Goal: Task Accomplishment & Management: Use online tool/utility

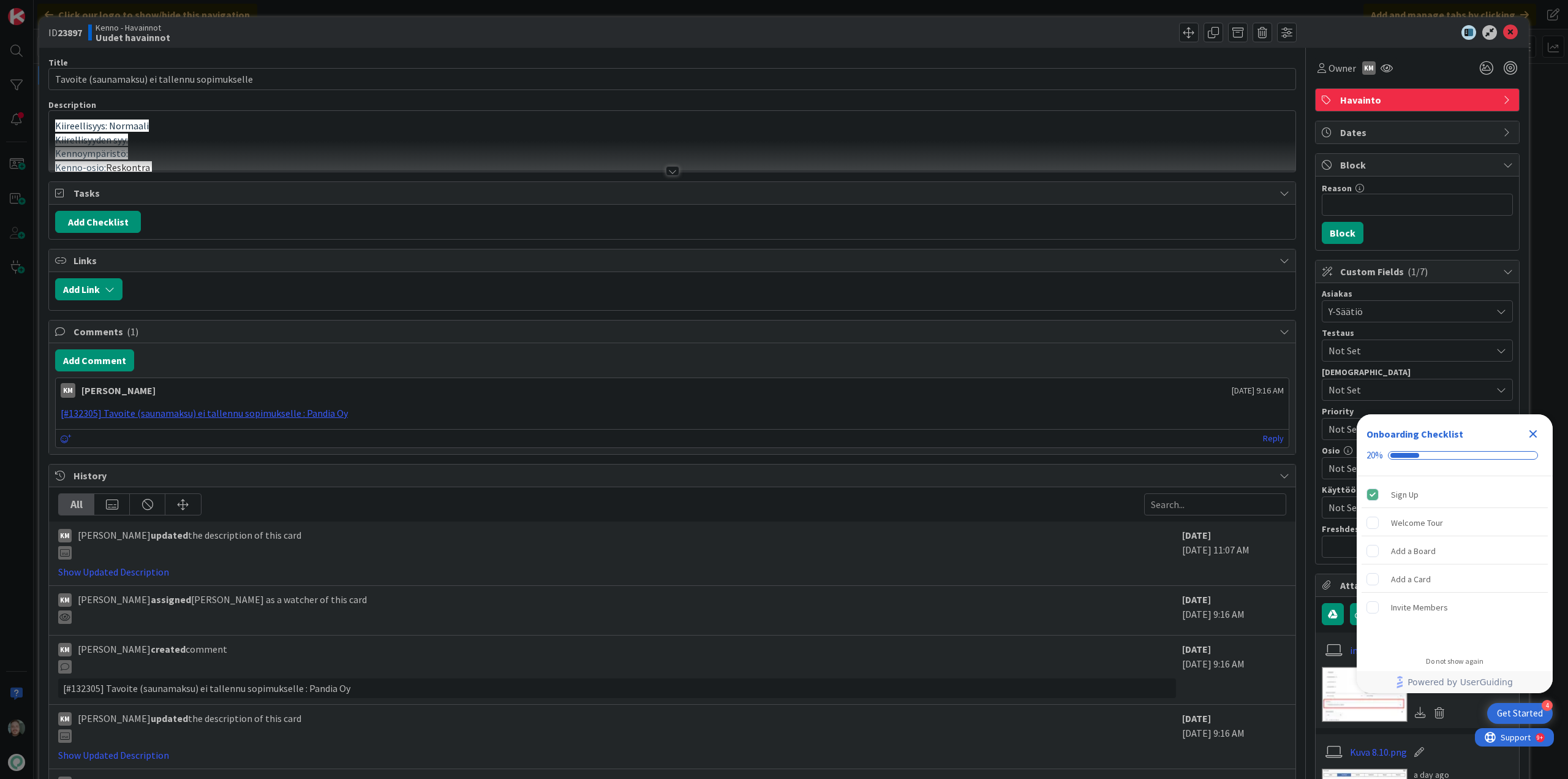
click at [666, 173] on div at bounding box center [672, 171] width 13 height 10
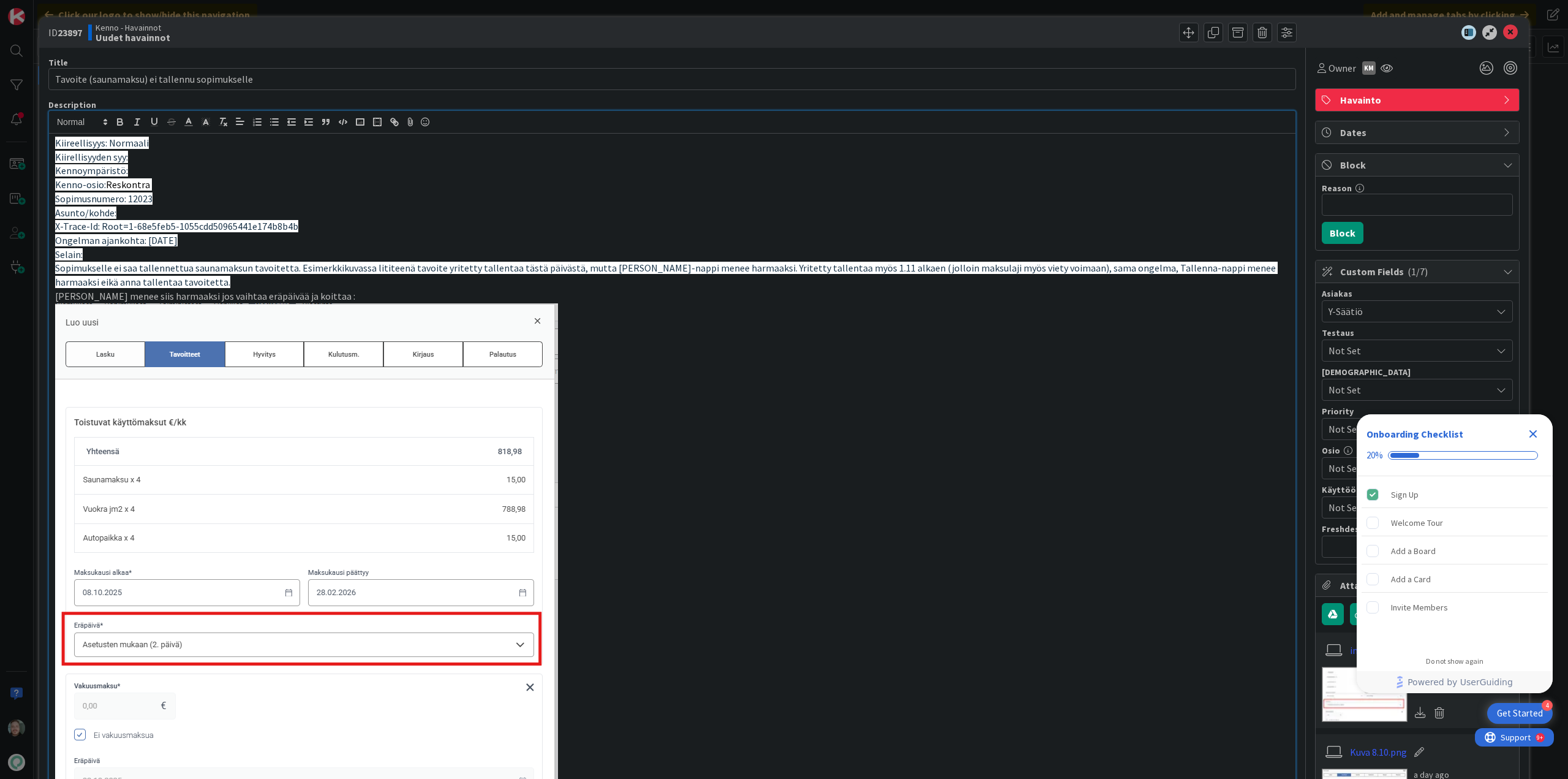
drag, startPoint x: 1463, startPoint y: 22, endPoint x: 1489, endPoint y: 37, distance: 30.0
drag, startPoint x: 1489, startPoint y: 37, endPoint x: 1348, endPoint y: 32, distance: 141.1
click at [1348, 32] on div at bounding box center [1411, 33] width 217 height 15
click at [1503, 28] on icon at bounding box center [1510, 33] width 15 height 15
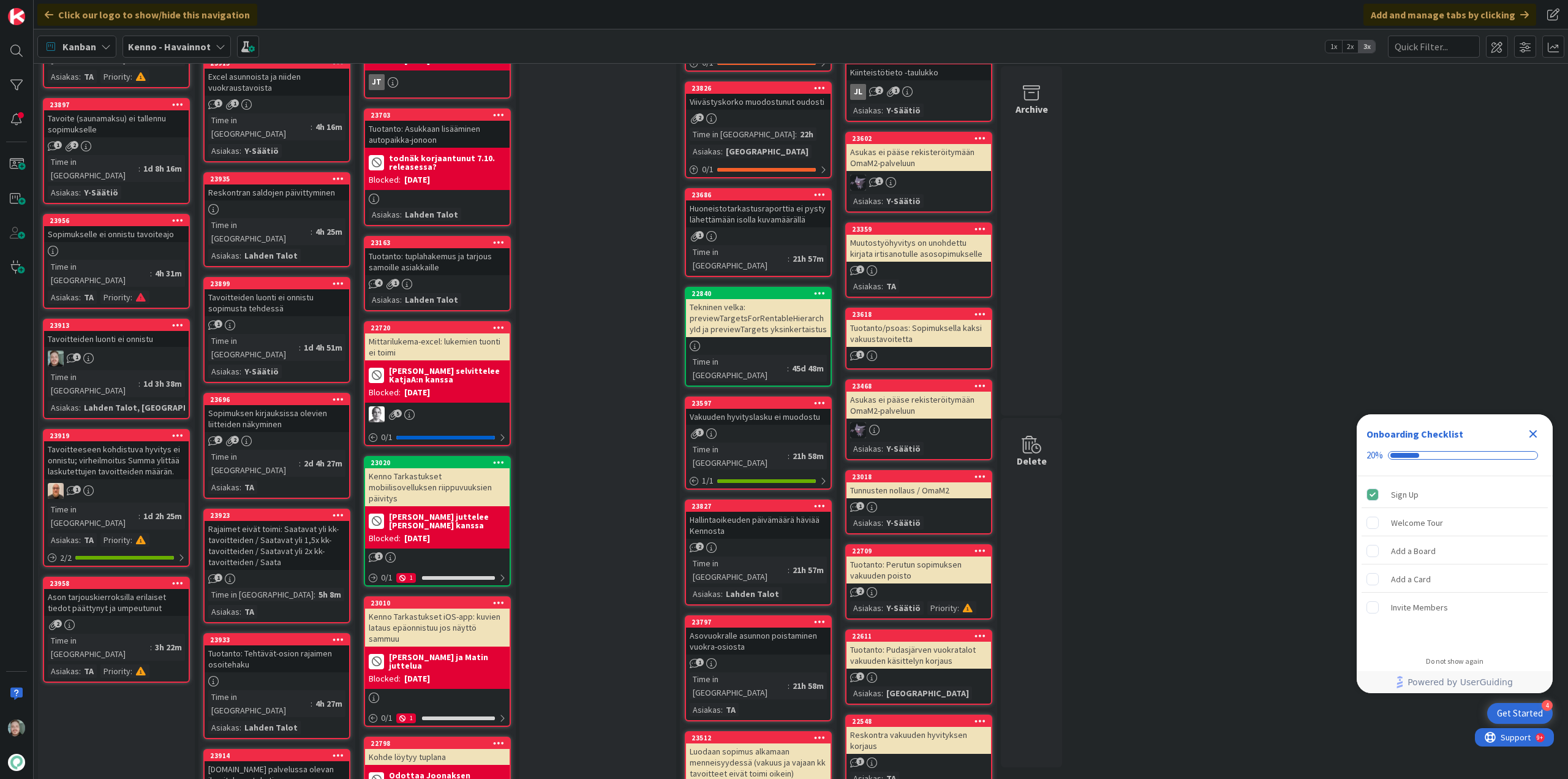
click at [117, 331] on div "Tavoitteiden luonti ei onnistu" at bounding box center [116, 339] width 144 height 16
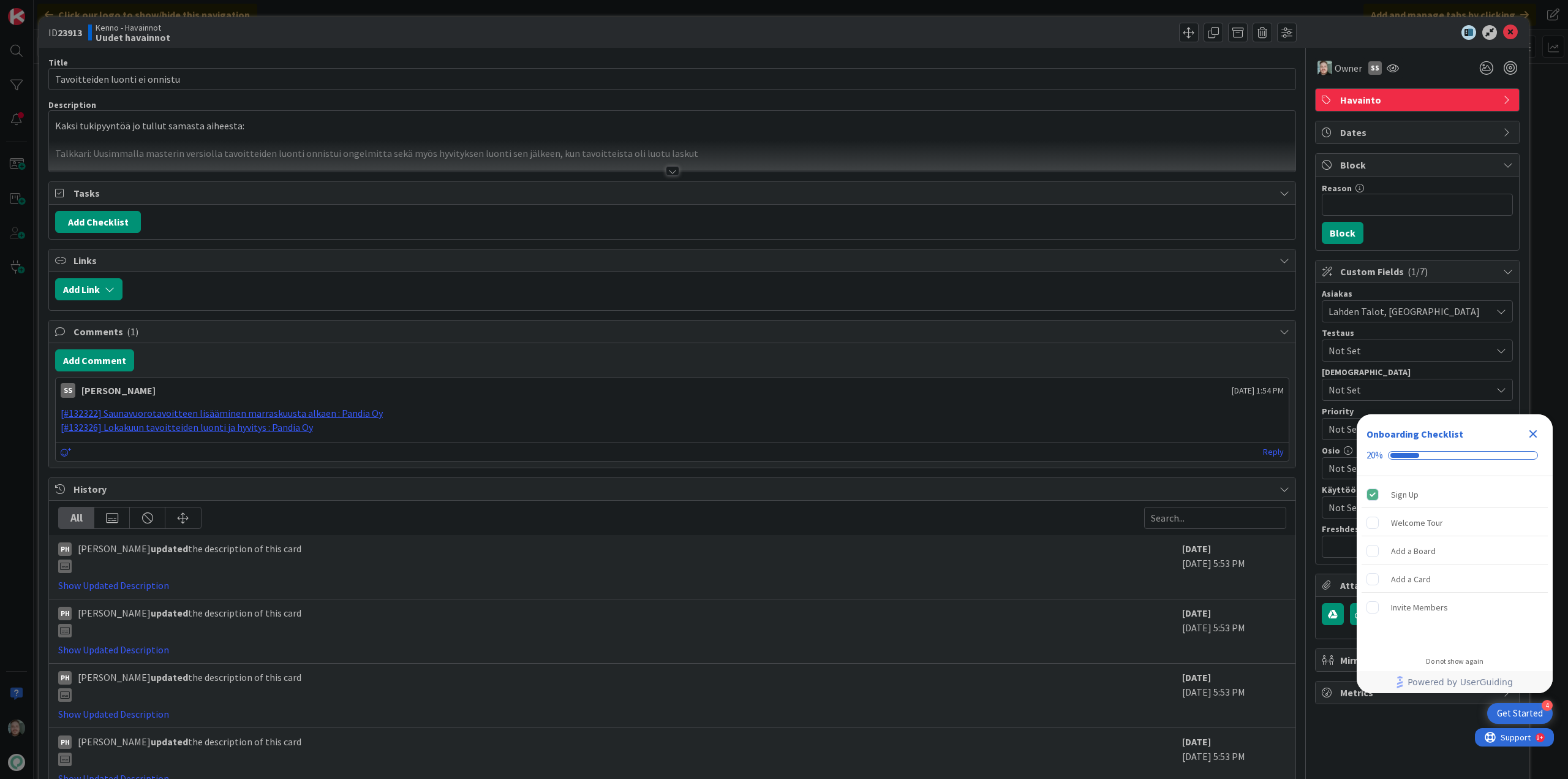
click at [652, 167] on div at bounding box center [672, 156] width 1246 height 31
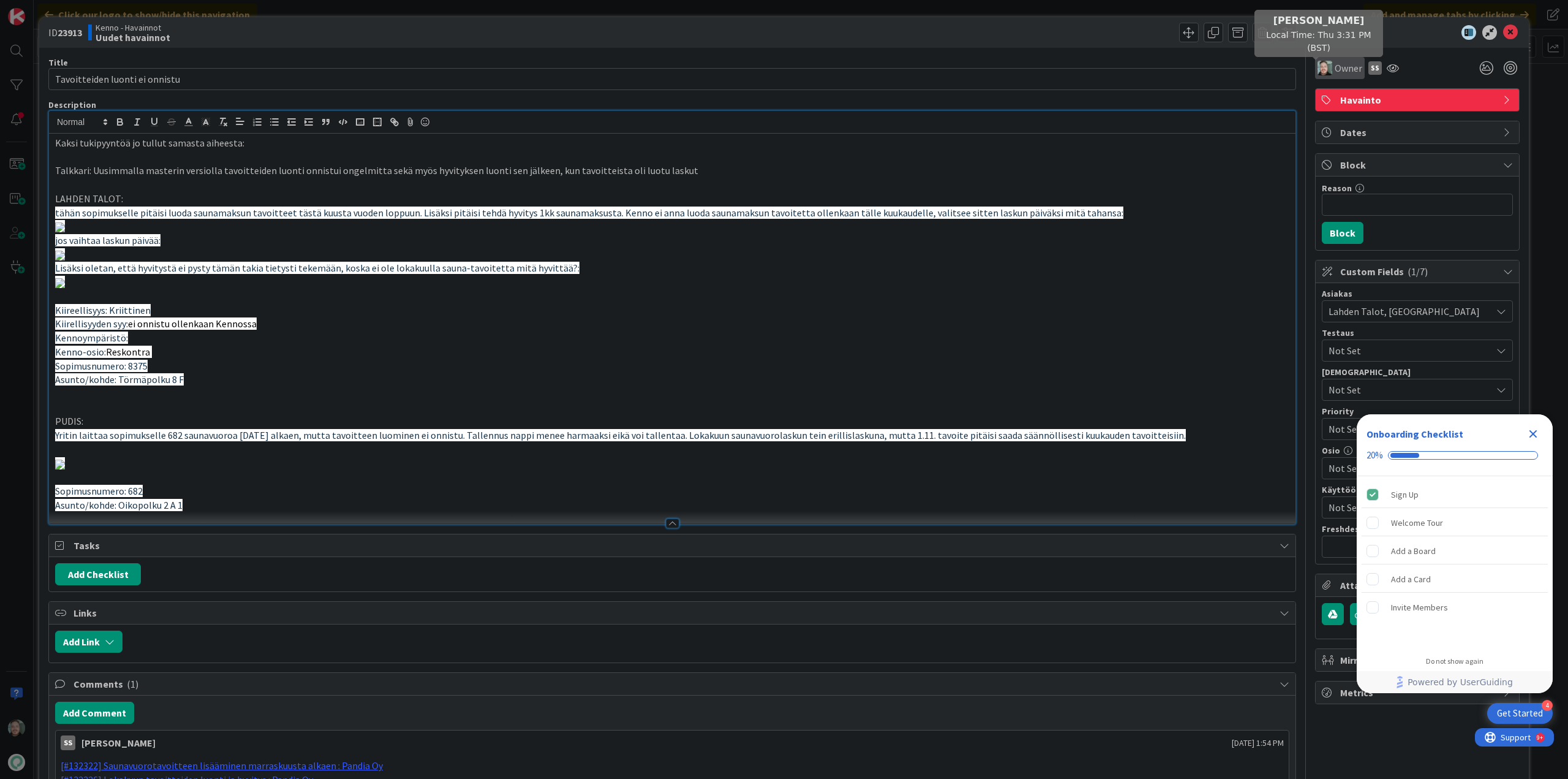
click at [1323, 62] on img at bounding box center [1325, 68] width 15 height 15
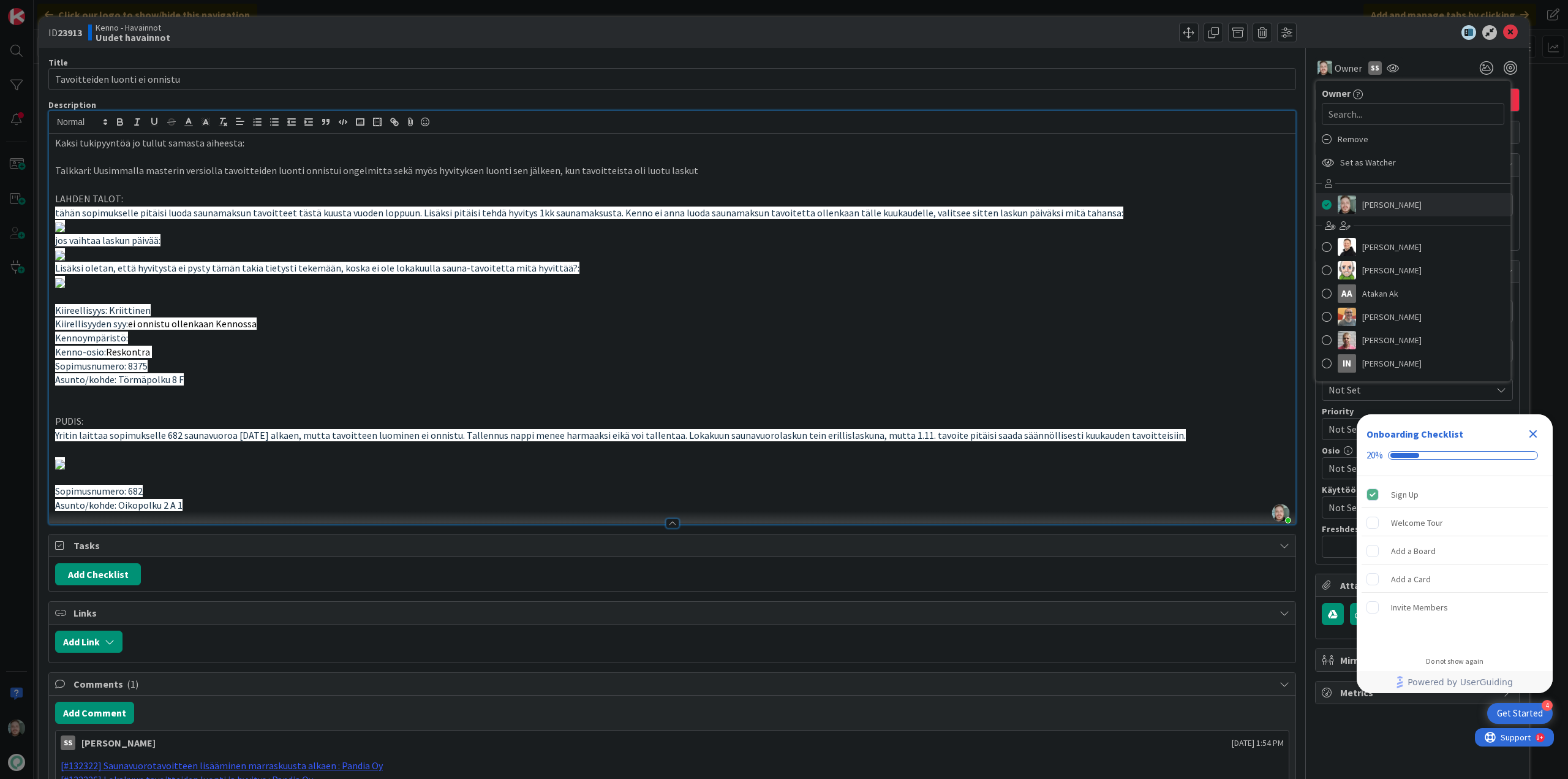
click at [1362, 204] on span "[PERSON_NAME]" at bounding box center [1392, 204] width 59 height 18
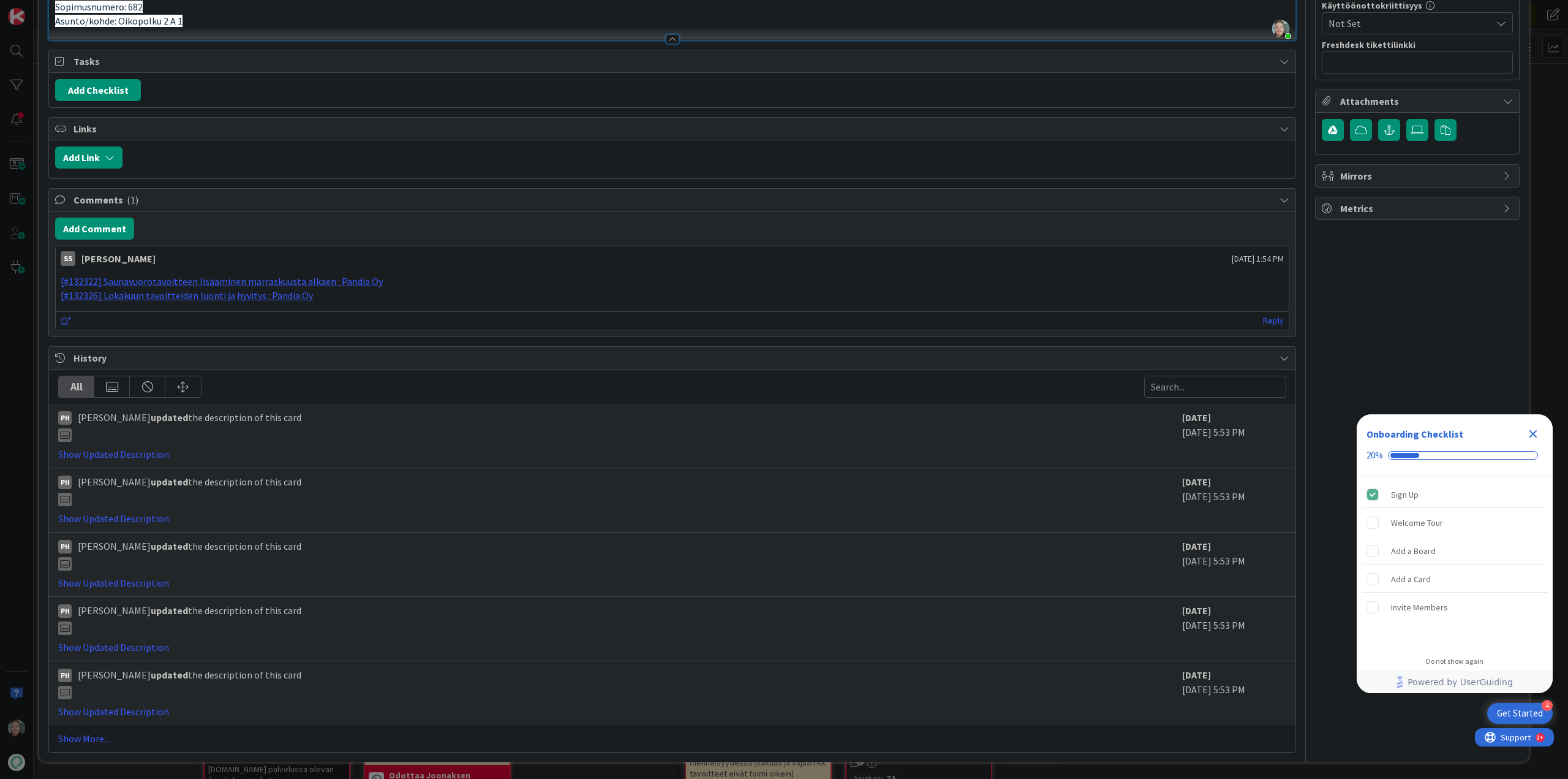
scroll to position [2267, 0]
click at [95, 168] on button "Add Link" at bounding box center [88, 157] width 67 height 22
click at [166, 242] on span "Current Board" at bounding box center [137, 233] width 137 height 17
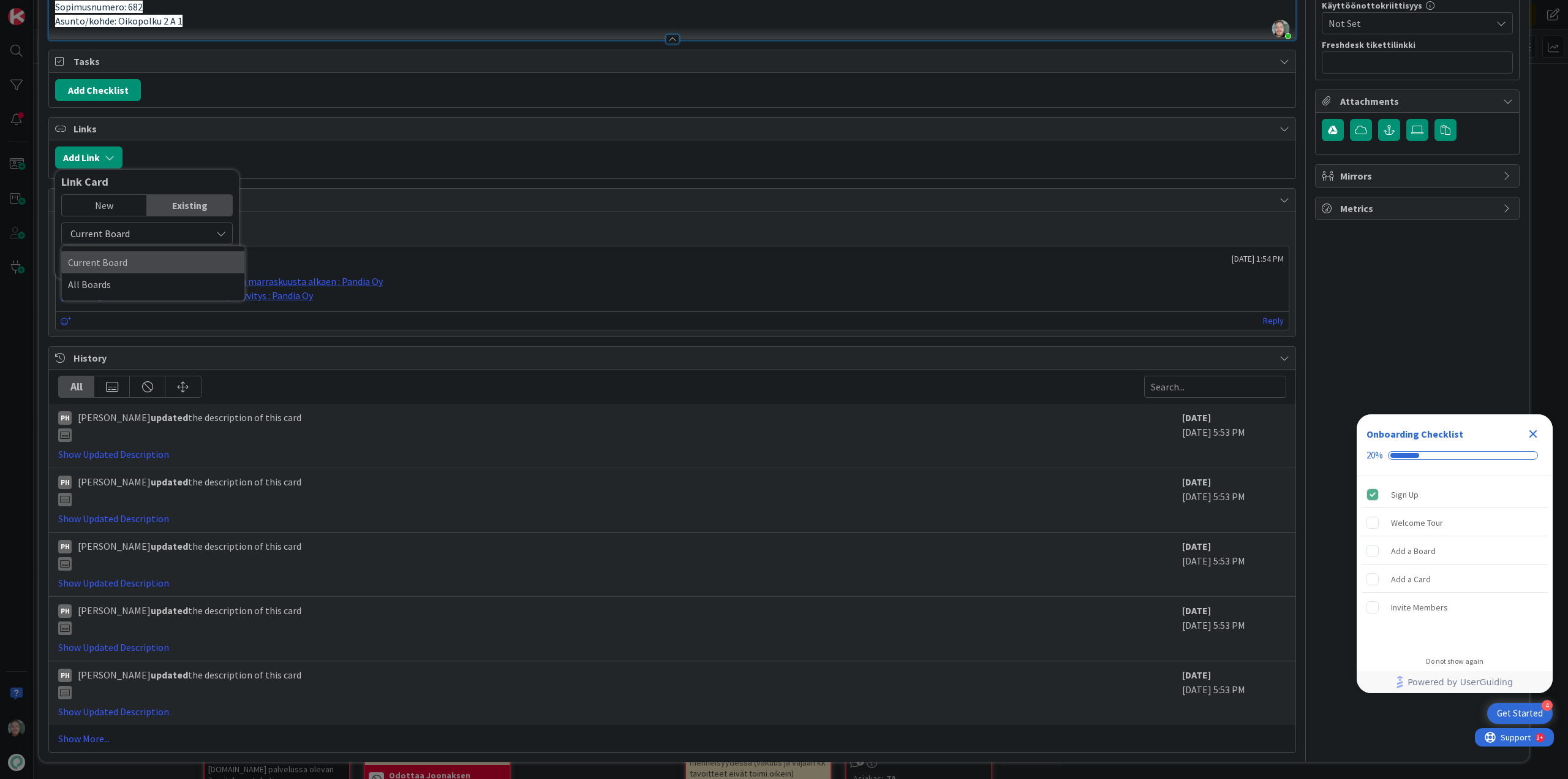
click at [144, 272] on span "Current Board" at bounding box center [153, 262] width 170 height 18
click at [144, 272] on input "text" at bounding box center [147, 261] width 171 height 22
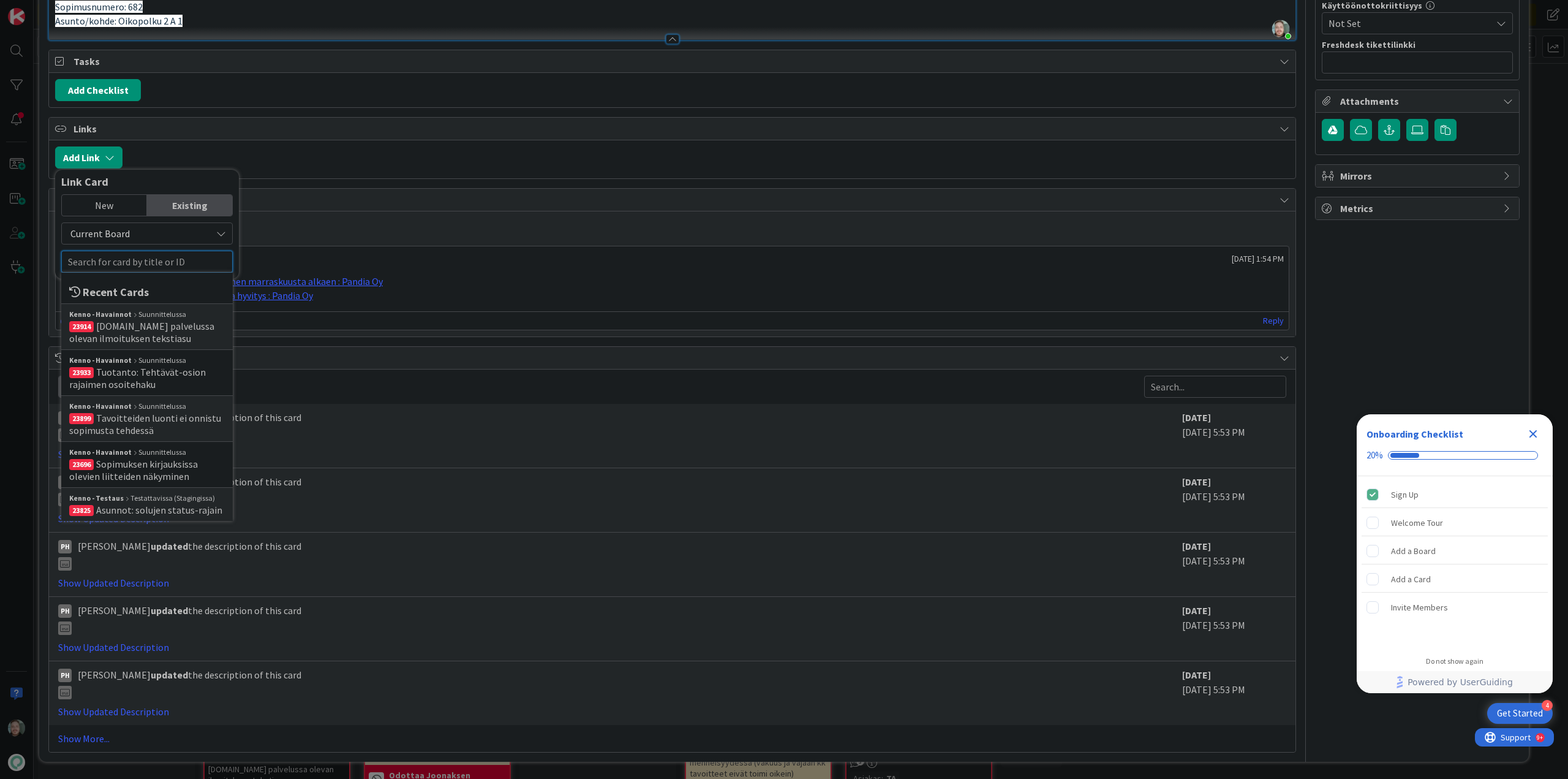
scroll to position [2538, 0]
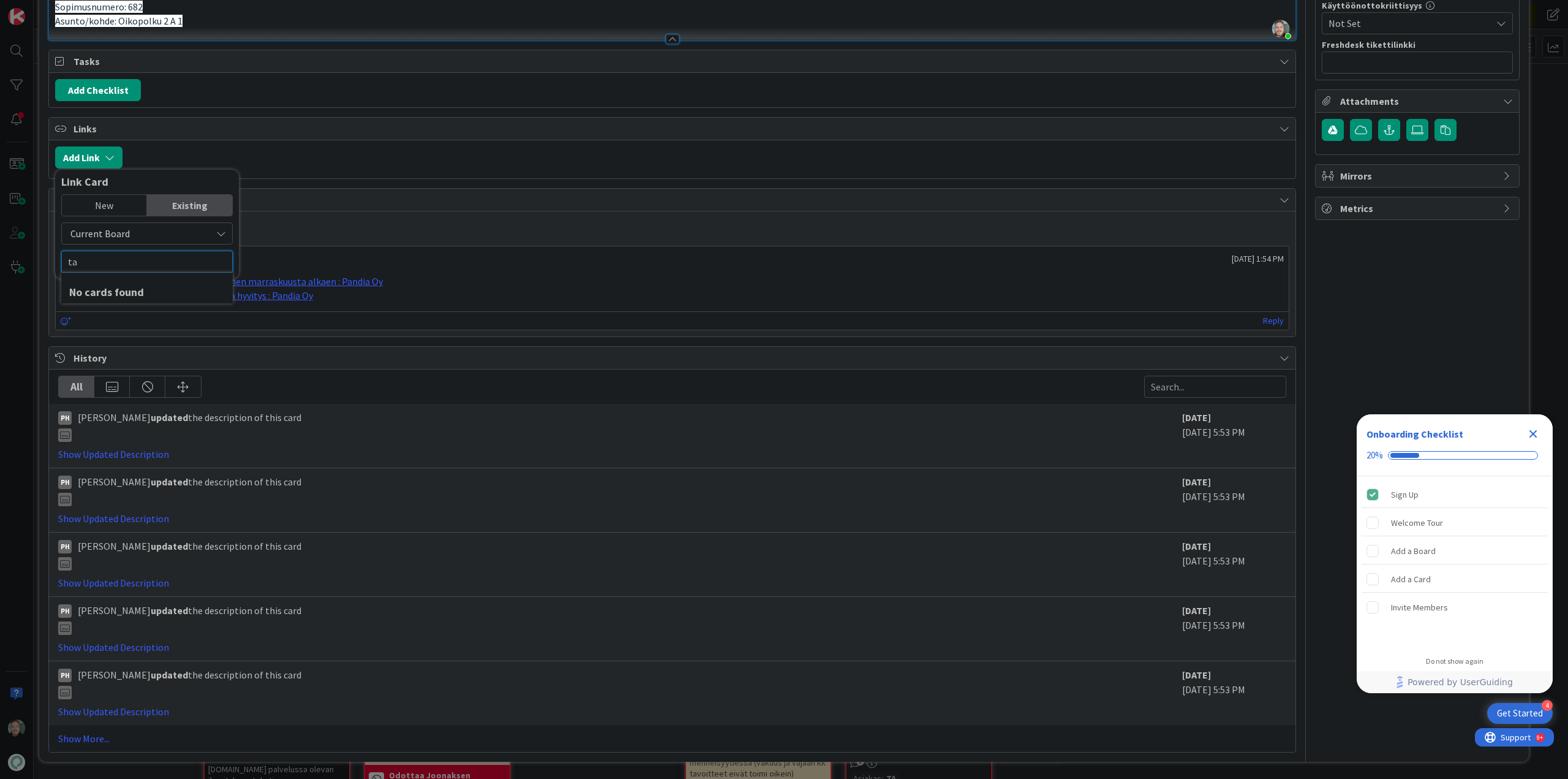
type input "t"
click at [462, 301] on p "[#132326] Lokakuun tavoitteiden luonti ja hyvitys : Pandia Oy" at bounding box center [672, 296] width 1223 height 14
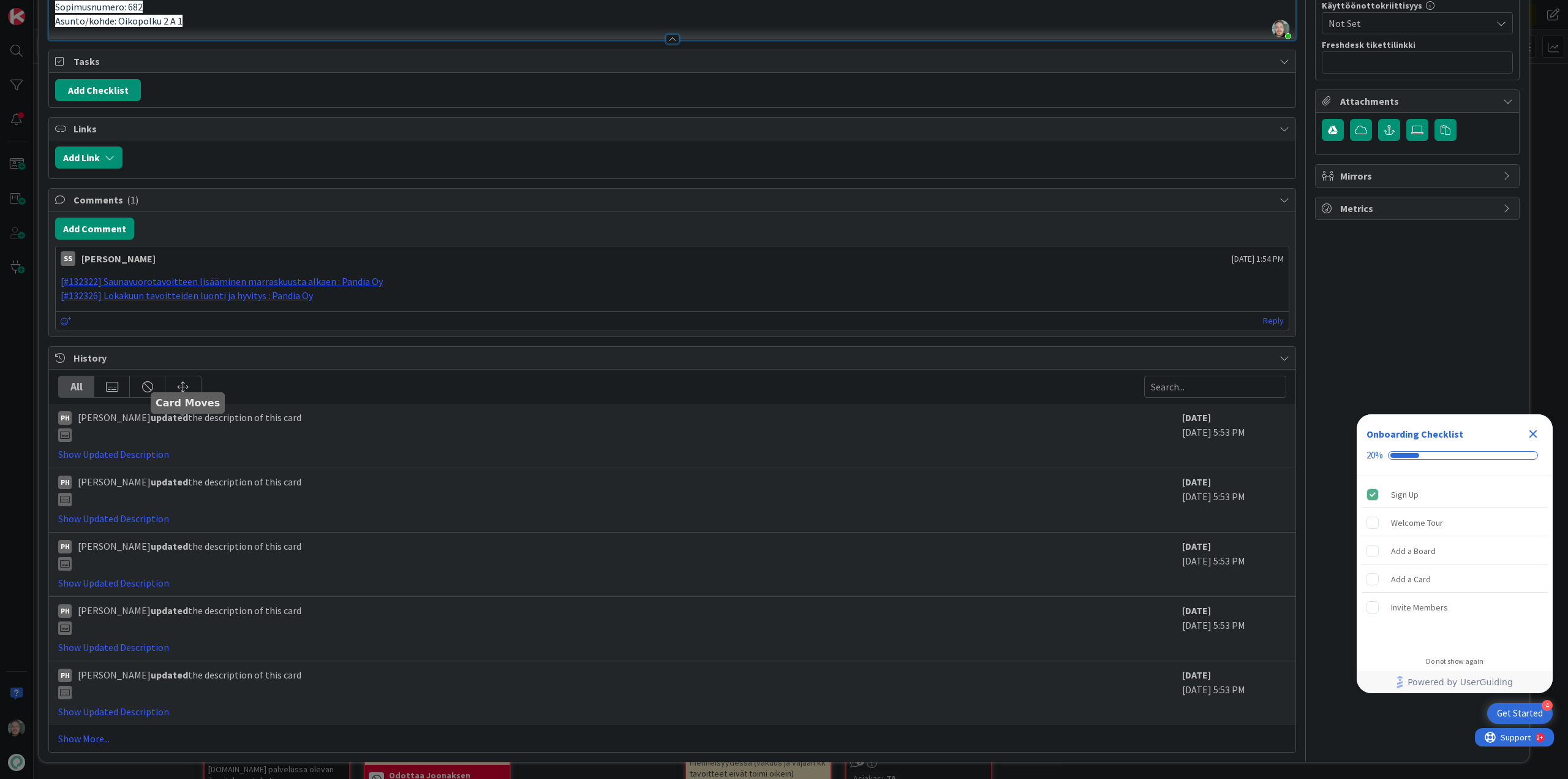
scroll to position [2476, 0]
click at [104, 168] on button "Add Link" at bounding box center [88, 157] width 67 height 22
click at [122, 272] on input "text" at bounding box center [147, 261] width 171 height 22
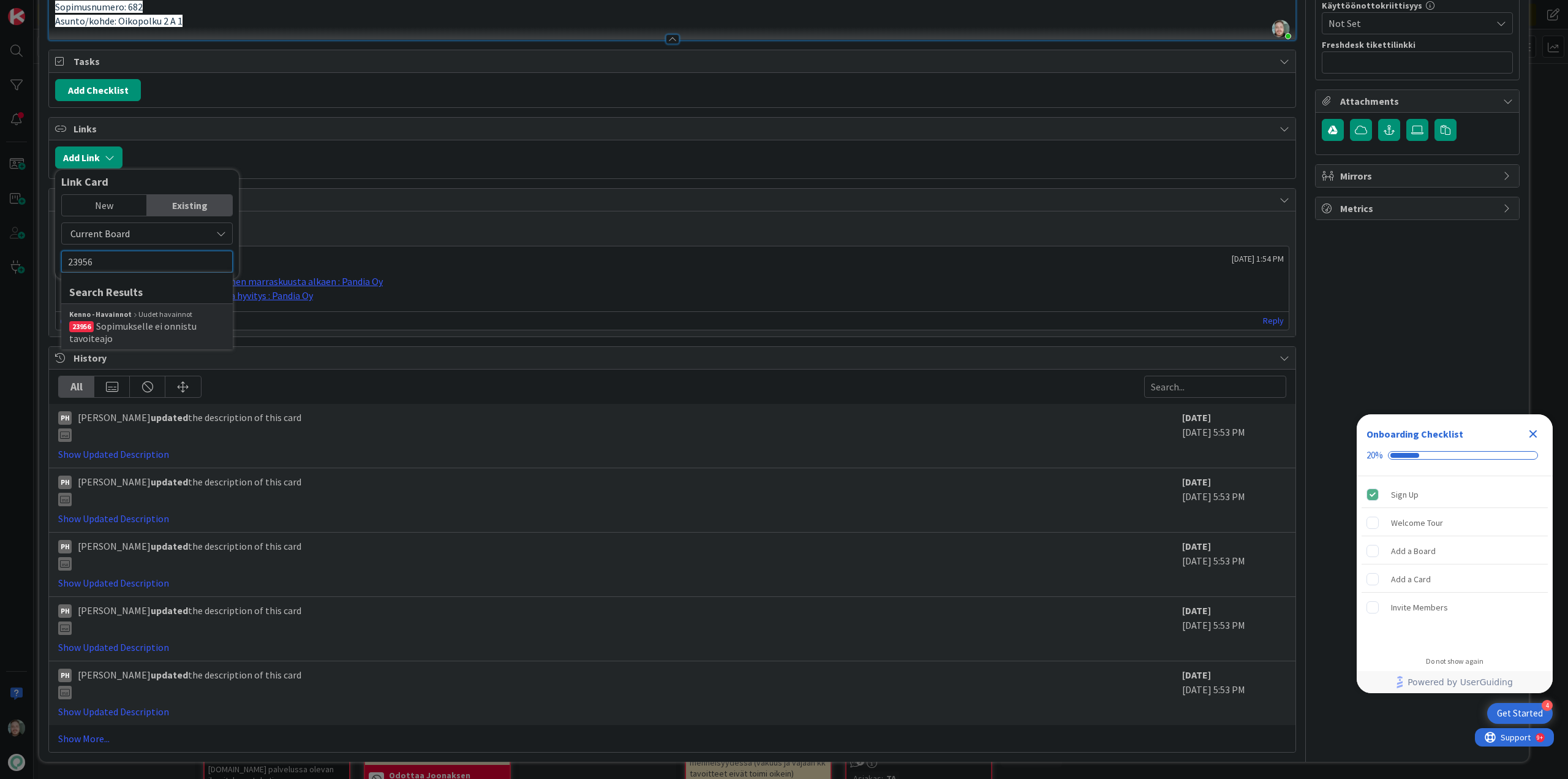
type input "23956"
click at [139, 345] on span "Sopimukselle ei onnistu tavoiteajo" at bounding box center [133, 332] width 127 height 25
click at [149, 252] on span "Select..." at bounding box center [137, 243] width 52 height 17
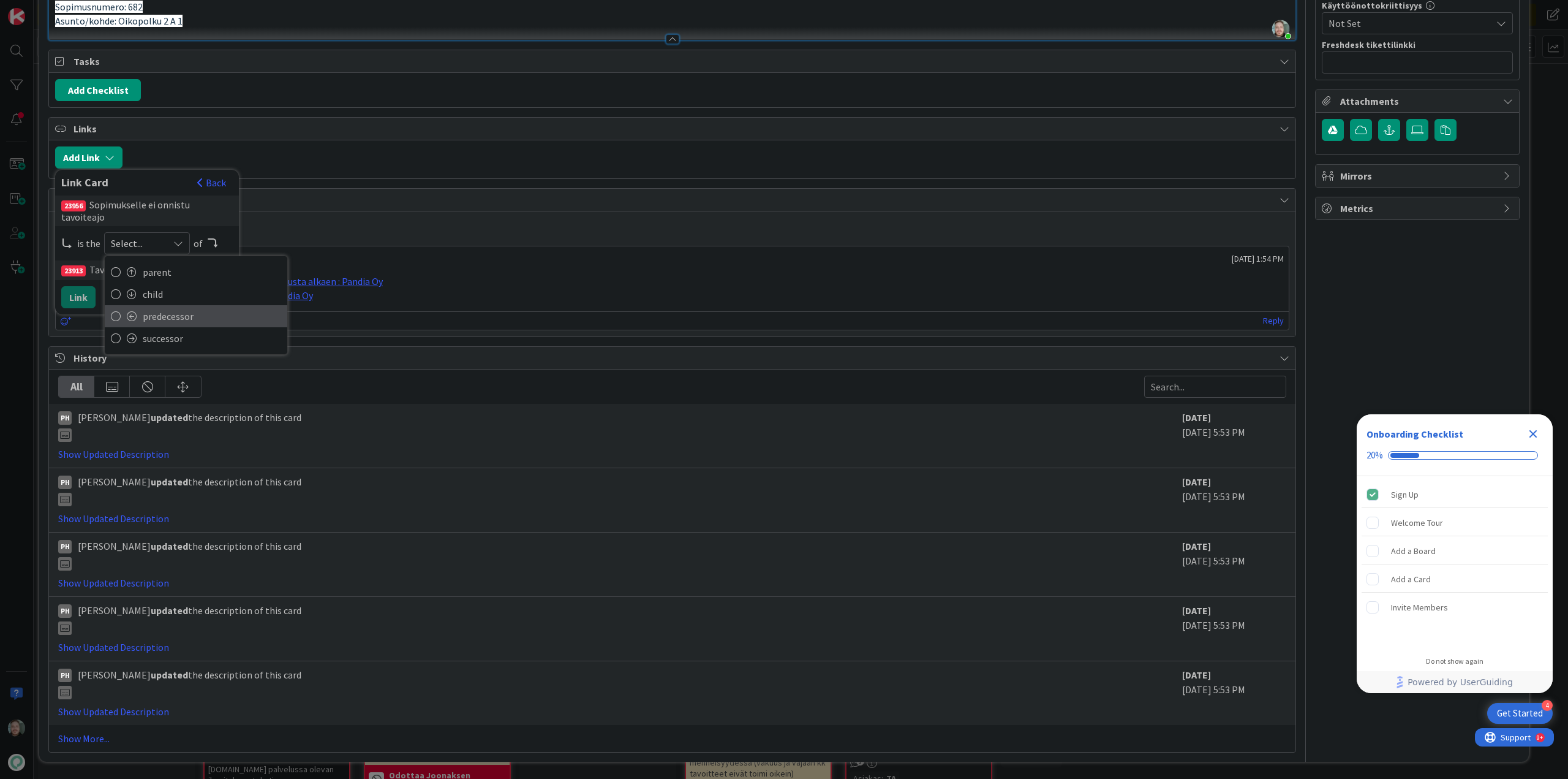
click at [161, 325] on span "predecessor" at bounding box center [212, 316] width 139 height 18
click at [169, 254] on div "predecessor" at bounding box center [146, 243] width 86 height 22
click at [167, 304] on span "child" at bounding box center [212, 294] width 139 height 18
click at [80, 308] on button "Link" at bounding box center [79, 296] width 34 height 22
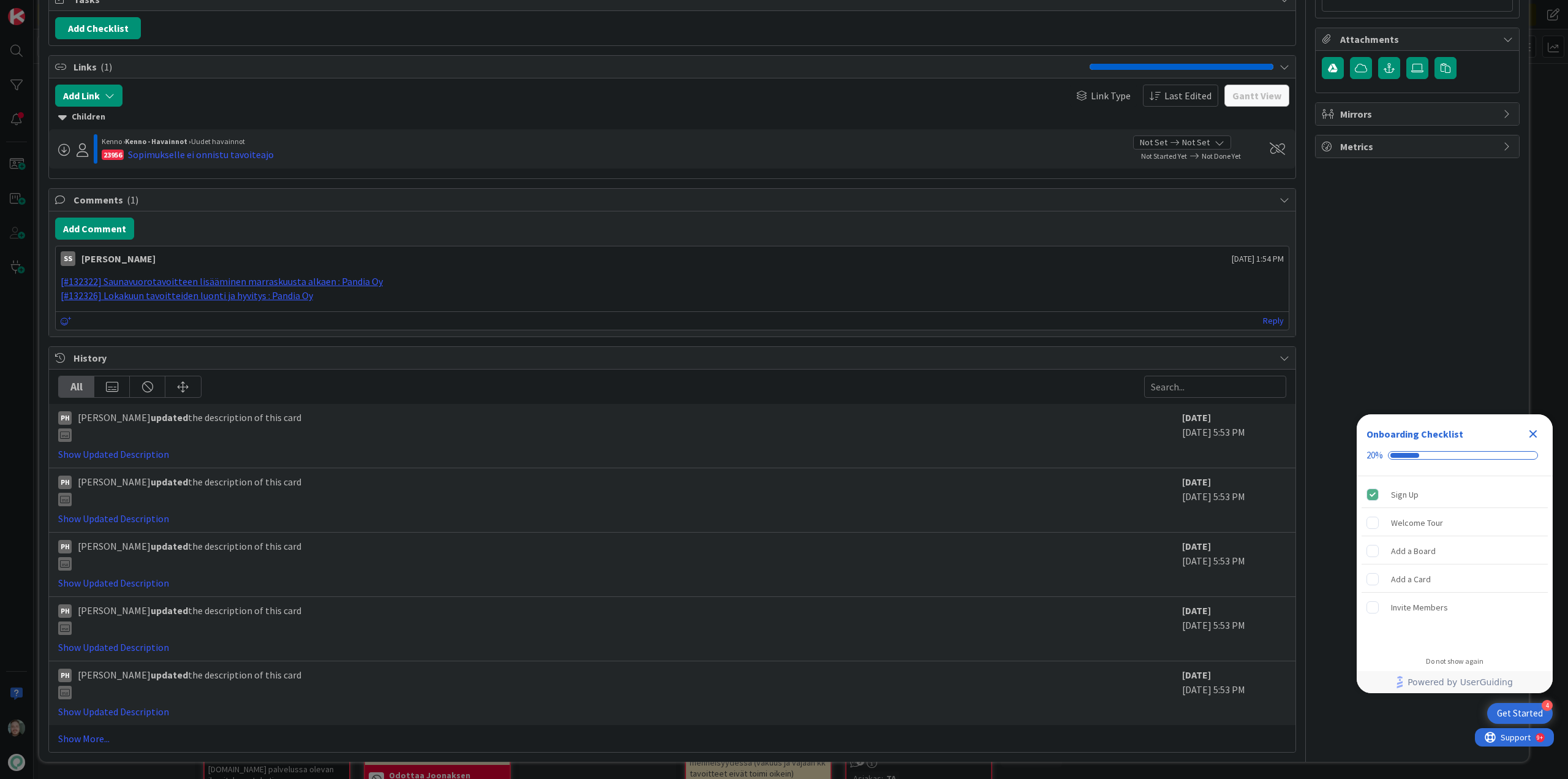
scroll to position [2416, 0]
click at [914, 162] on div "23956 Sopimukselle ei onnistu tavoiteajo" at bounding box center [612, 154] width 1022 height 15
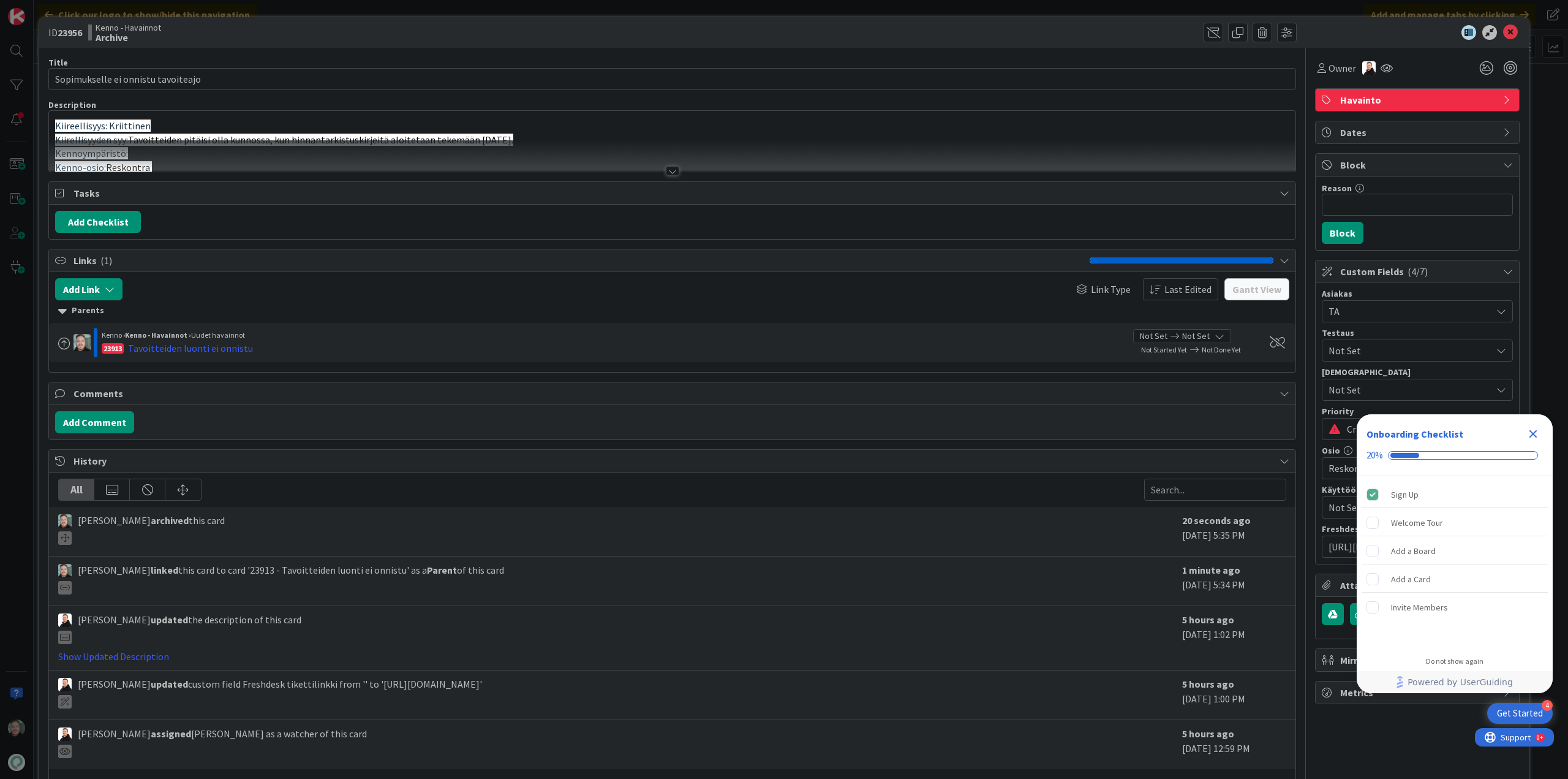
type input "Sopimukselle ei onnistu tavoiteajo"
click at [666, 171] on div at bounding box center [672, 171] width 13 height 10
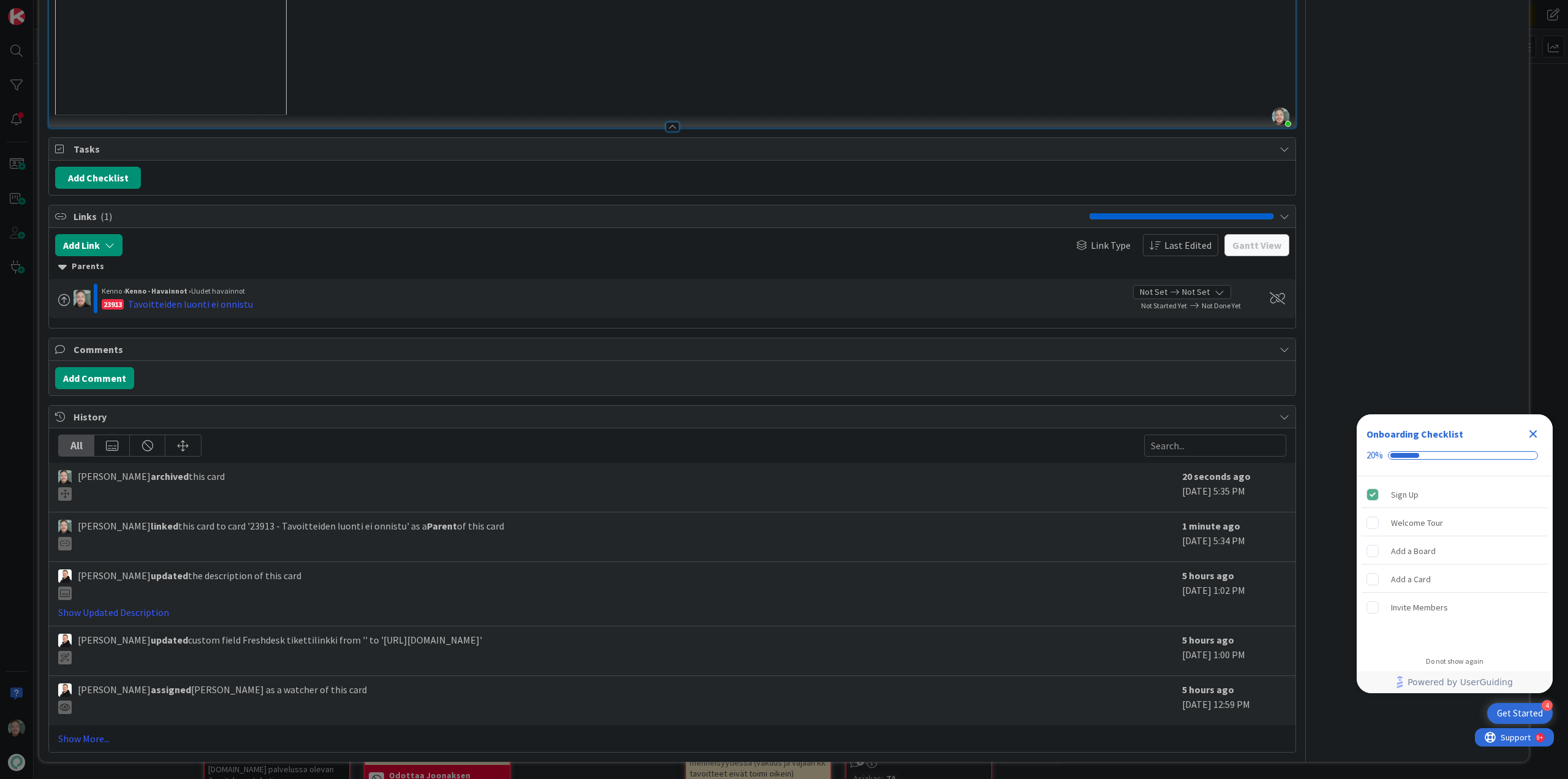
scroll to position [3492, 0]
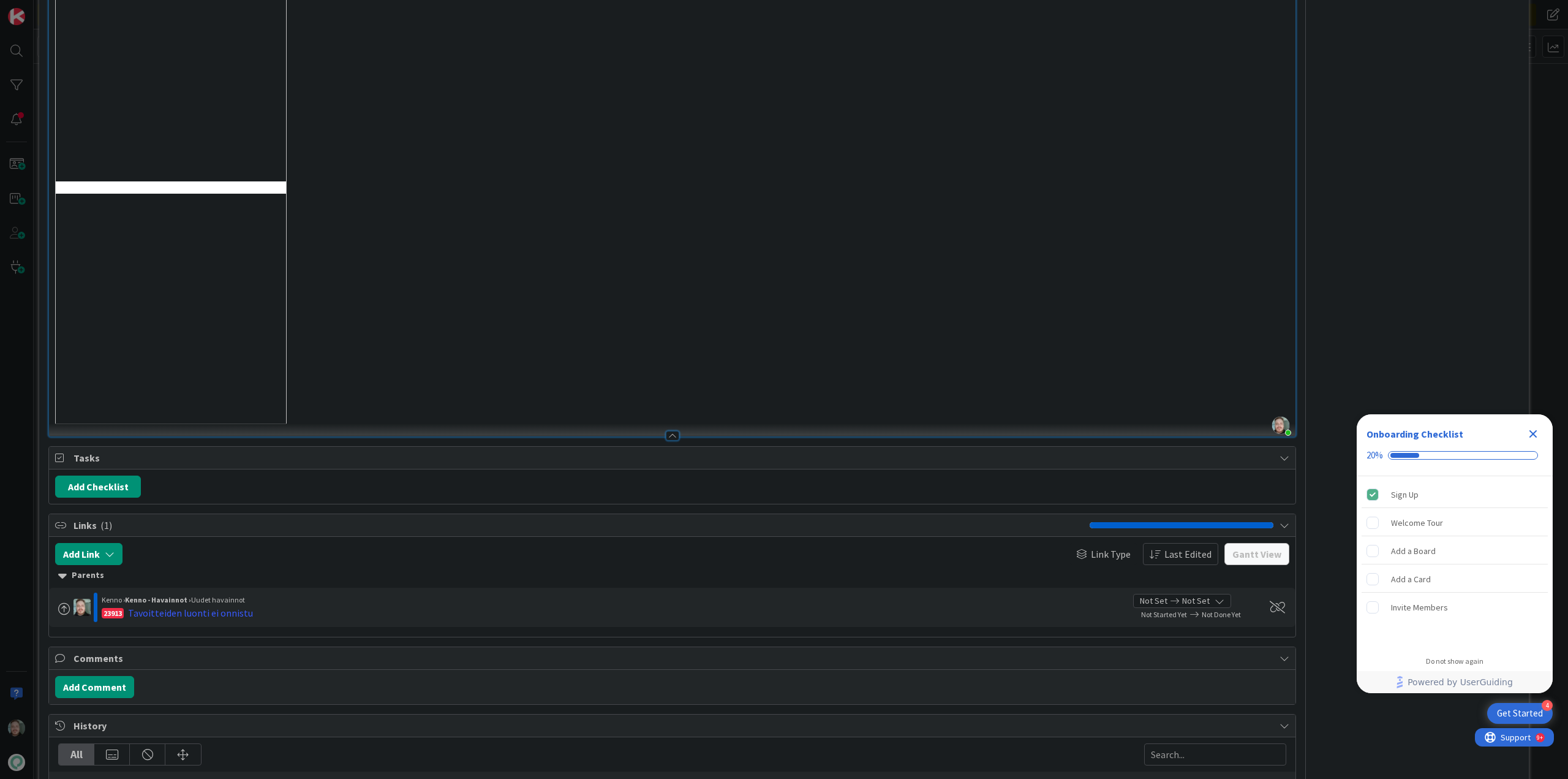
scroll to position [3742, 0]
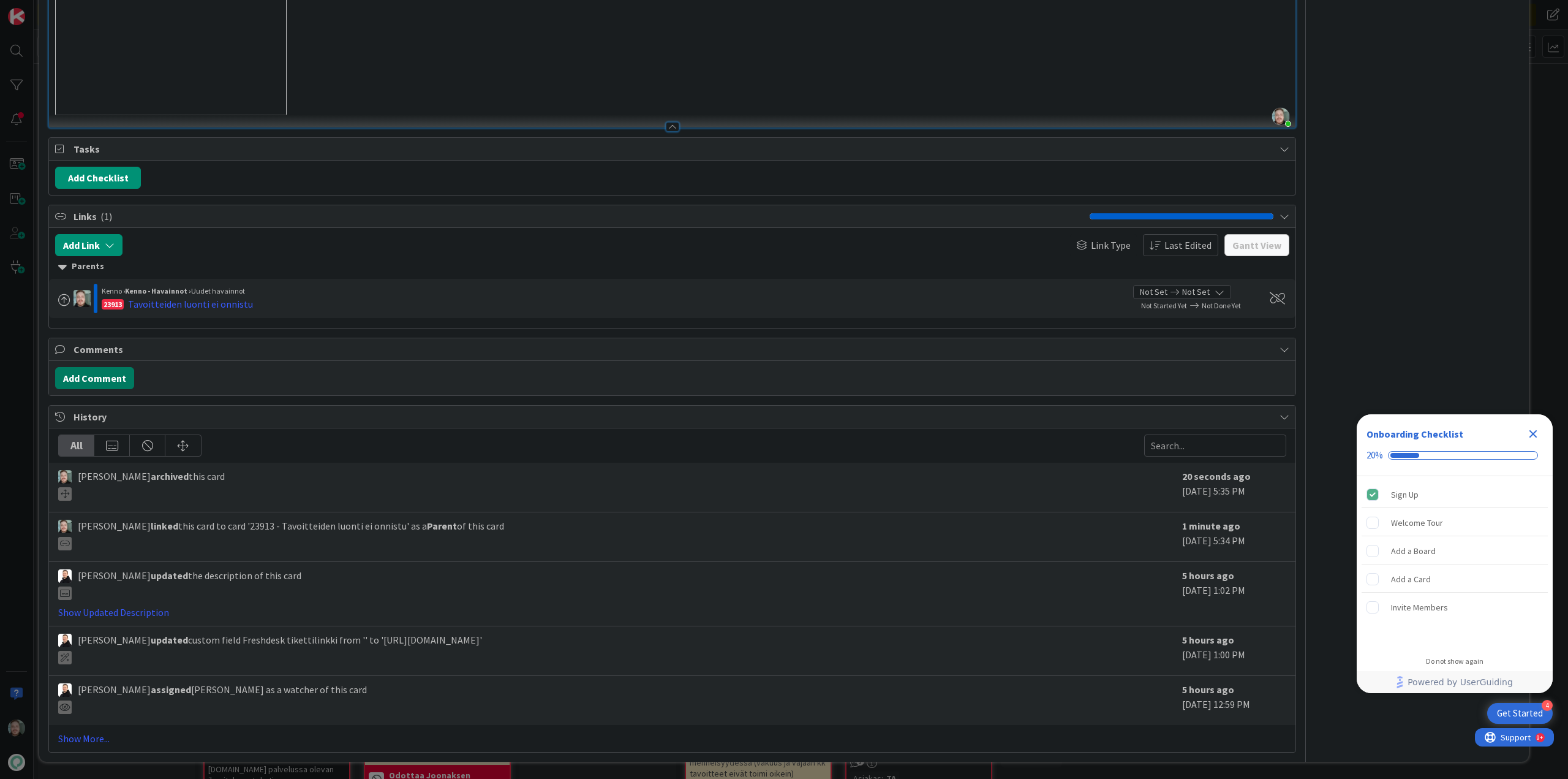
click at [108, 377] on button "Add Comment" at bounding box center [95, 378] width 79 height 22
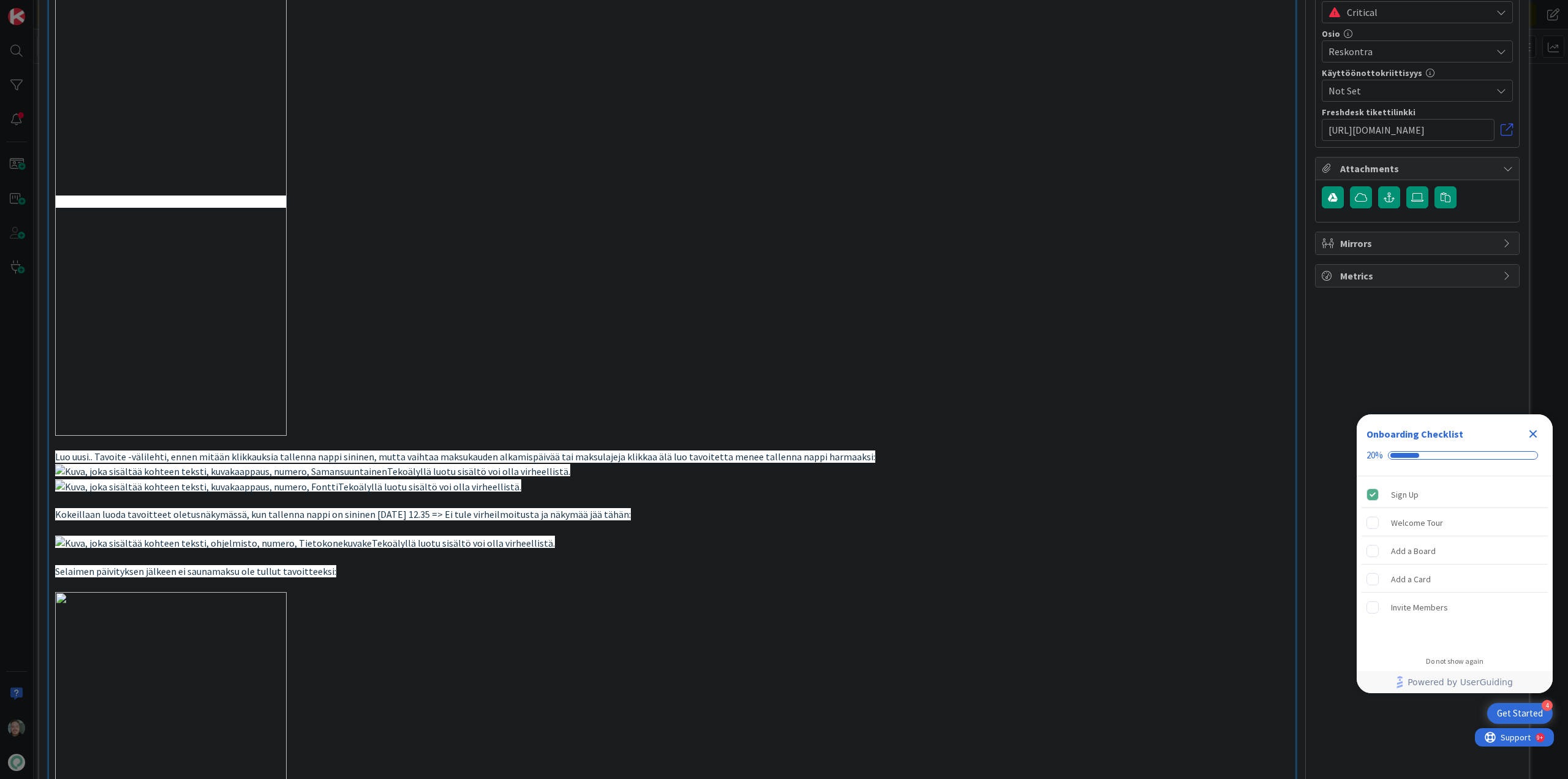
scroll to position [0, 0]
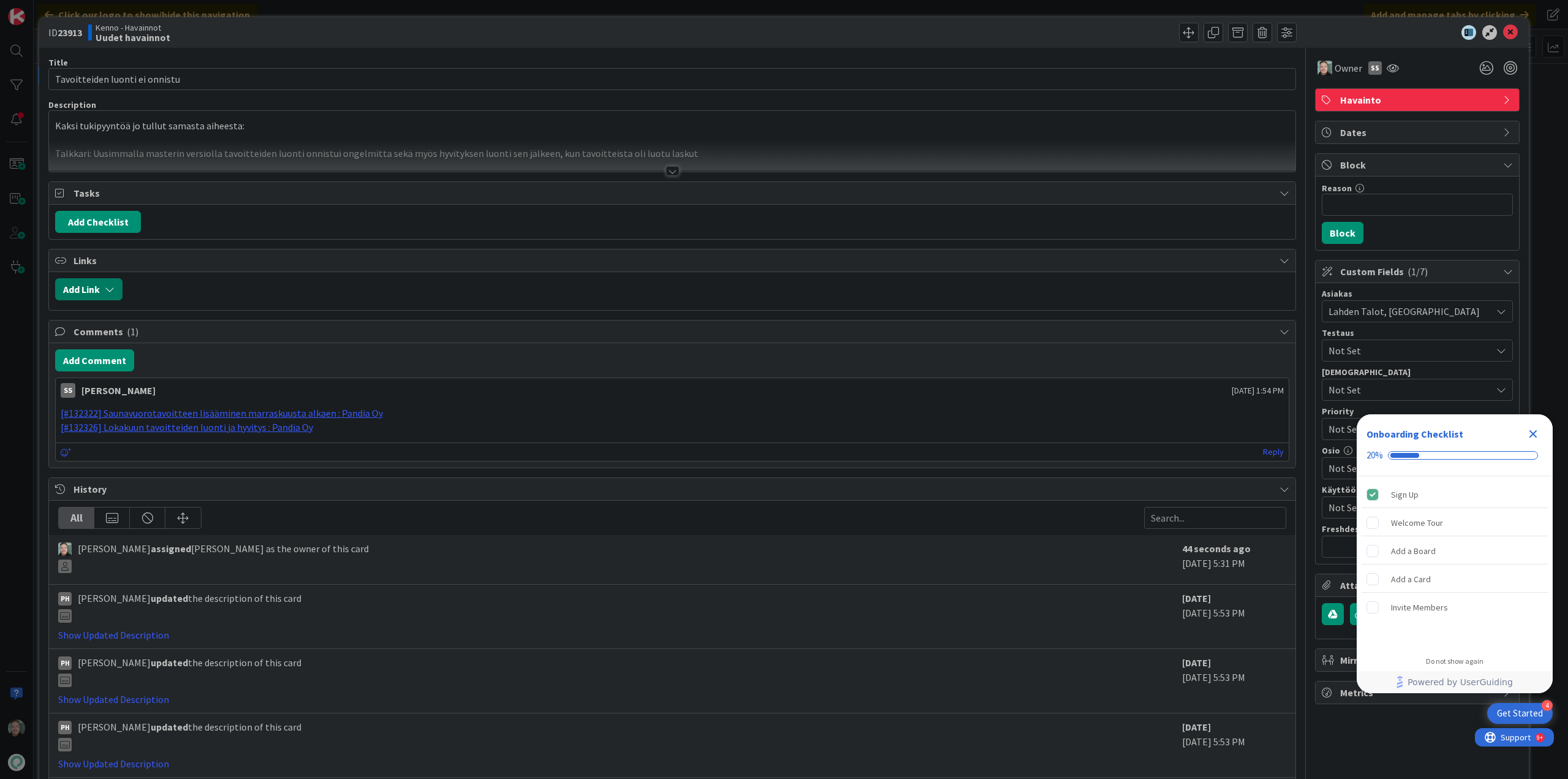
click at [95, 289] on button "Add Link" at bounding box center [88, 289] width 67 height 22
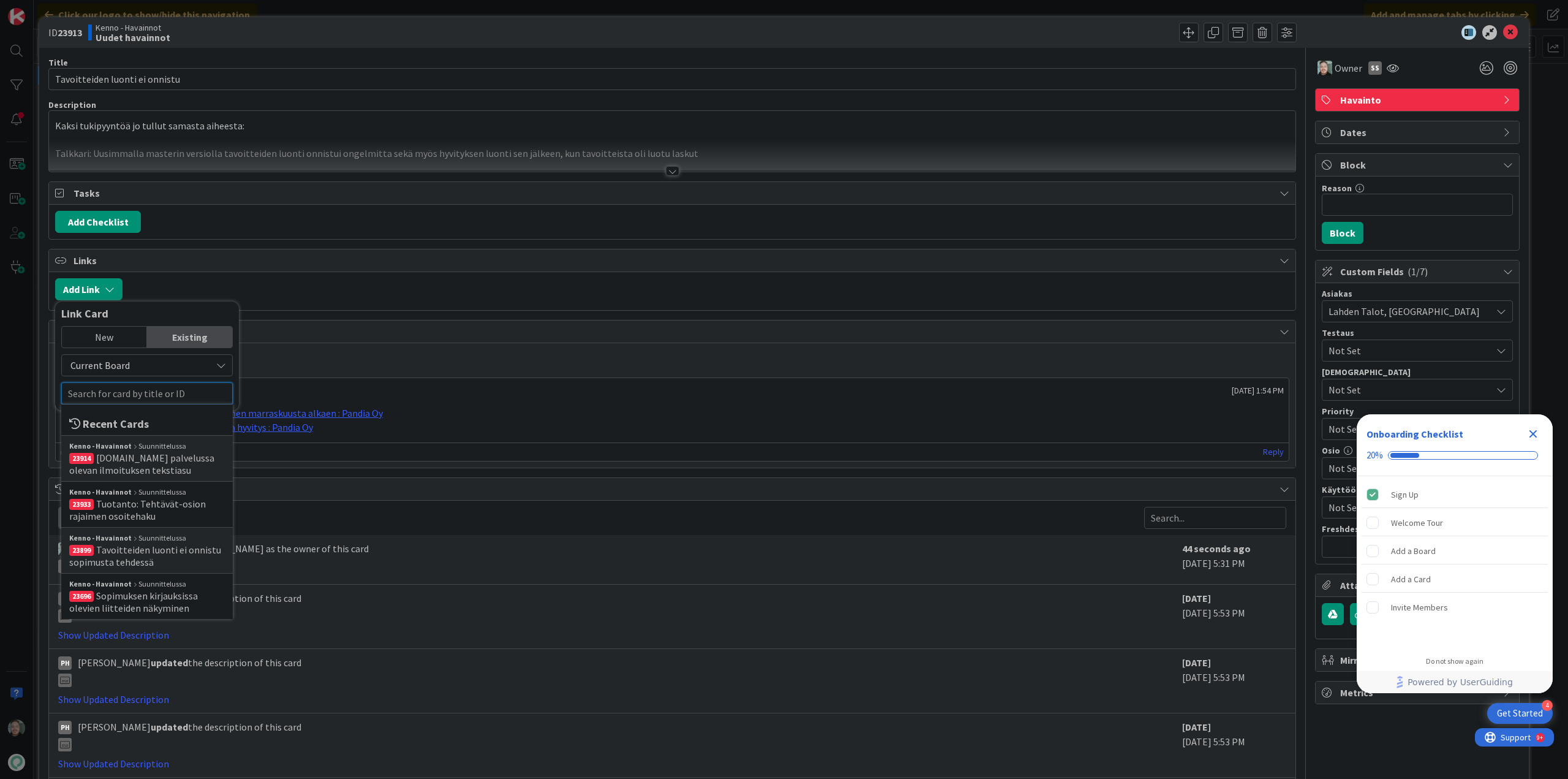
click at [132, 391] on input "text" at bounding box center [147, 393] width 171 height 22
click at [161, 388] on input "23913" at bounding box center [147, 393] width 171 height 22
type input "23913"
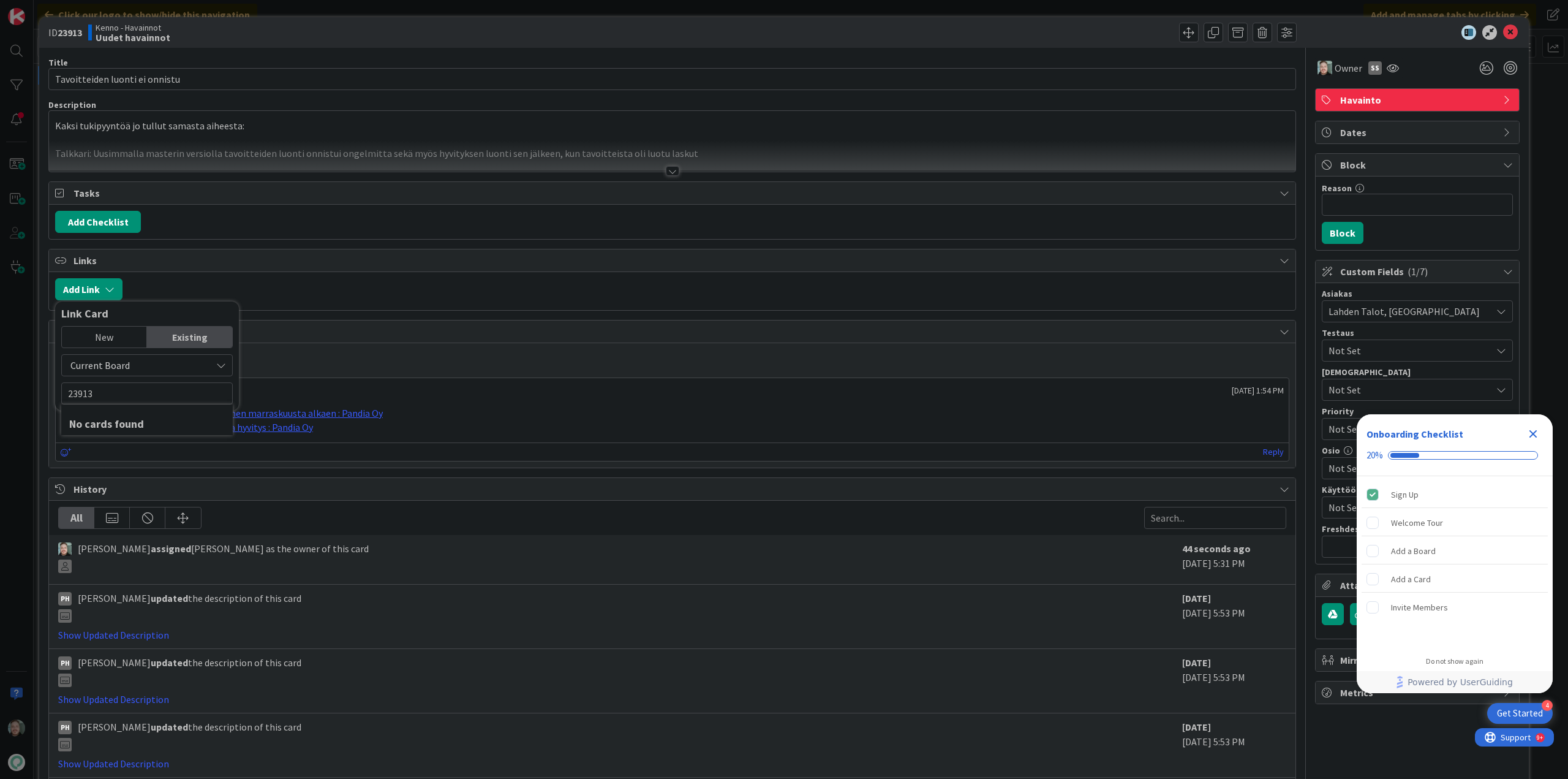
click at [109, 335] on div "New" at bounding box center [104, 337] width 85 height 21
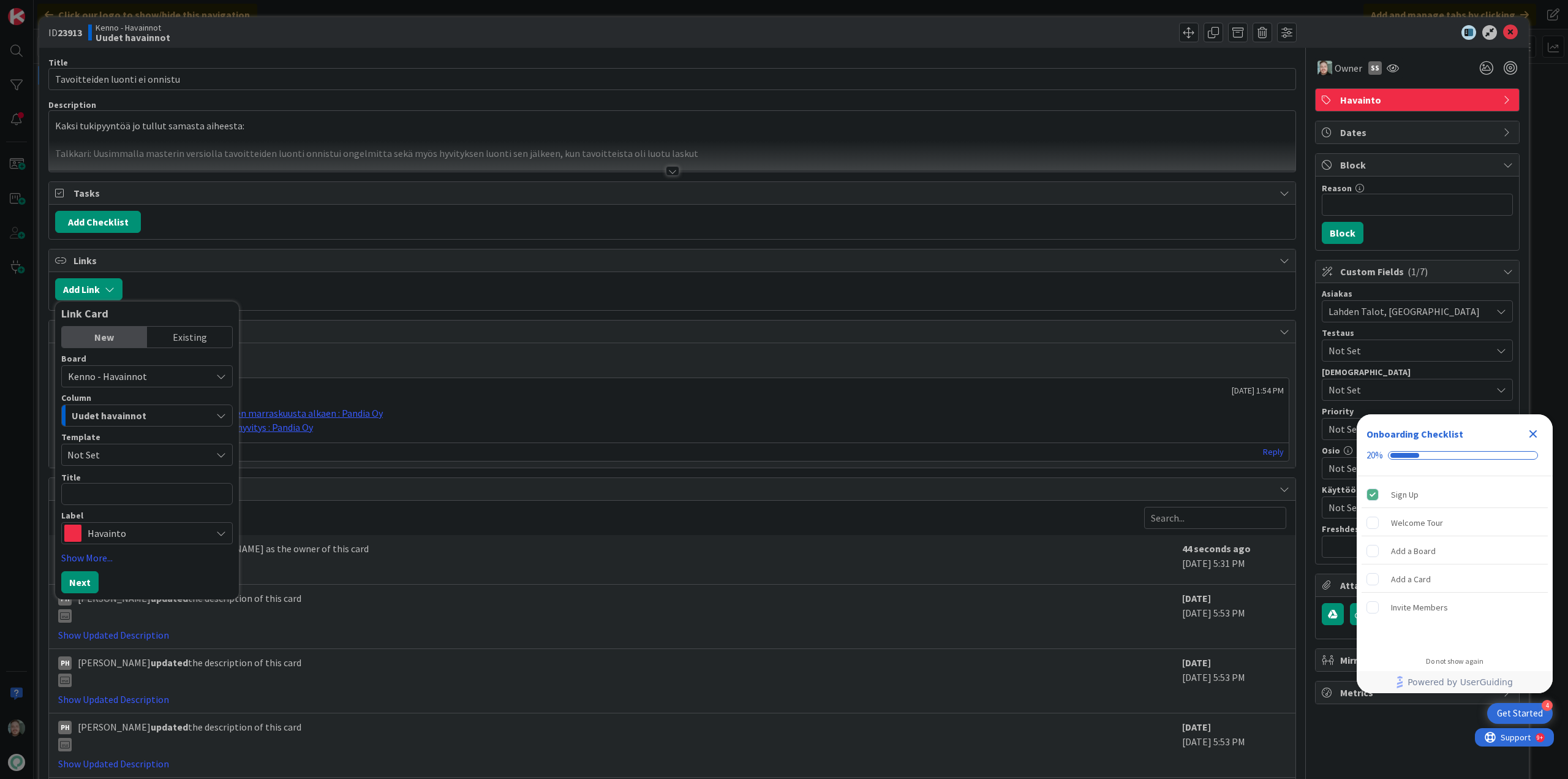
click at [182, 335] on div "Existing" at bounding box center [190, 337] width 85 height 21
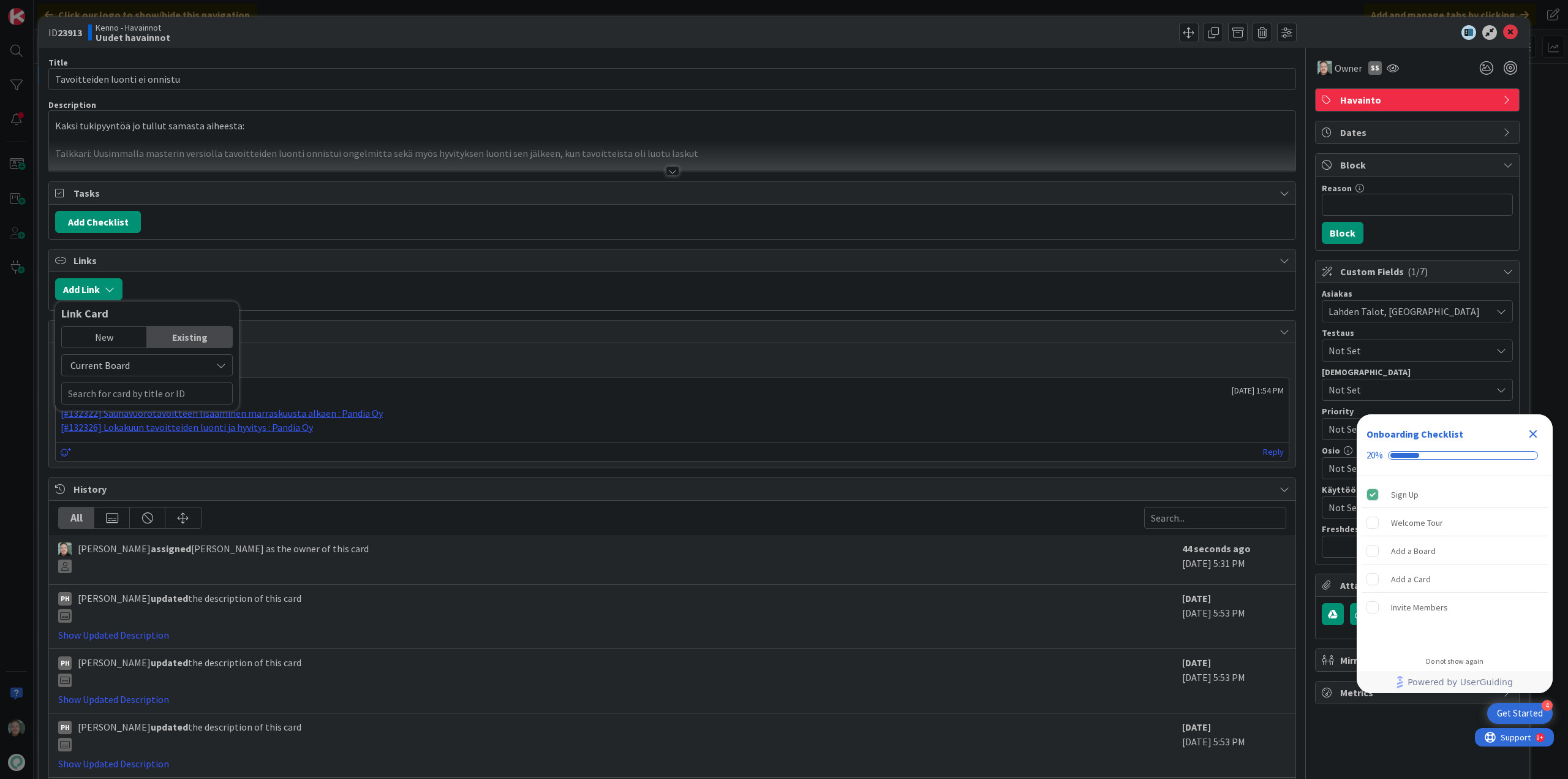
click at [160, 367] on span "Current Board" at bounding box center [137, 365] width 137 height 17
click at [147, 393] on span "Current Board" at bounding box center [153, 394] width 170 height 18
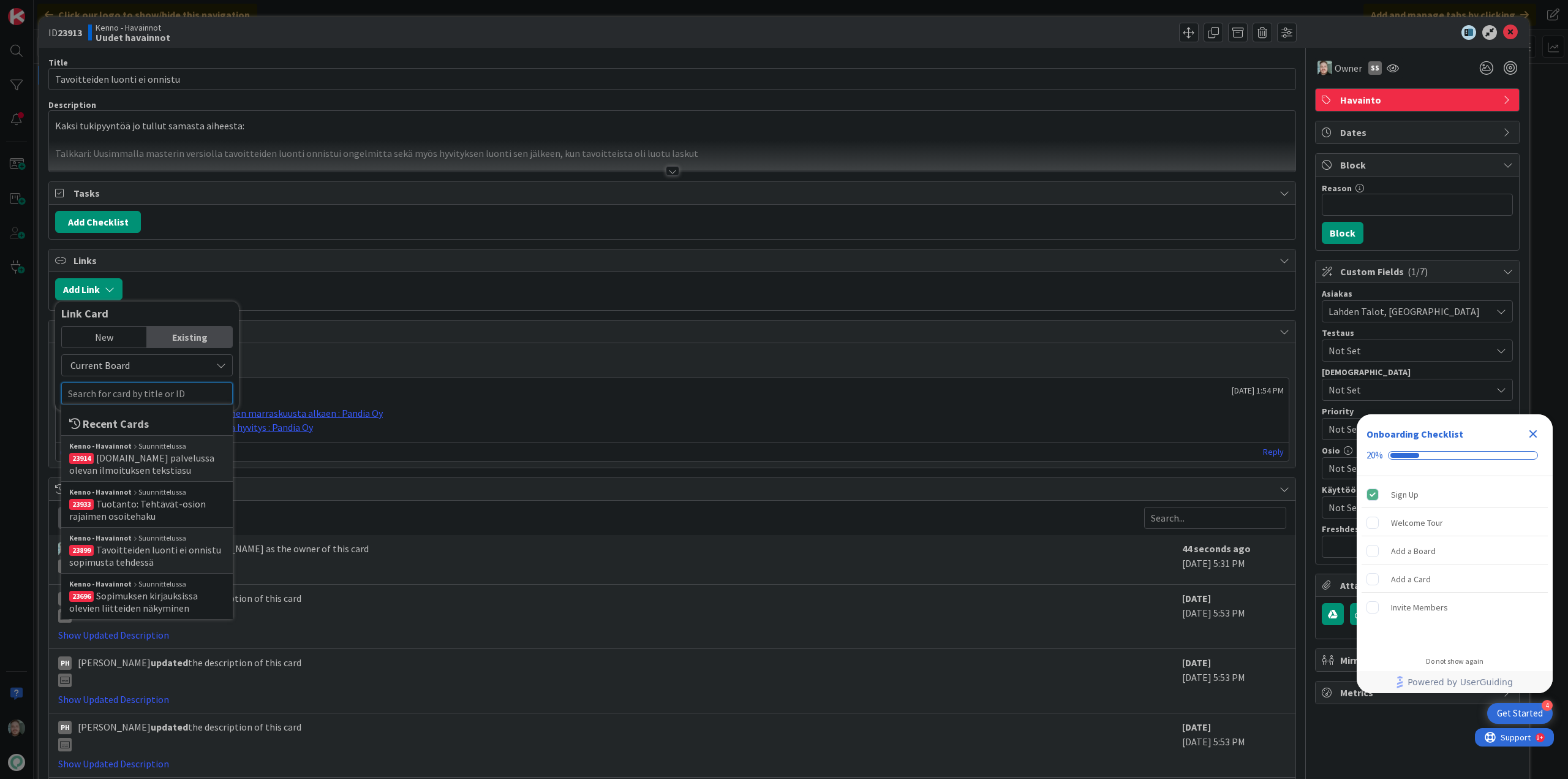
click at [158, 393] on input "text" at bounding box center [147, 393] width 171 height 22
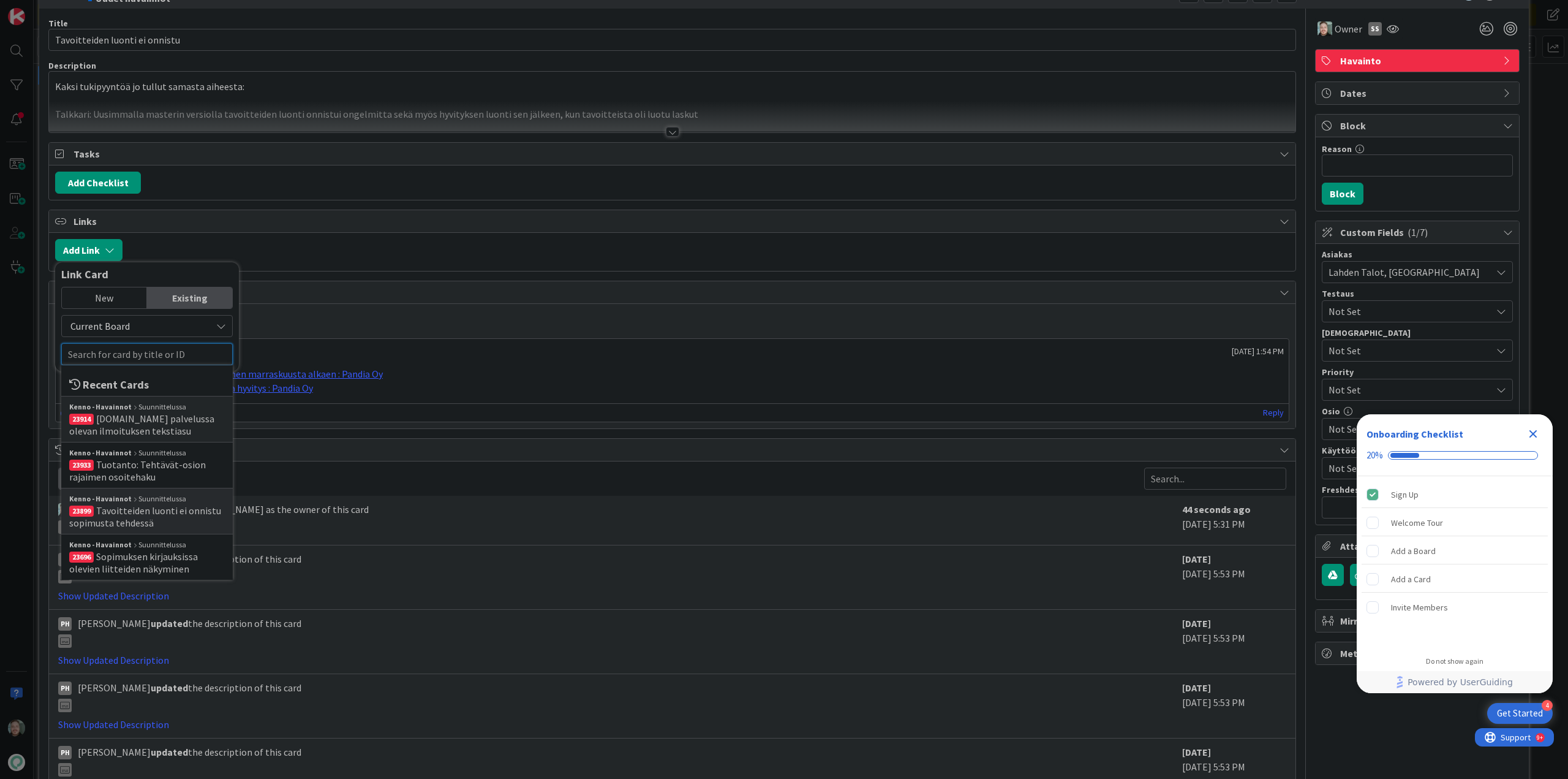
scroll to position [117, 0]
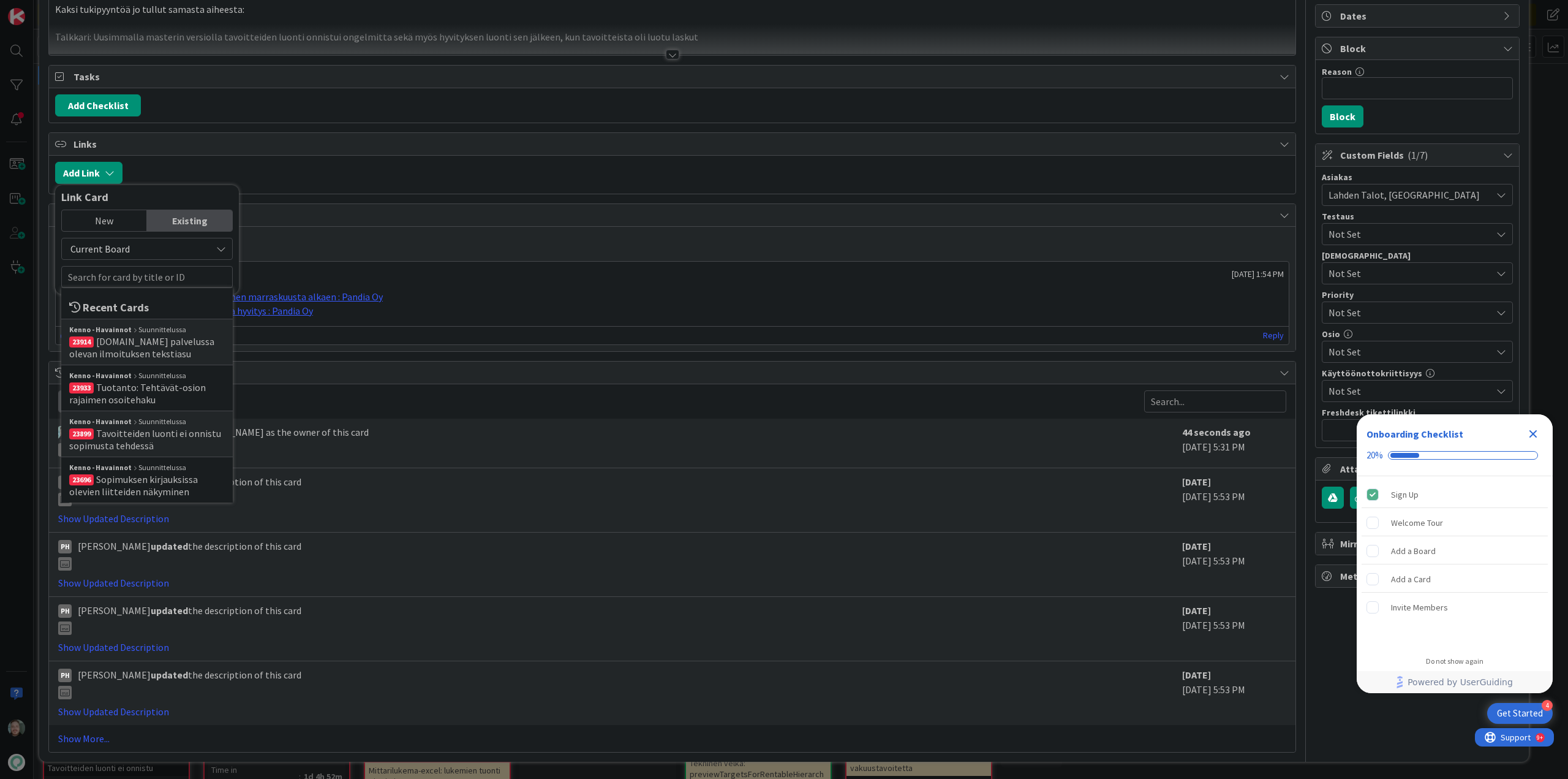
click at [419, 368] on span "History" at bounding box center [673, 372] width 1200 height 15
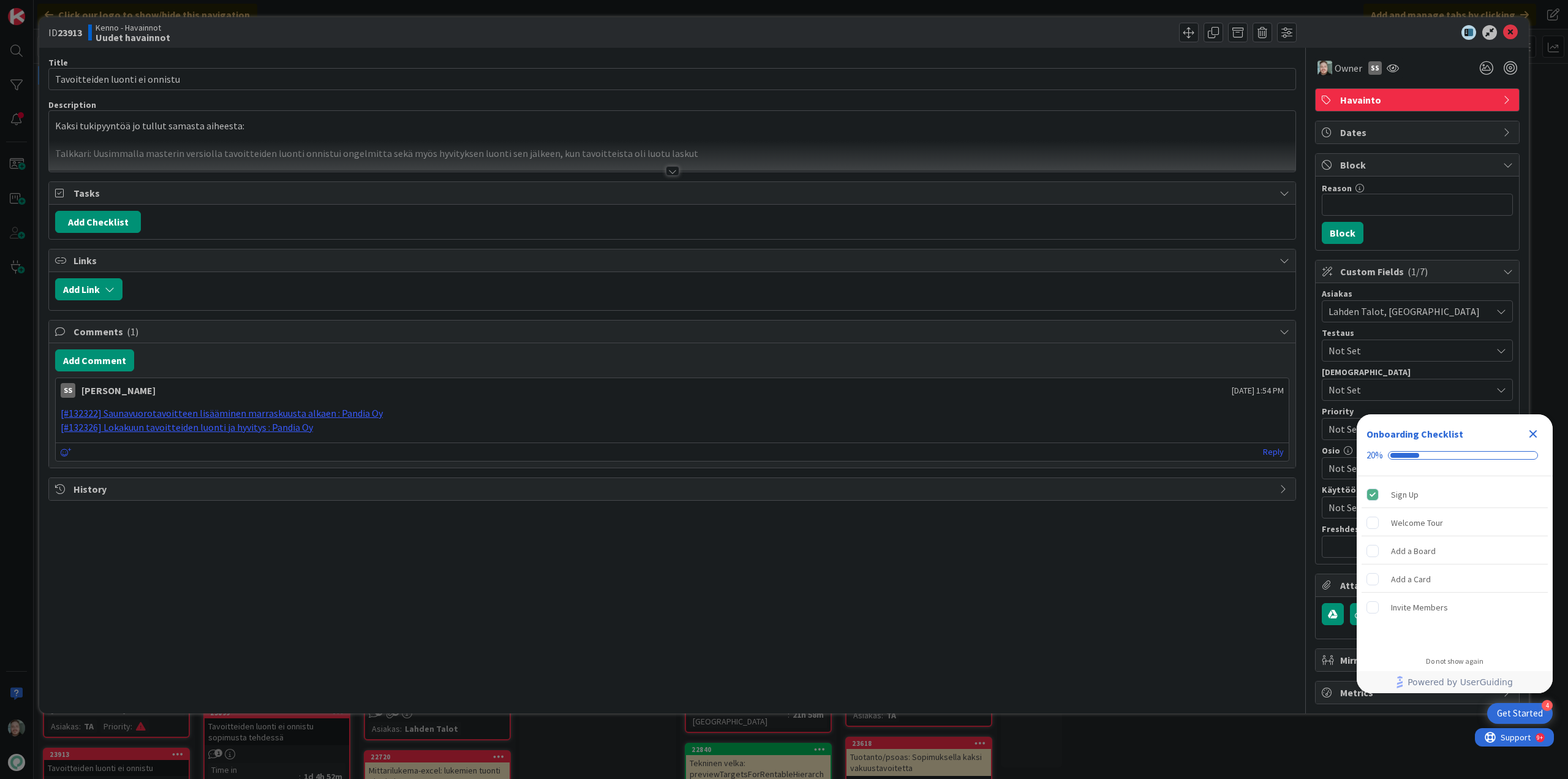
scroll to position [0, 0]
click at [74, 295] on button "Add Link" at bounding box center [88, 289] width 67 height 22
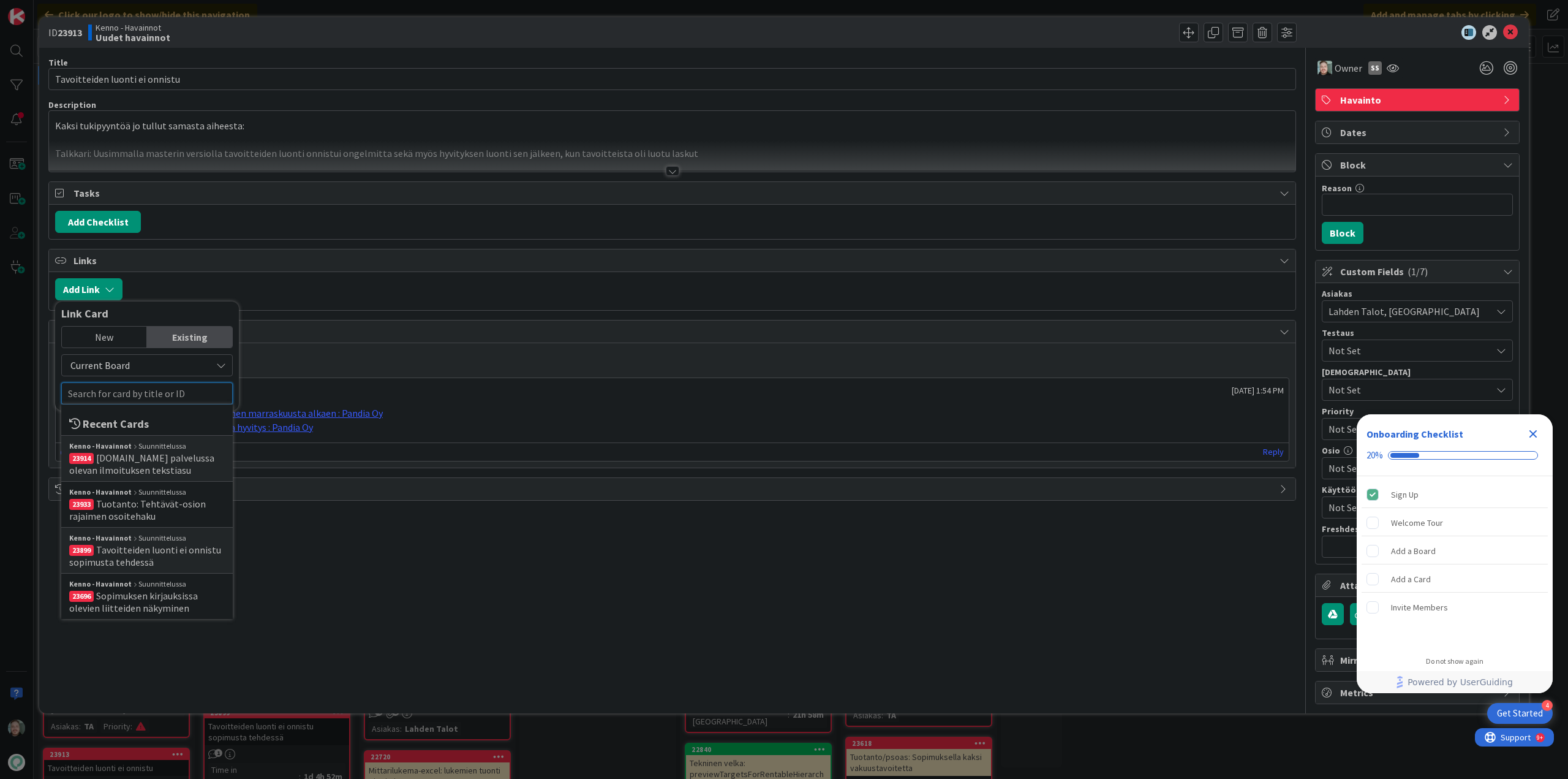
click at [196, 388] on input "text" at bounding box center [147, 393] width 171 height 22
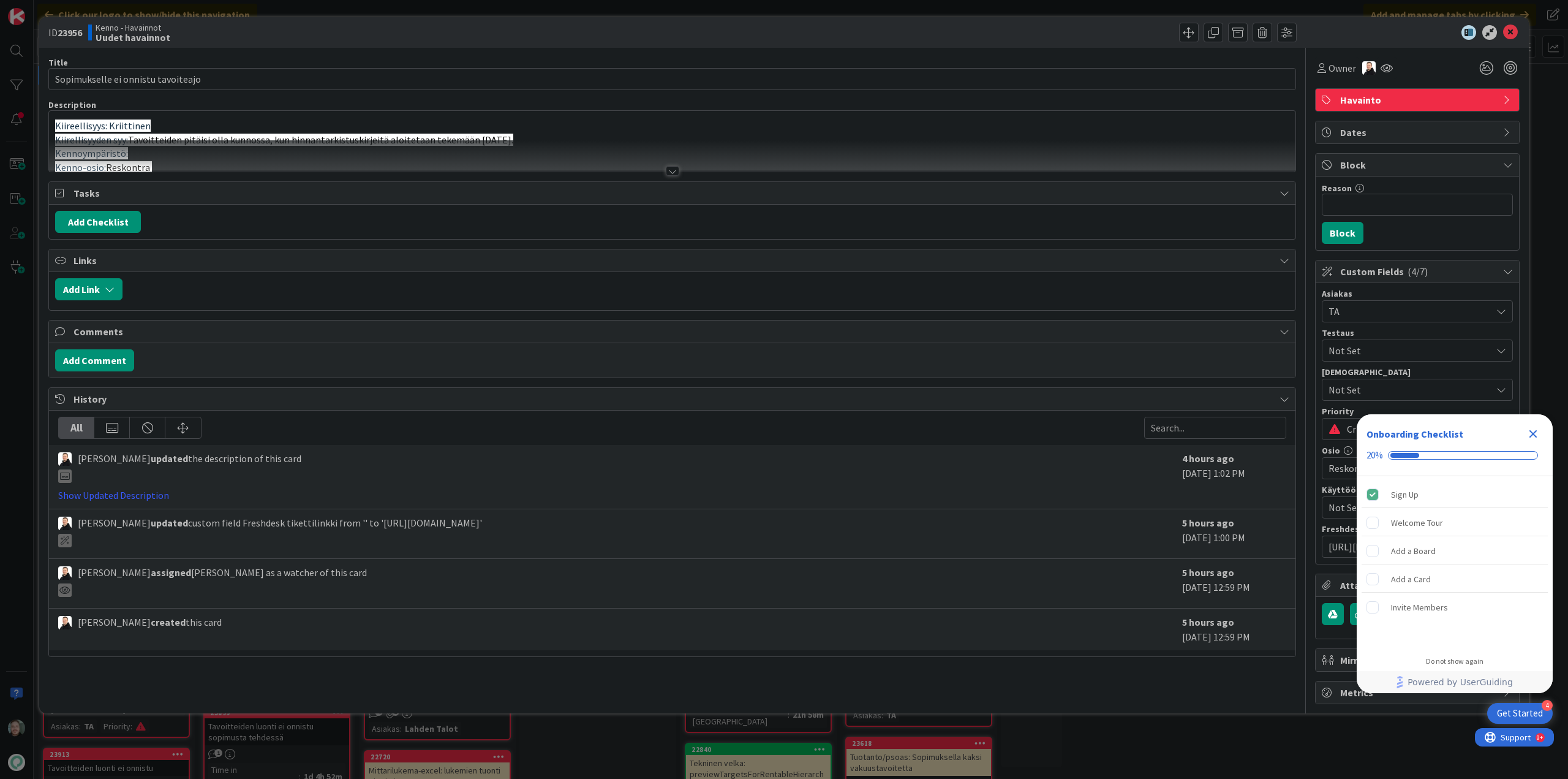
click at [668, 171] on div at bounding box center [672, 171] width 13 height 10
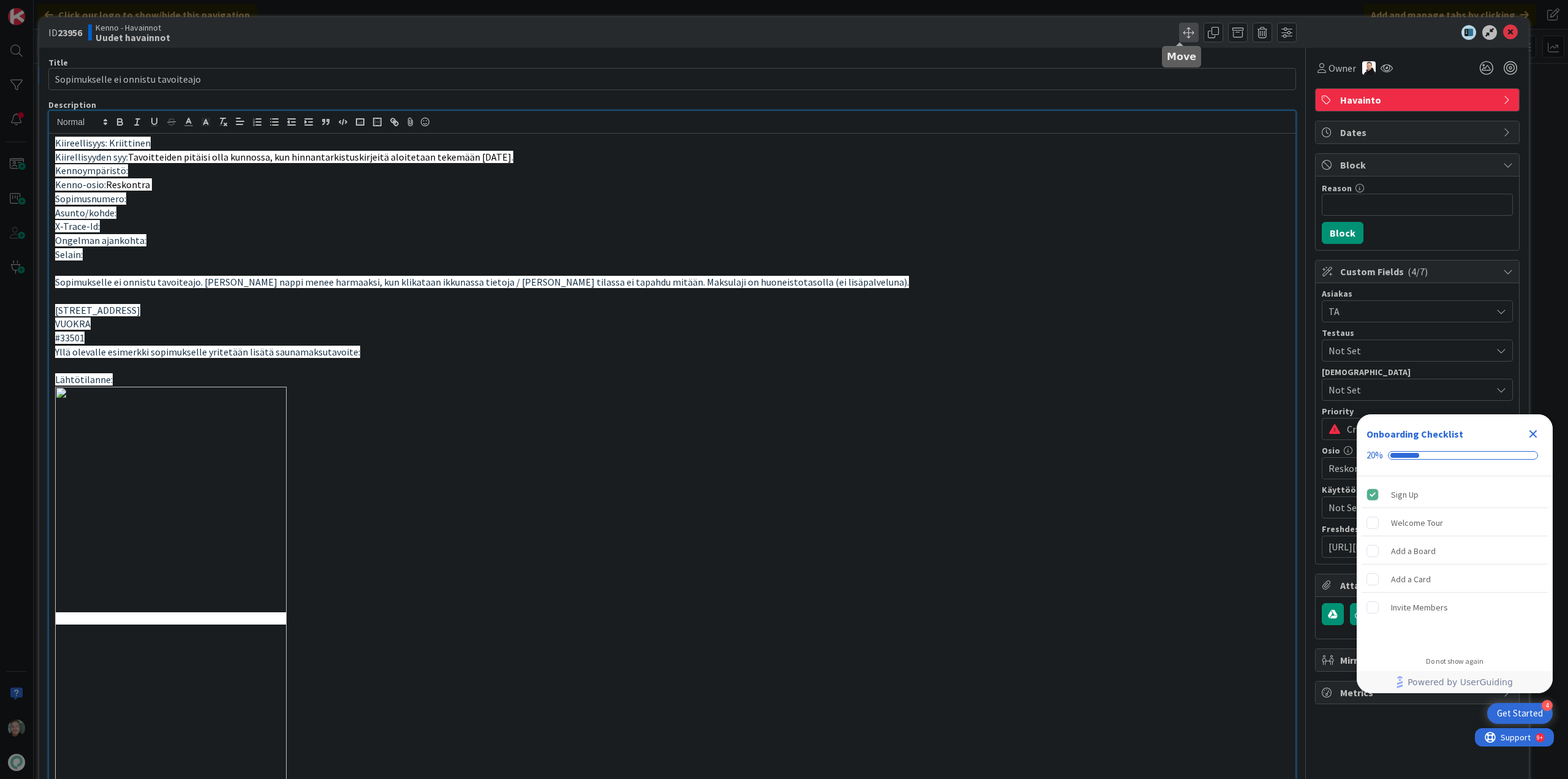
click at [1180, 30] on span at bounding box center [1189, 33] width 20 height 20
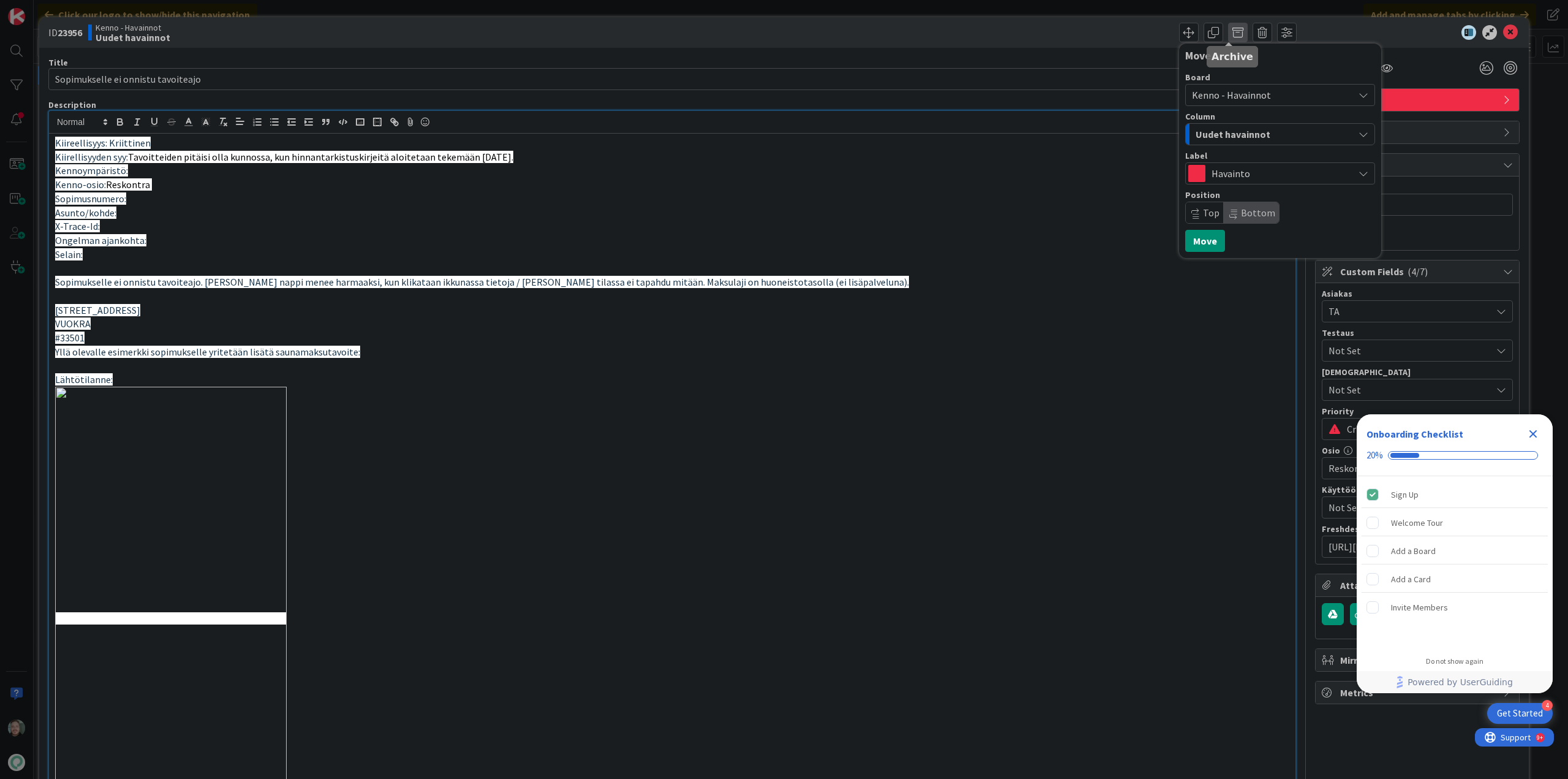
click at [1228, 32] on span at bounding box center [1238, 33] width 20 height 20
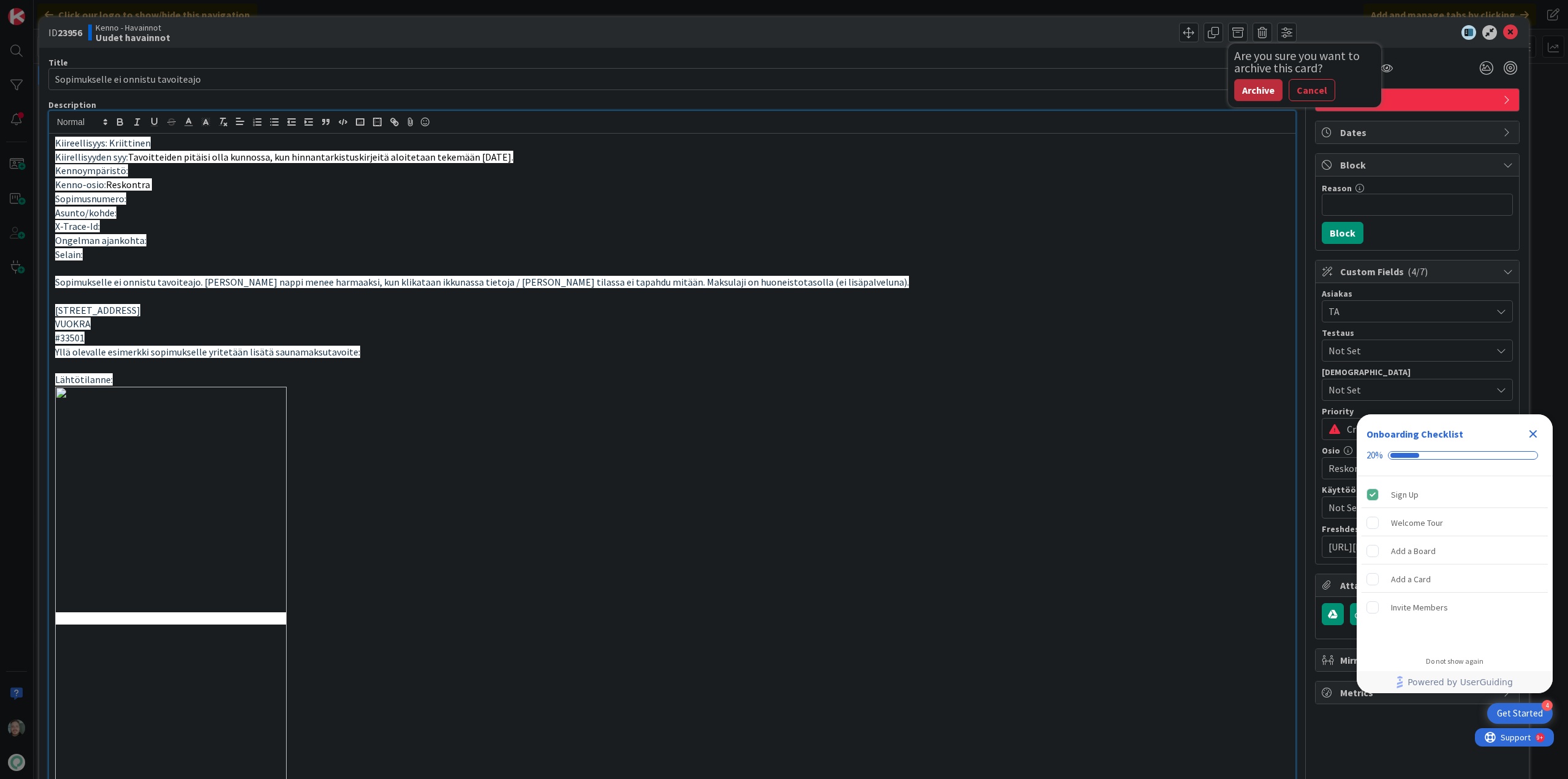
click at [1246, 88] on button "Archive" at bounding box center [1258, 90] width 48 height 22
type input "Sopimukselle ei onnistu tavoiteajo"
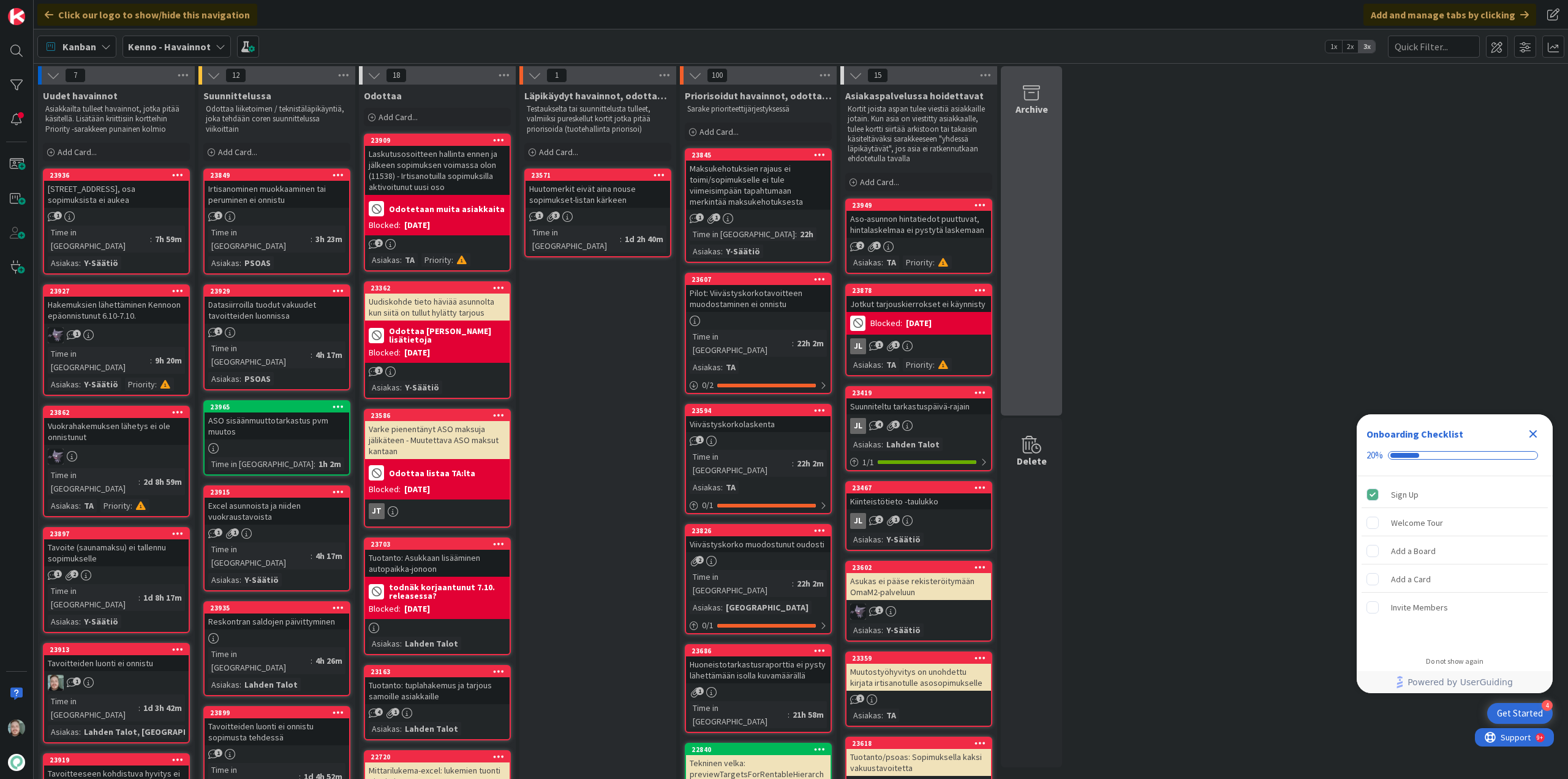
click at [1006, 190] on div "Archive" at bounding box center [1031, 241] width 62 height 350
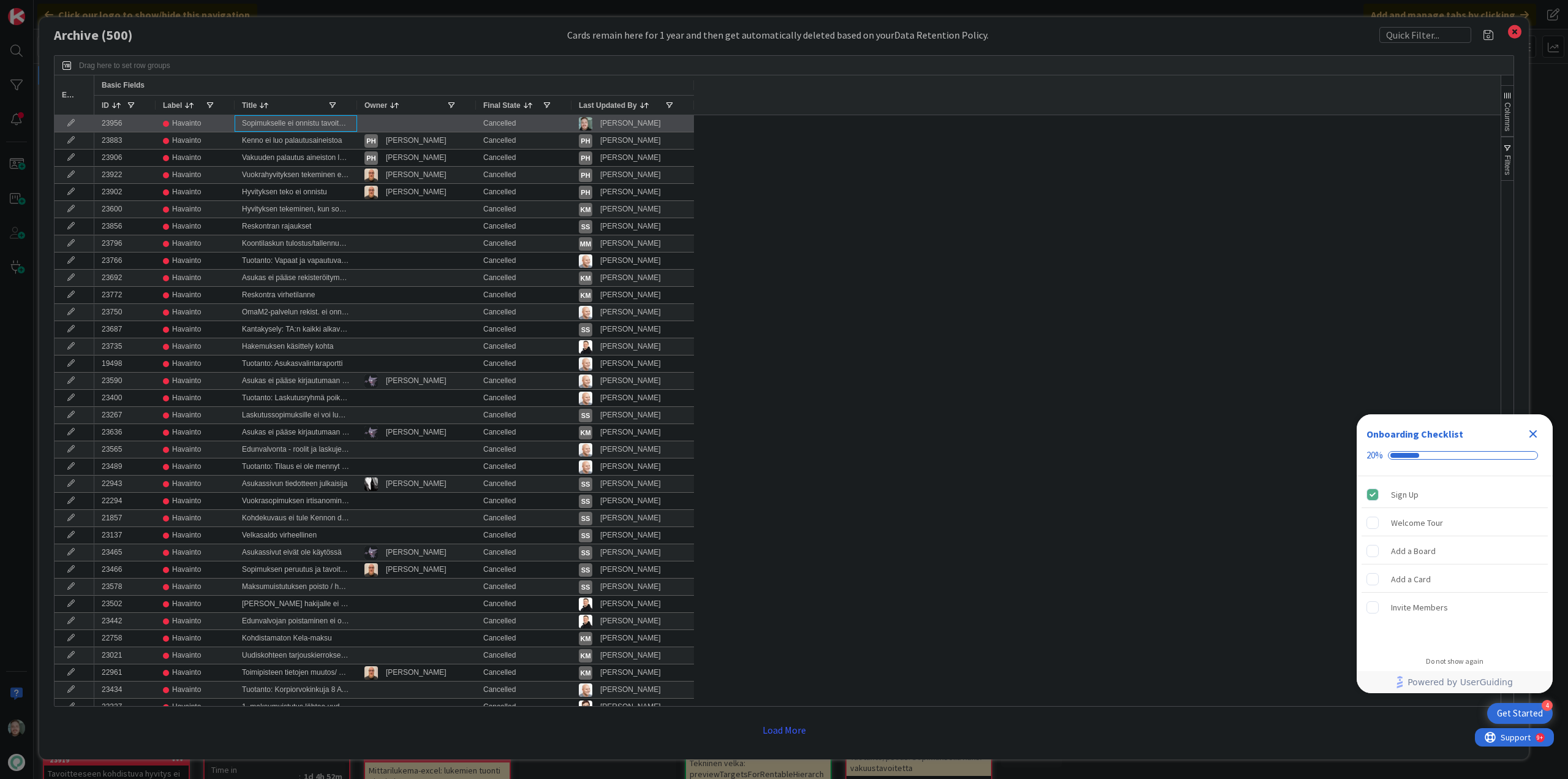
click at [323, 129] on div "Sopimukselle ei onnistu tavoiteajo" at bounding box center [296, 123] width 122 height 16
click at [323, 127] on div "Sopimukselle ei onnistu tavoiteajo" at bounding box center [296, 123] width 122 height 16
click at [599, 120] on div "[PERSON_NAME]" at bounding box center [632, 124] width 108 height 16
click at [114, 127] on div "23956" at bounding box center [124, 123] width 62 height 16
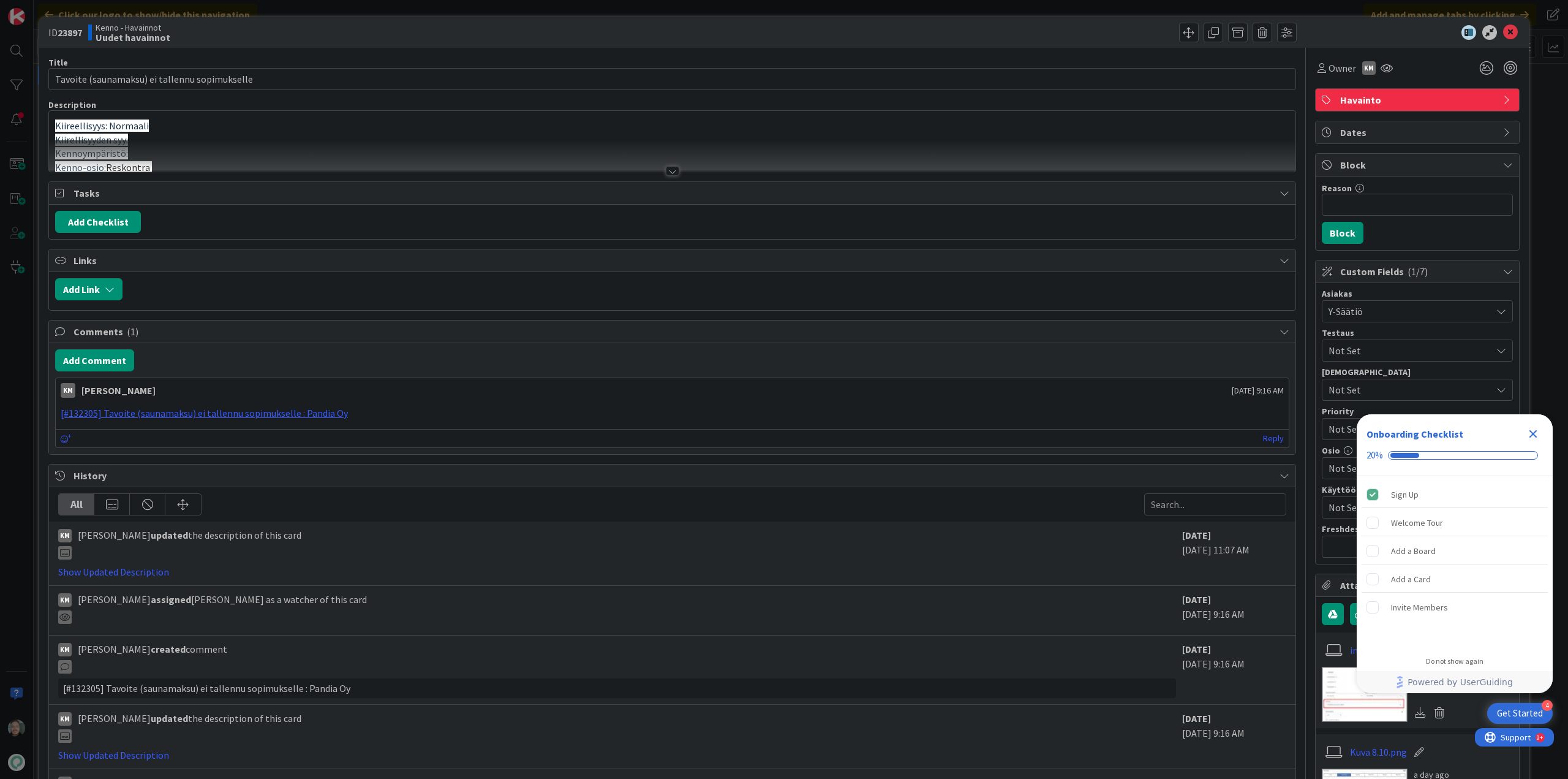
click at [669, 174] on div at bounding box center [672, 171] width 13 height 10
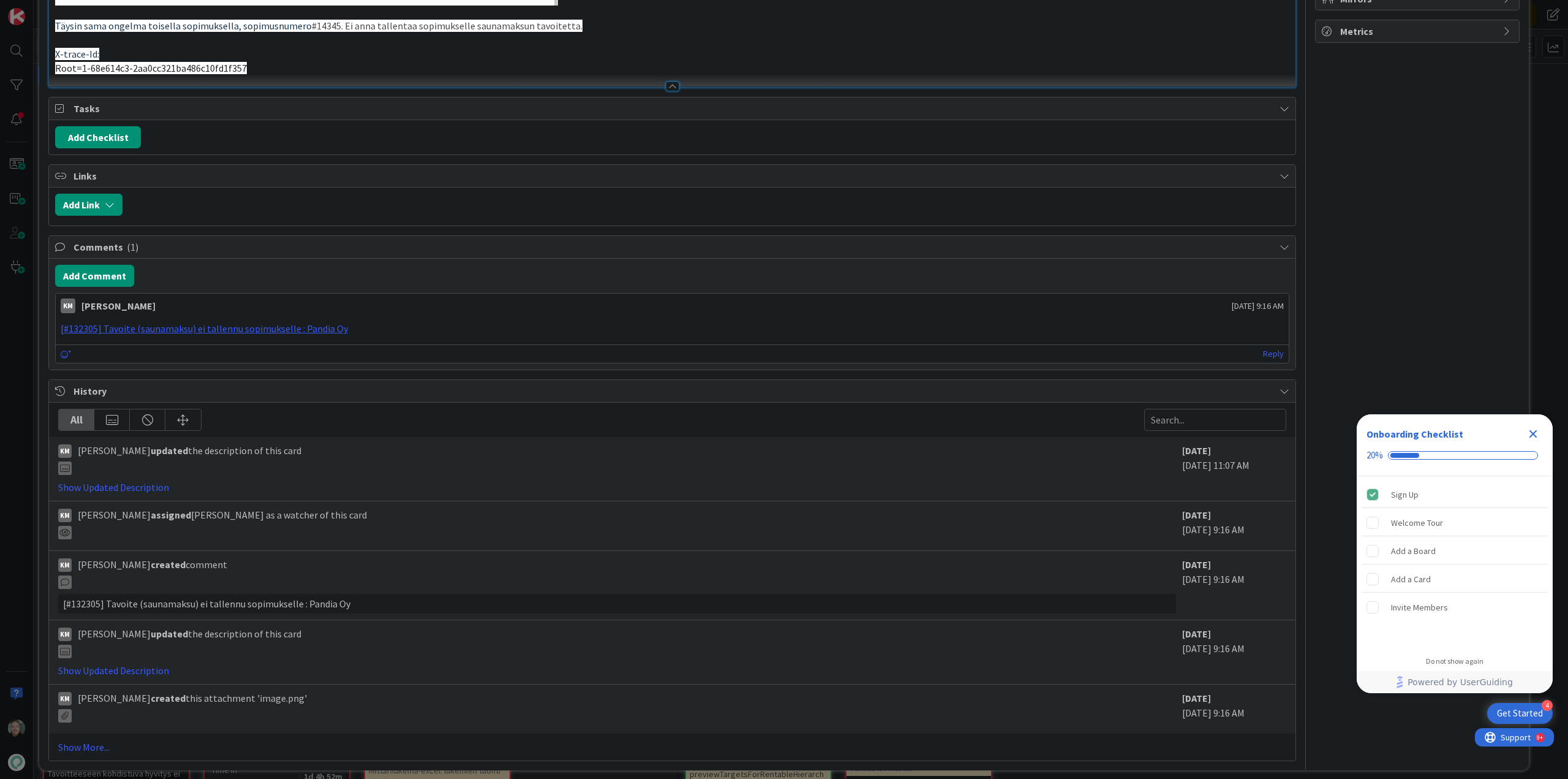
scroll to position [867, 0]
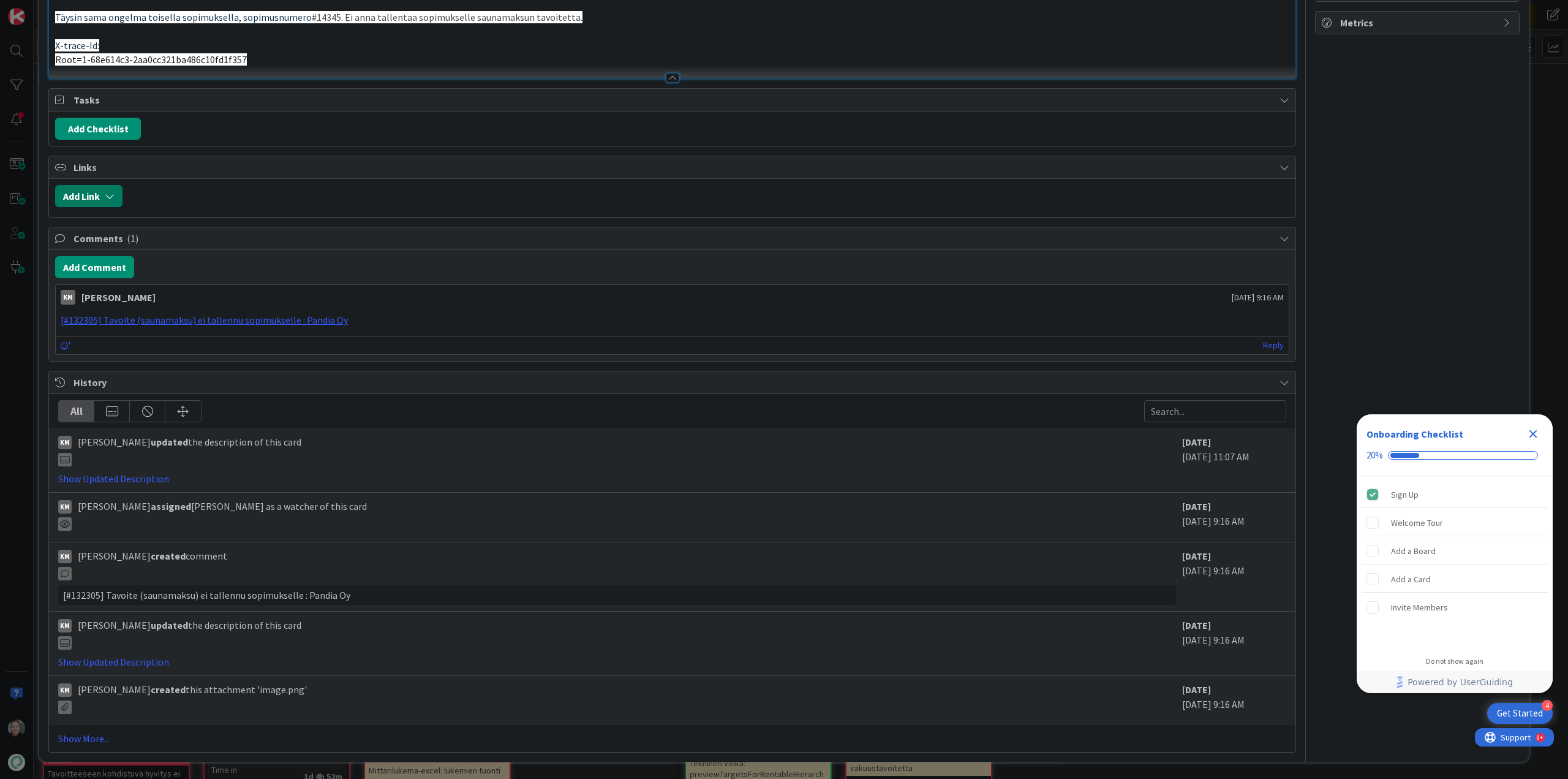
click at [103, 192] on button "Add Link" at bounding box center [88, 196] width 67 height 22
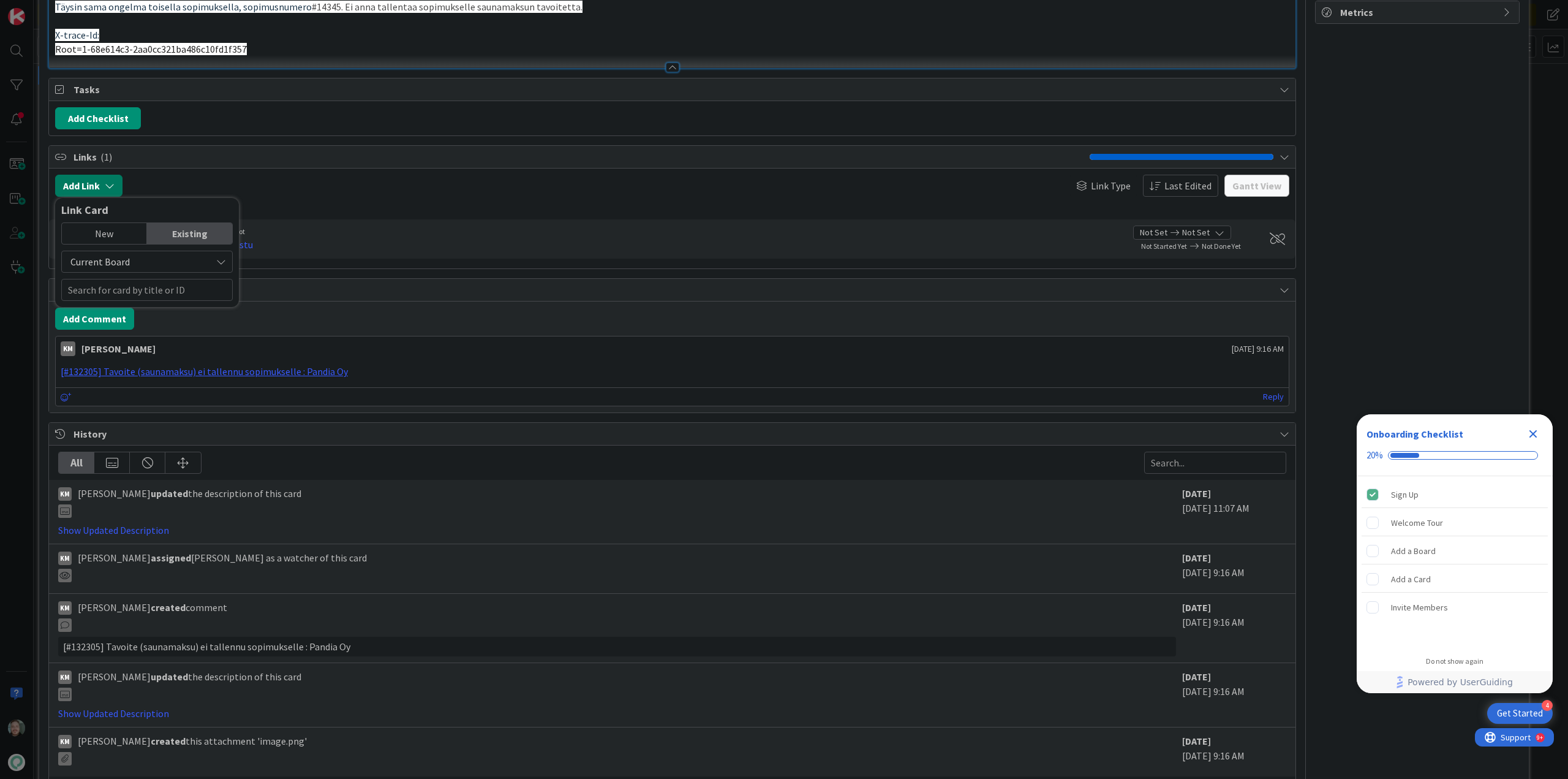
scroll to position [807, 0]
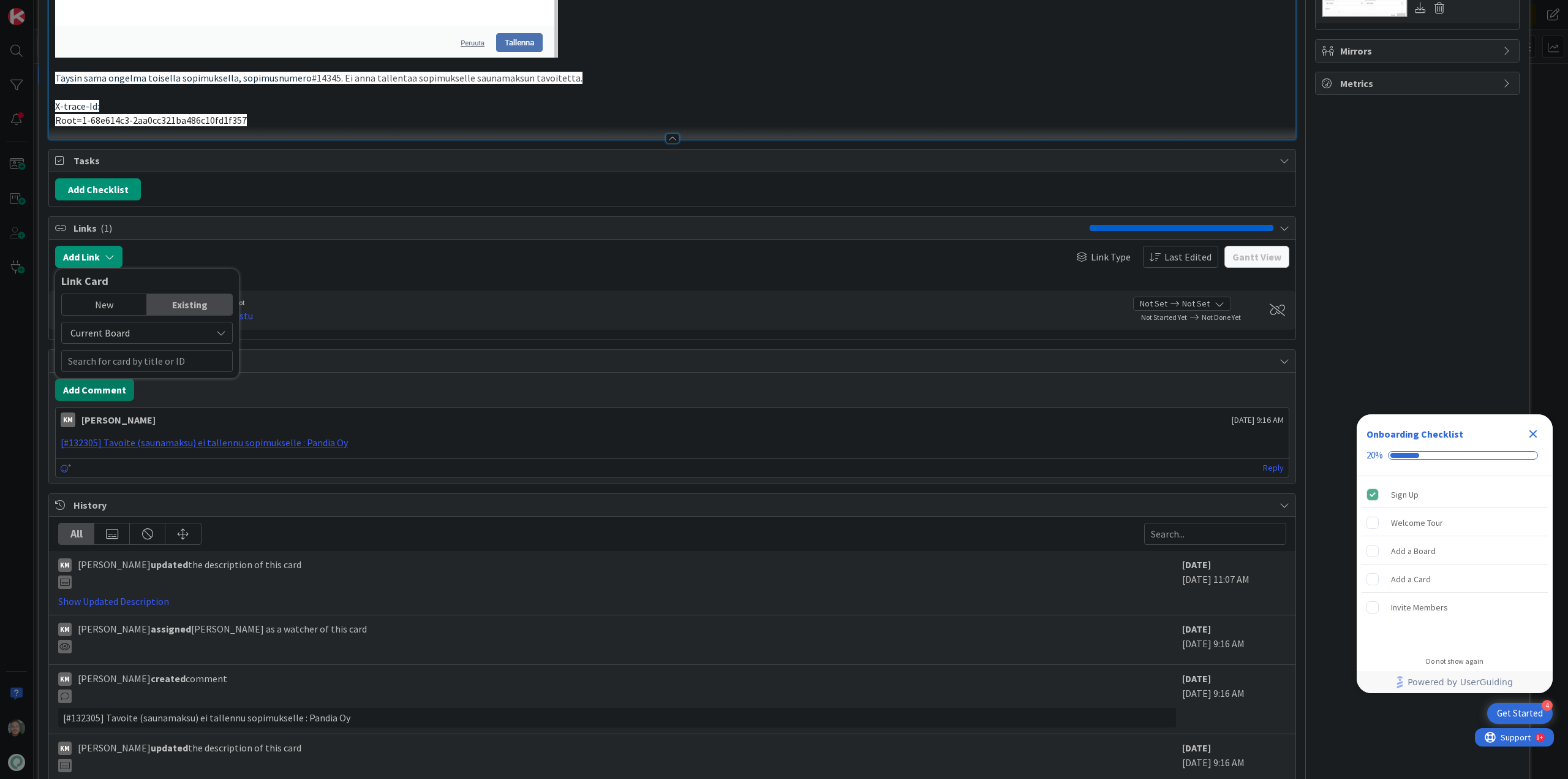
click at [98, 386] on button "Add Comment" at bounding box center [95, 389] width 79 height 22
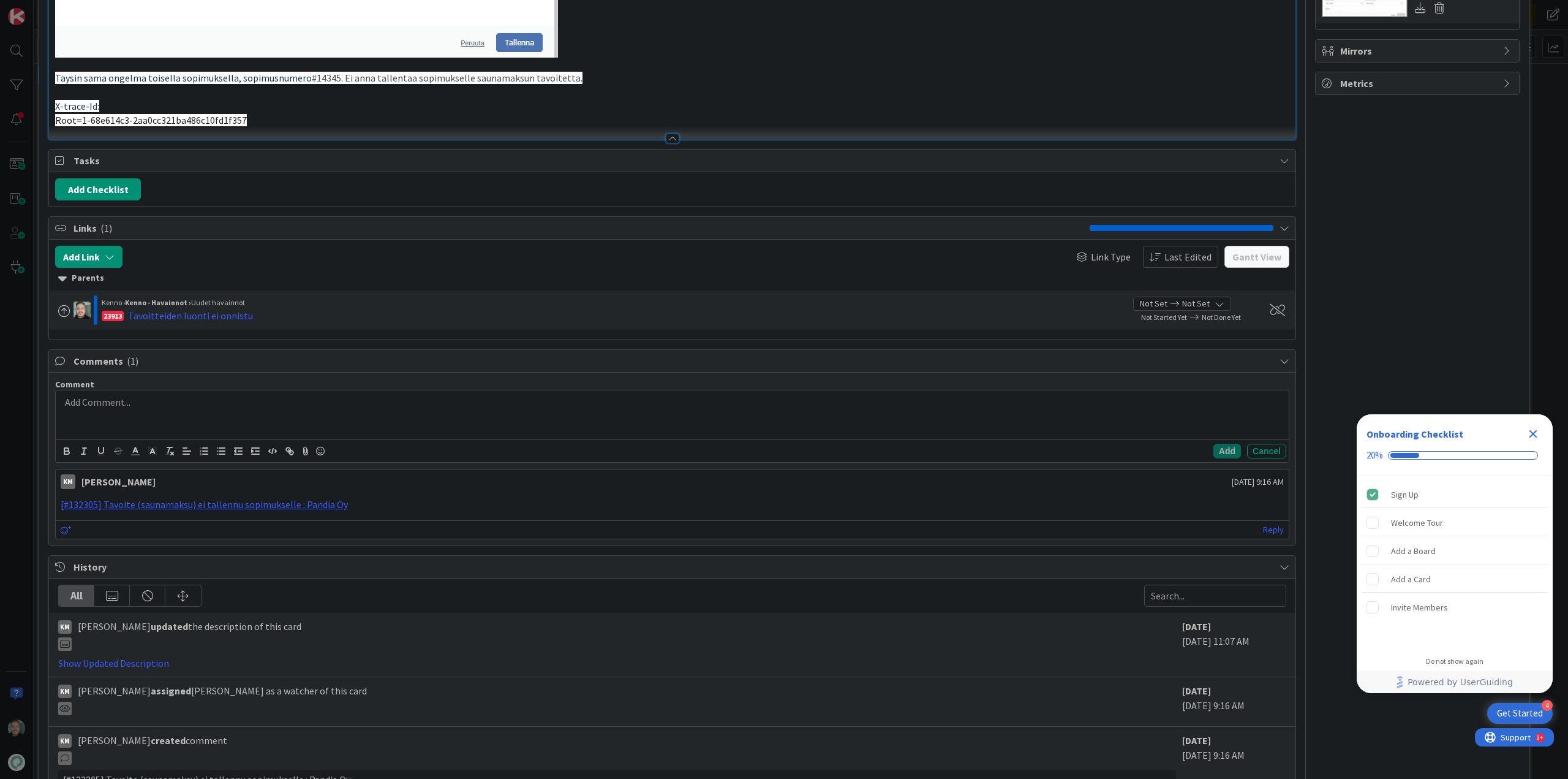
click at [125, 410] on div at bounding box center [672, 415] width 1233 height 49
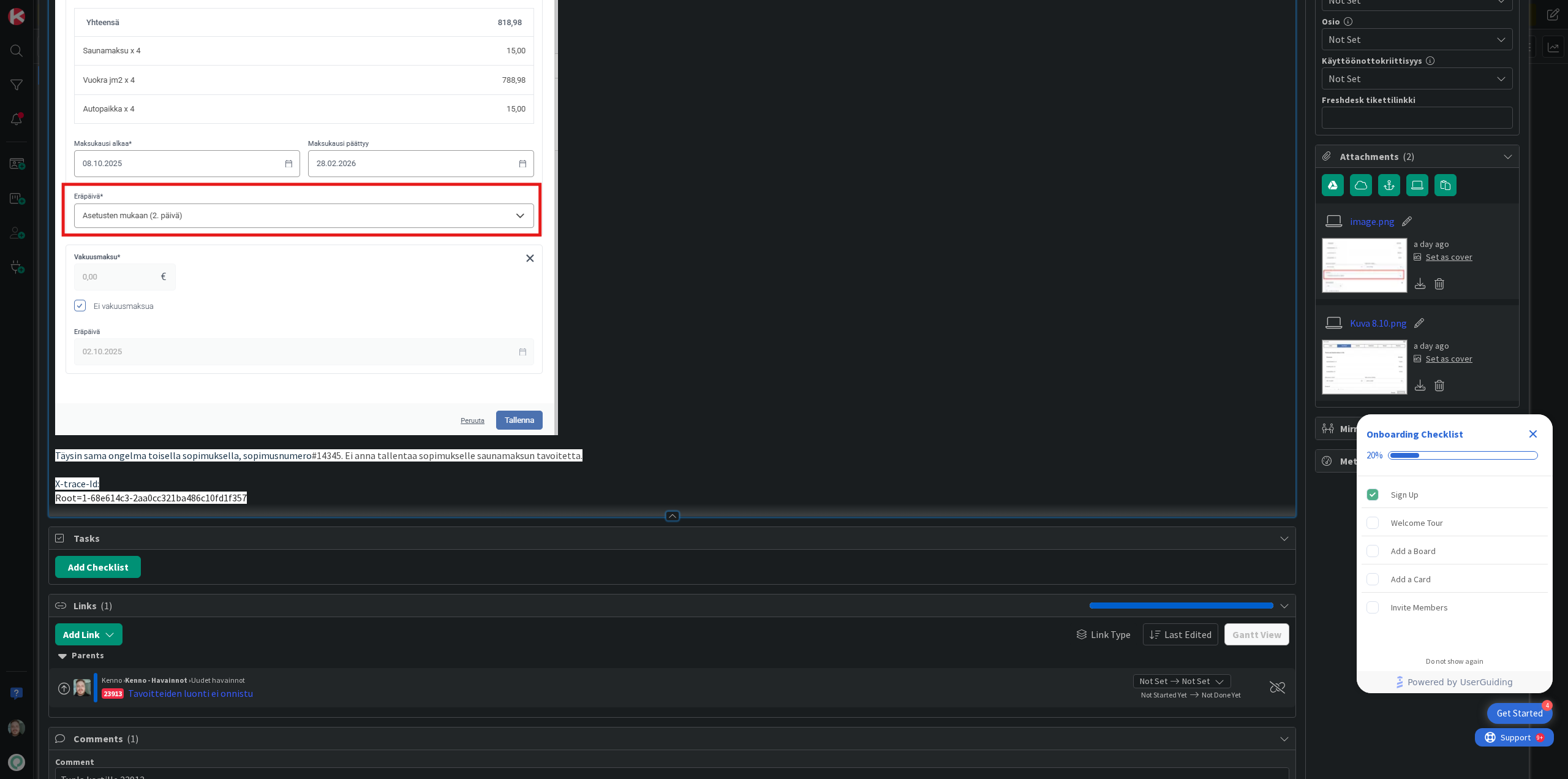
scroll to position [797, 0]
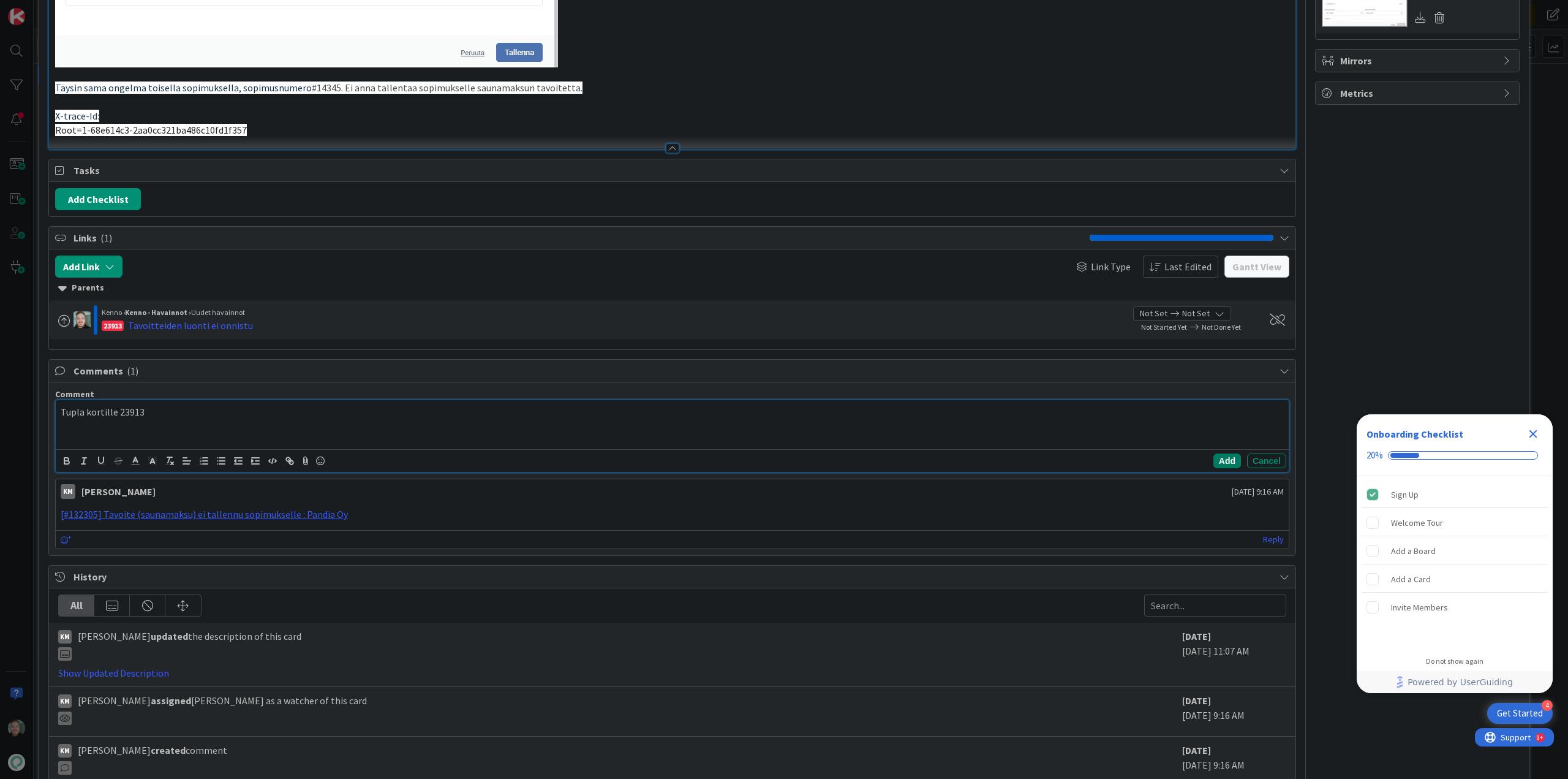
click at [1215, 458] on button "Add" at bounding box center [1227, 461] width 28 height 15
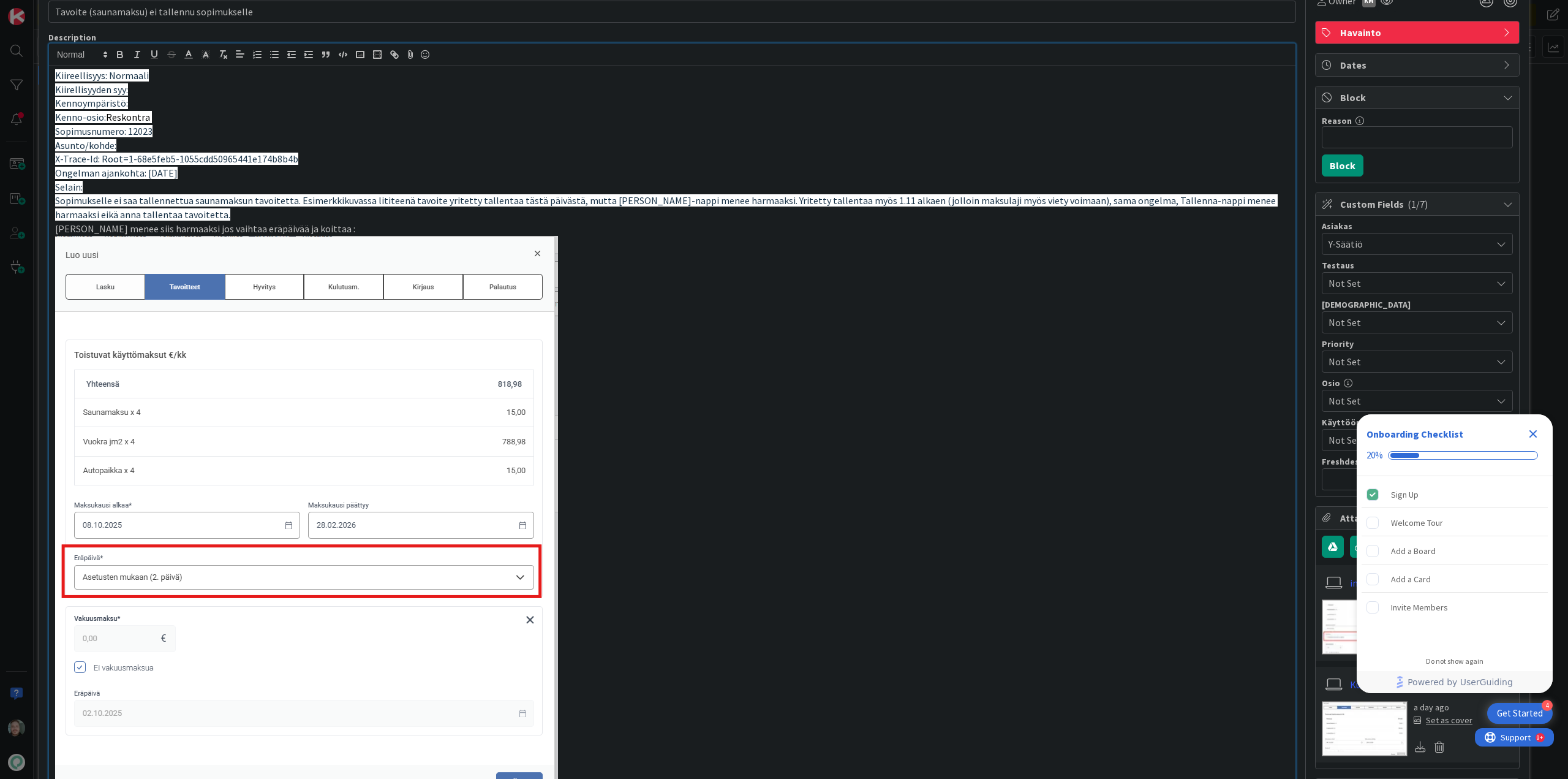
scroll to position [0, 0]
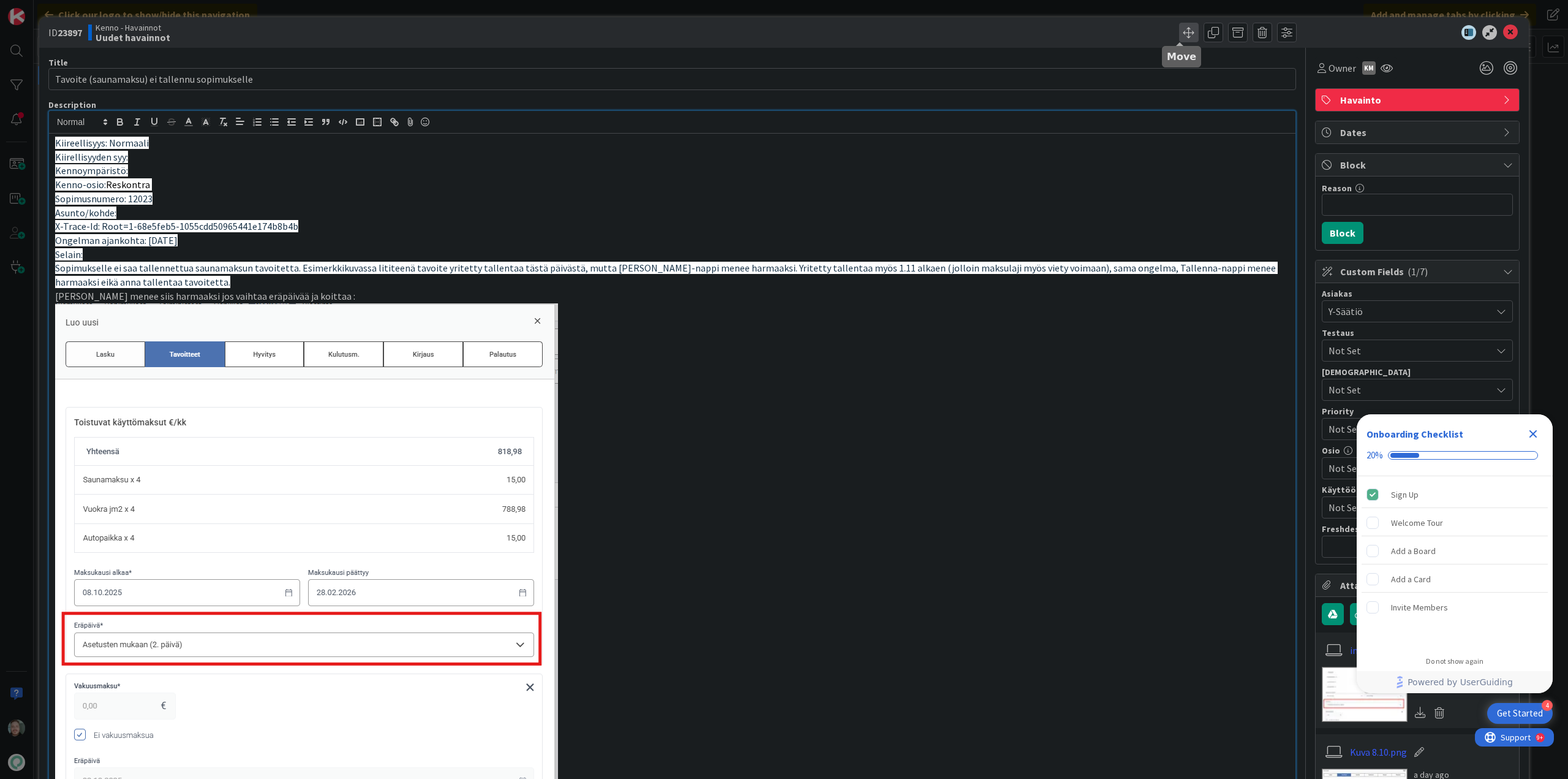
click at [1184, 30] on span at bounding box center [1189, 33] width 20 height 20
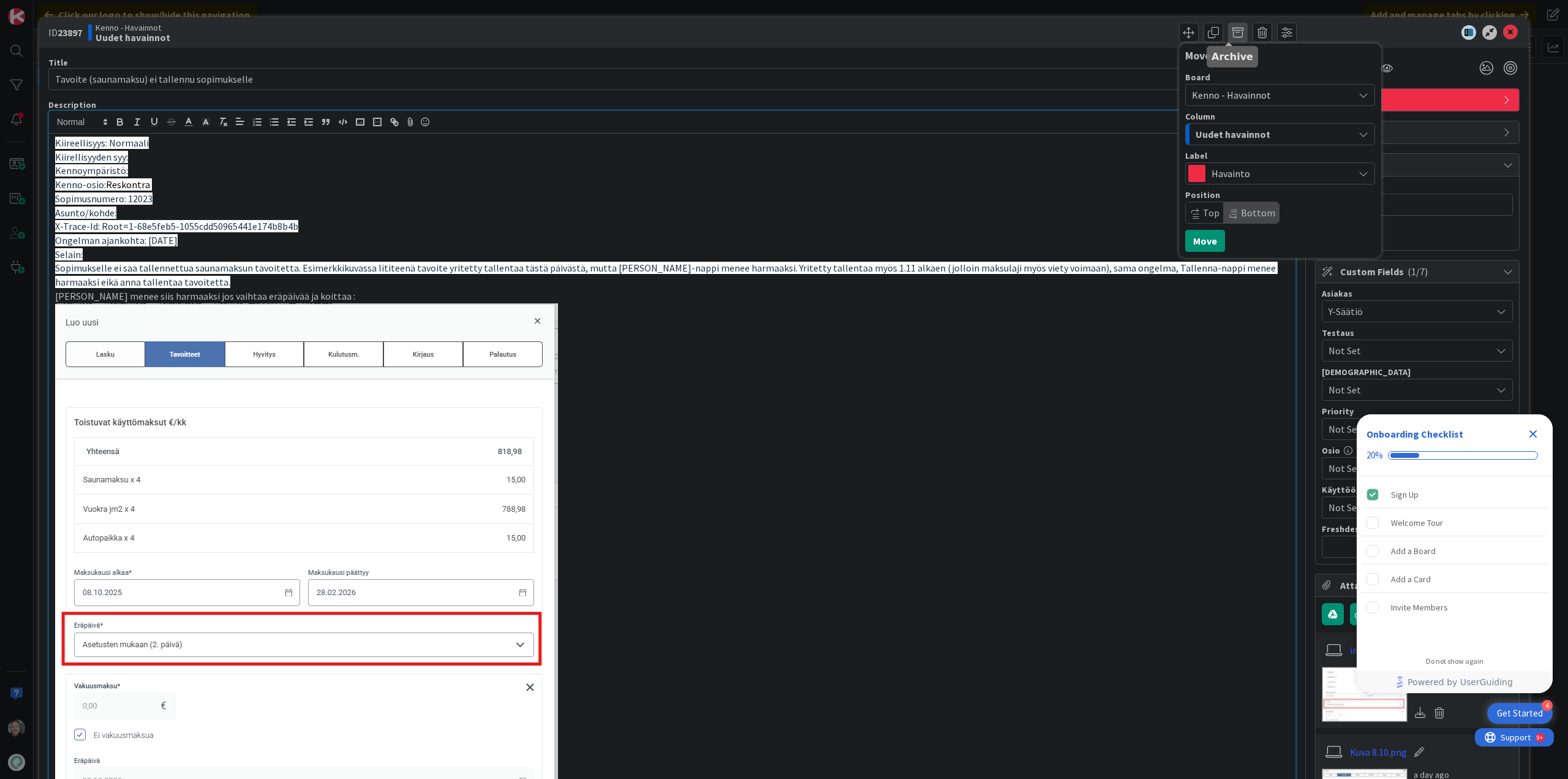
click at [1233, 33] on span at bounding box center [1238, 33] width 20 height 20
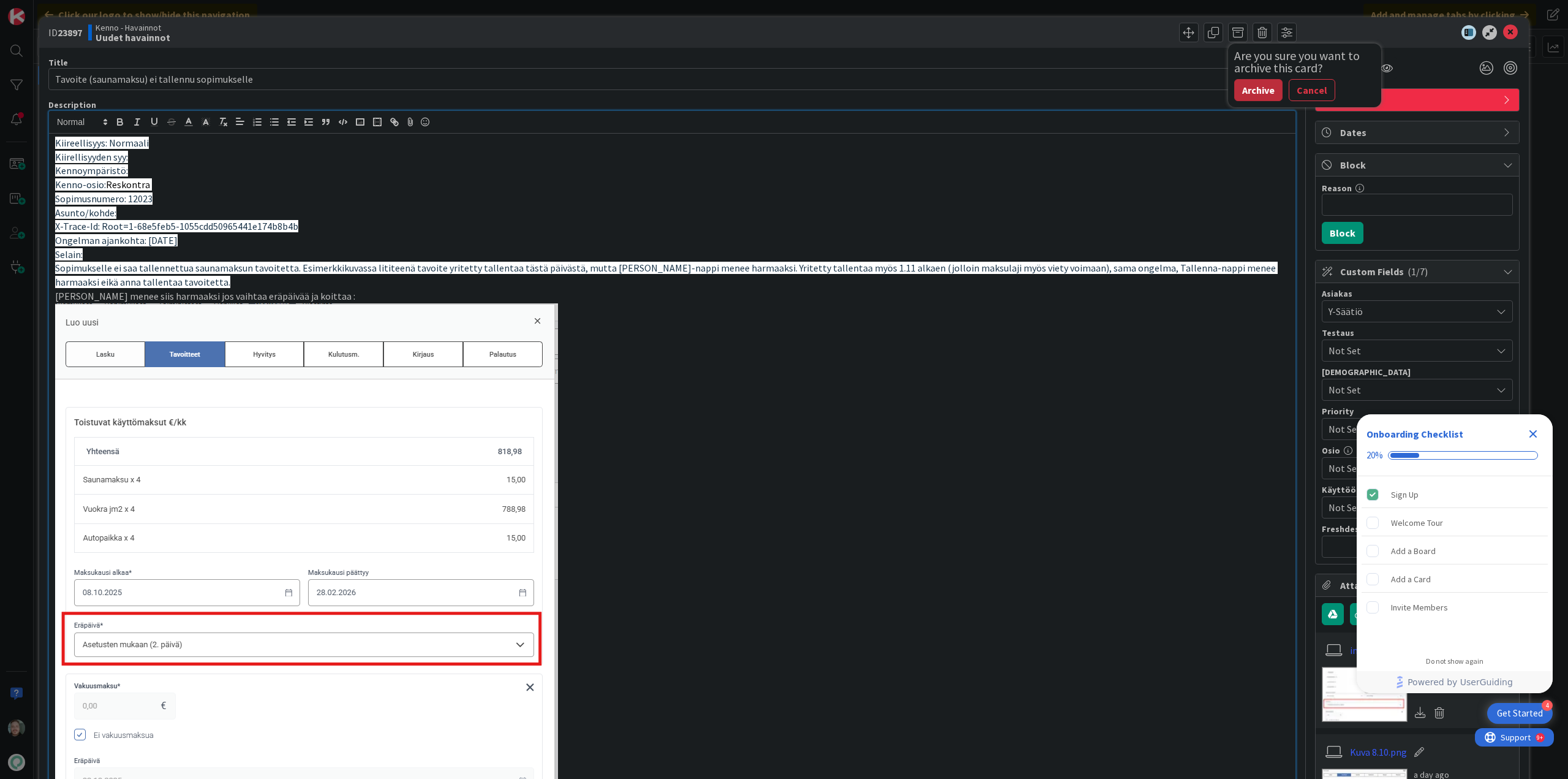
click at [1255, 90] on button "Archive" at bounding box center [1258, 90] width 48 height 22
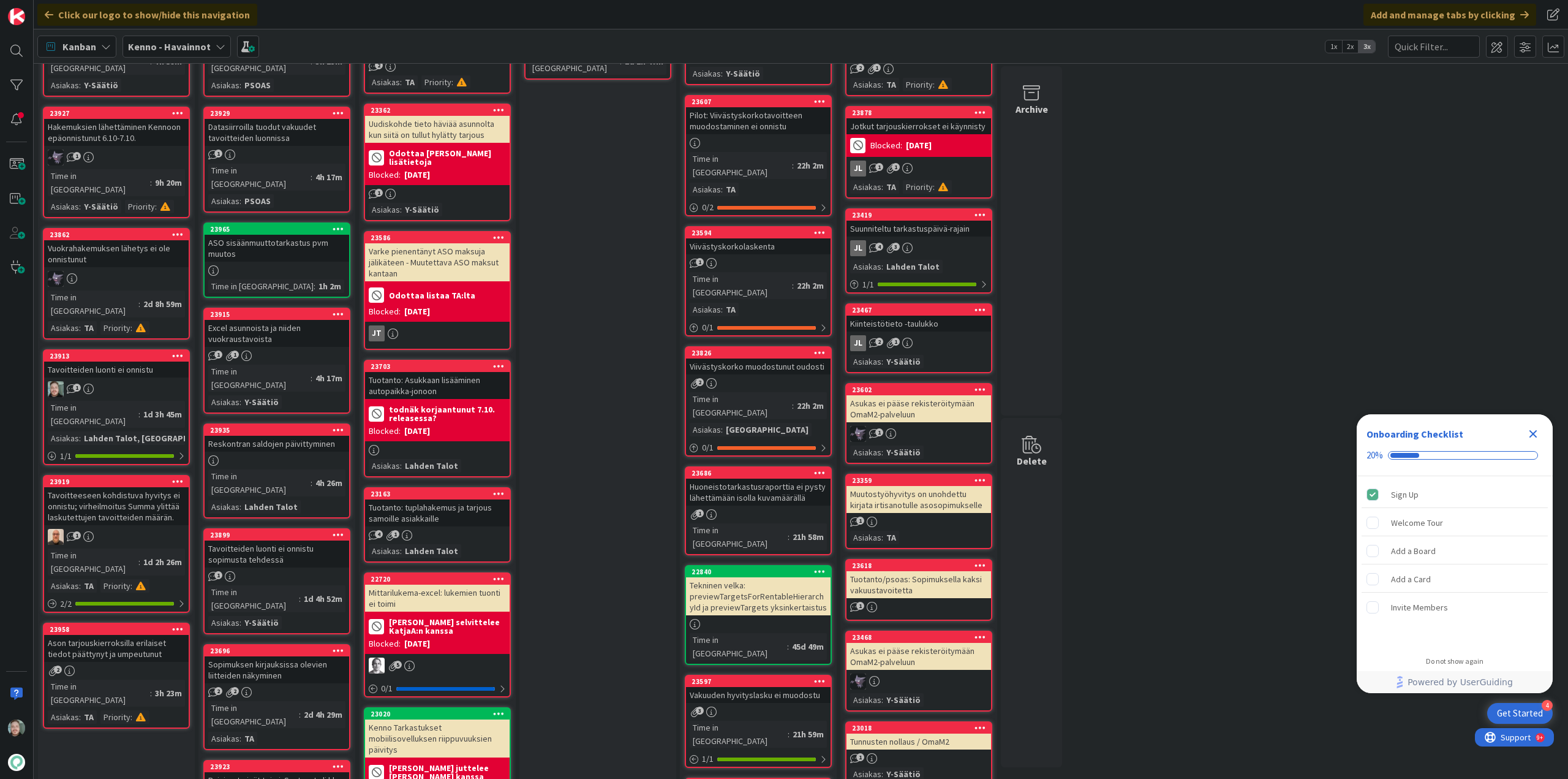
scroll to position [184, 0]
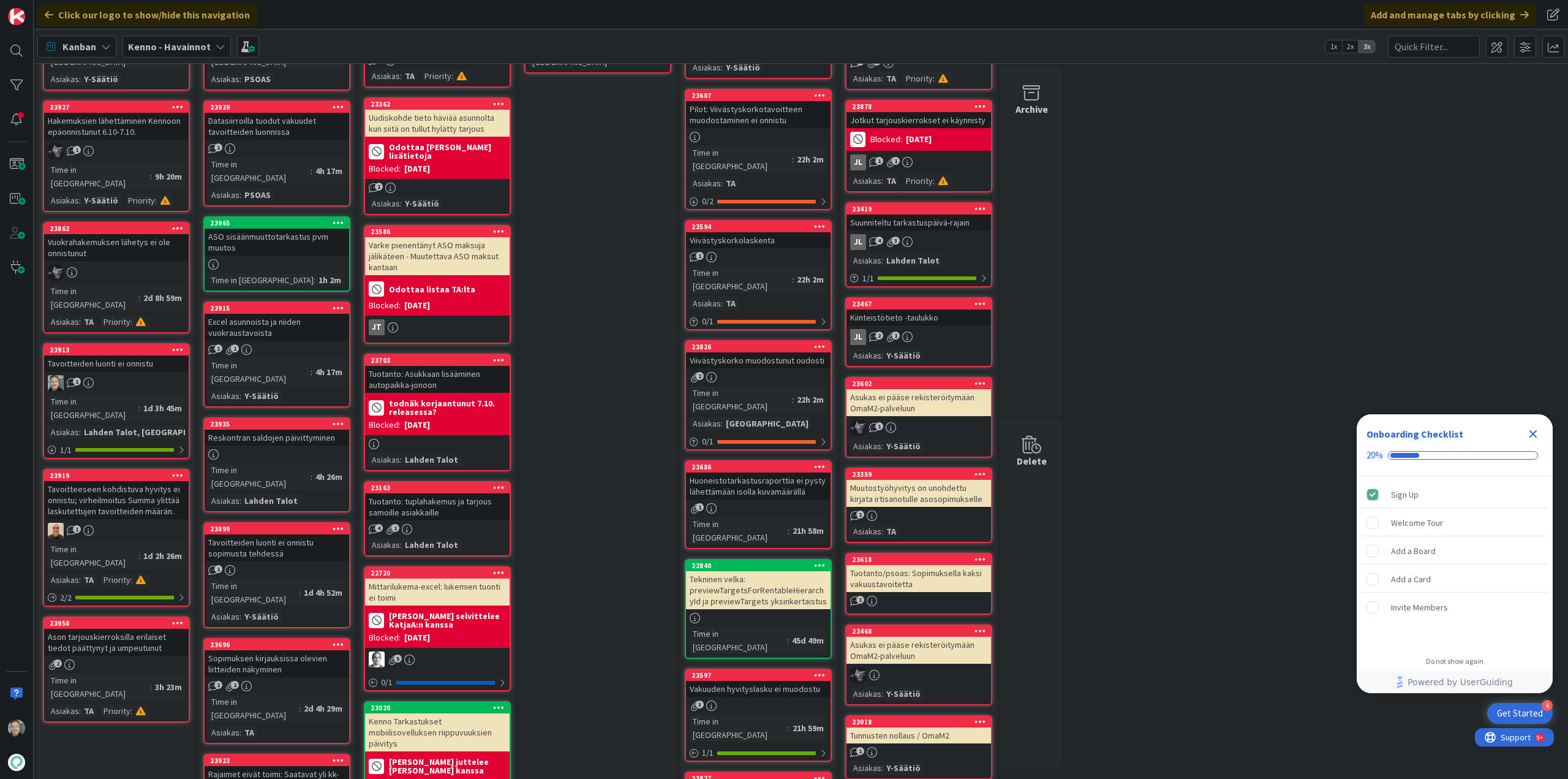
click at [126, 343] on div "23913 Tavoitteiden luonti ei onnistu 1 Time in Column : 1d 3h 45m Asiakas : Lah…" at bounding box center [117, 401] width 147 height 116
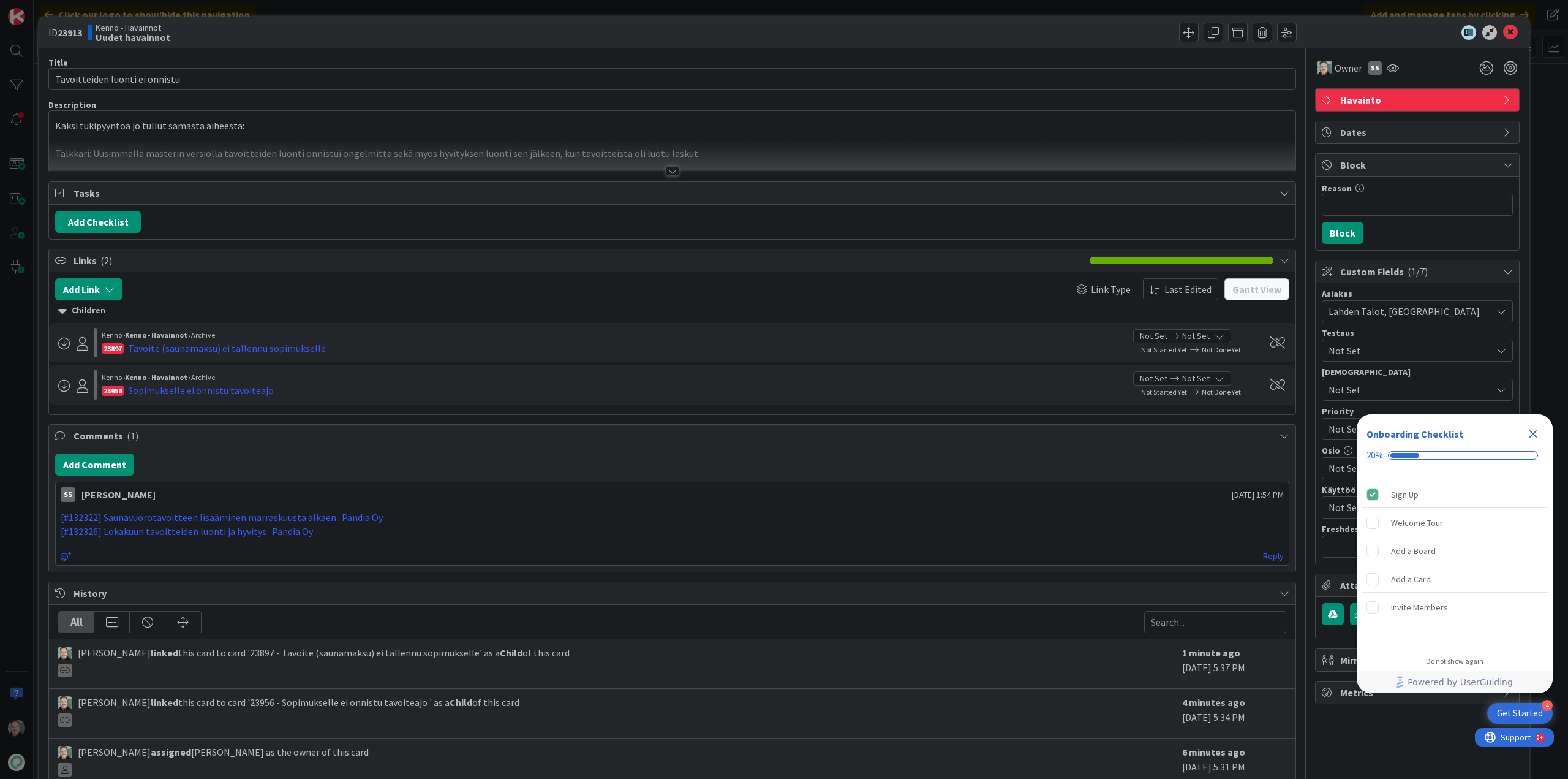
click at [673, 174] on div at bounding box center [672, 171] width 13 height 10
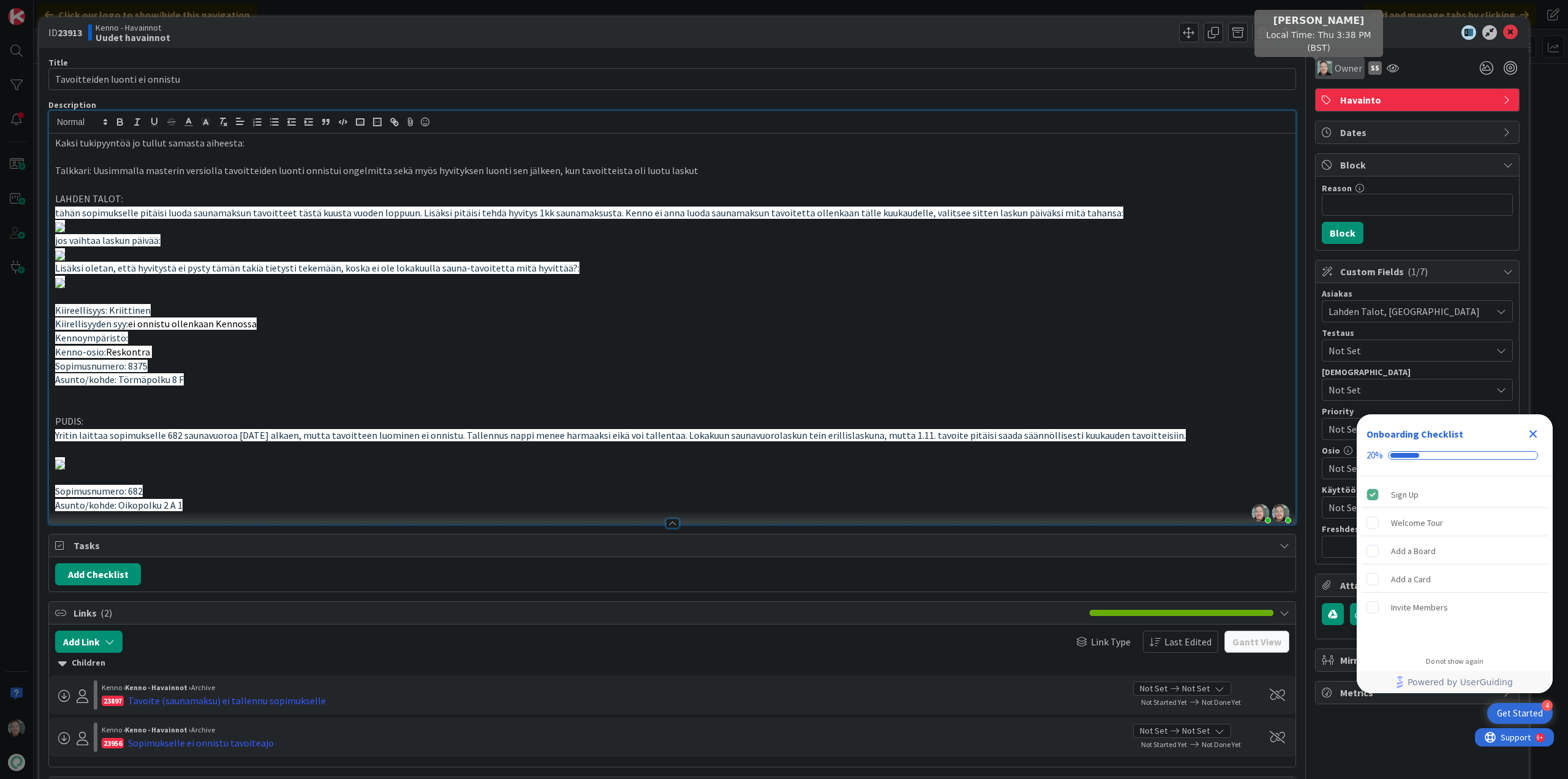
click at [1318, 66] on img at bounding box center [1325, 68] width 15 height 15
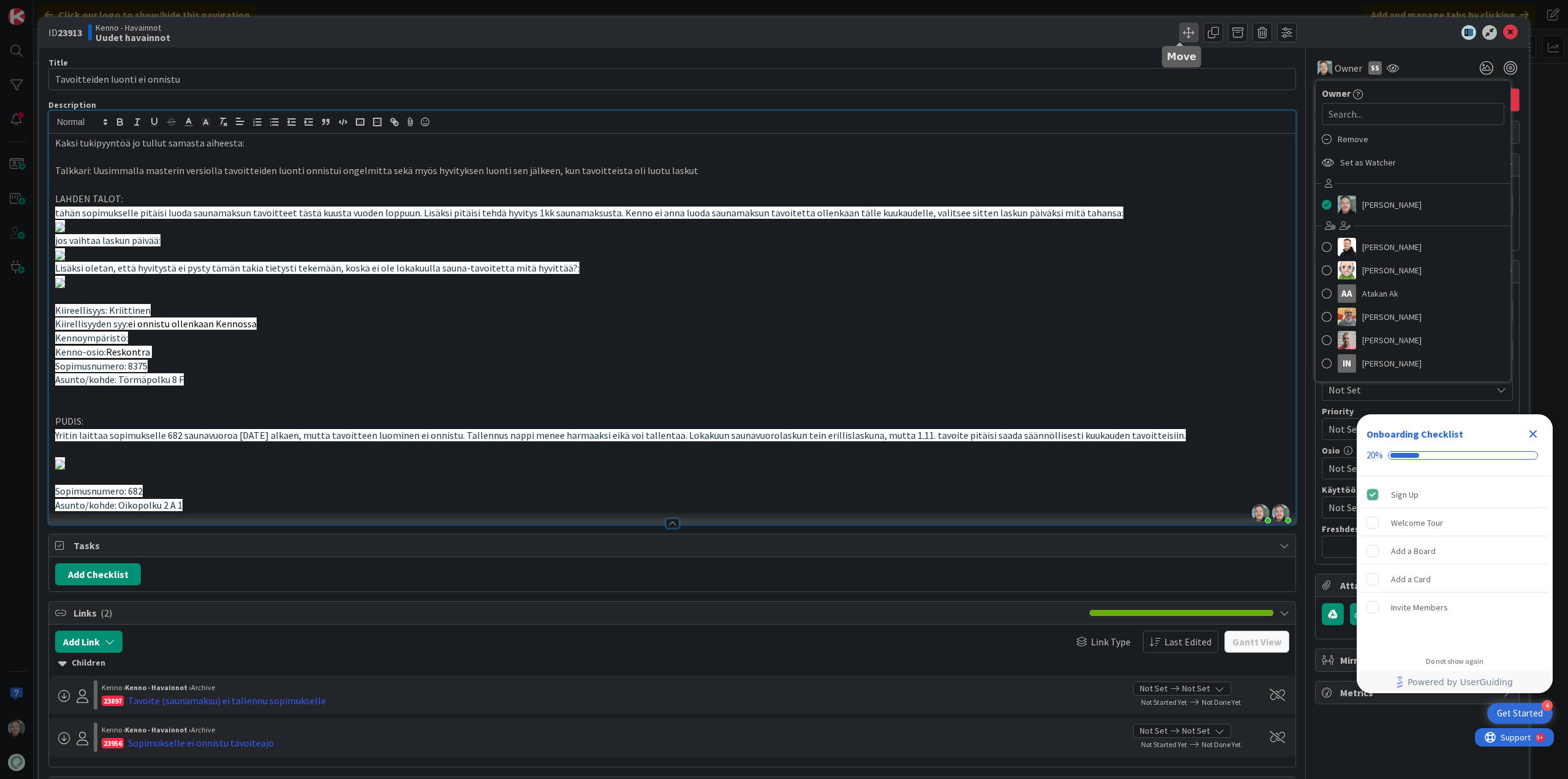
click at [1180, 32] on span at bounding box center [1189, 33] width 20 height 20
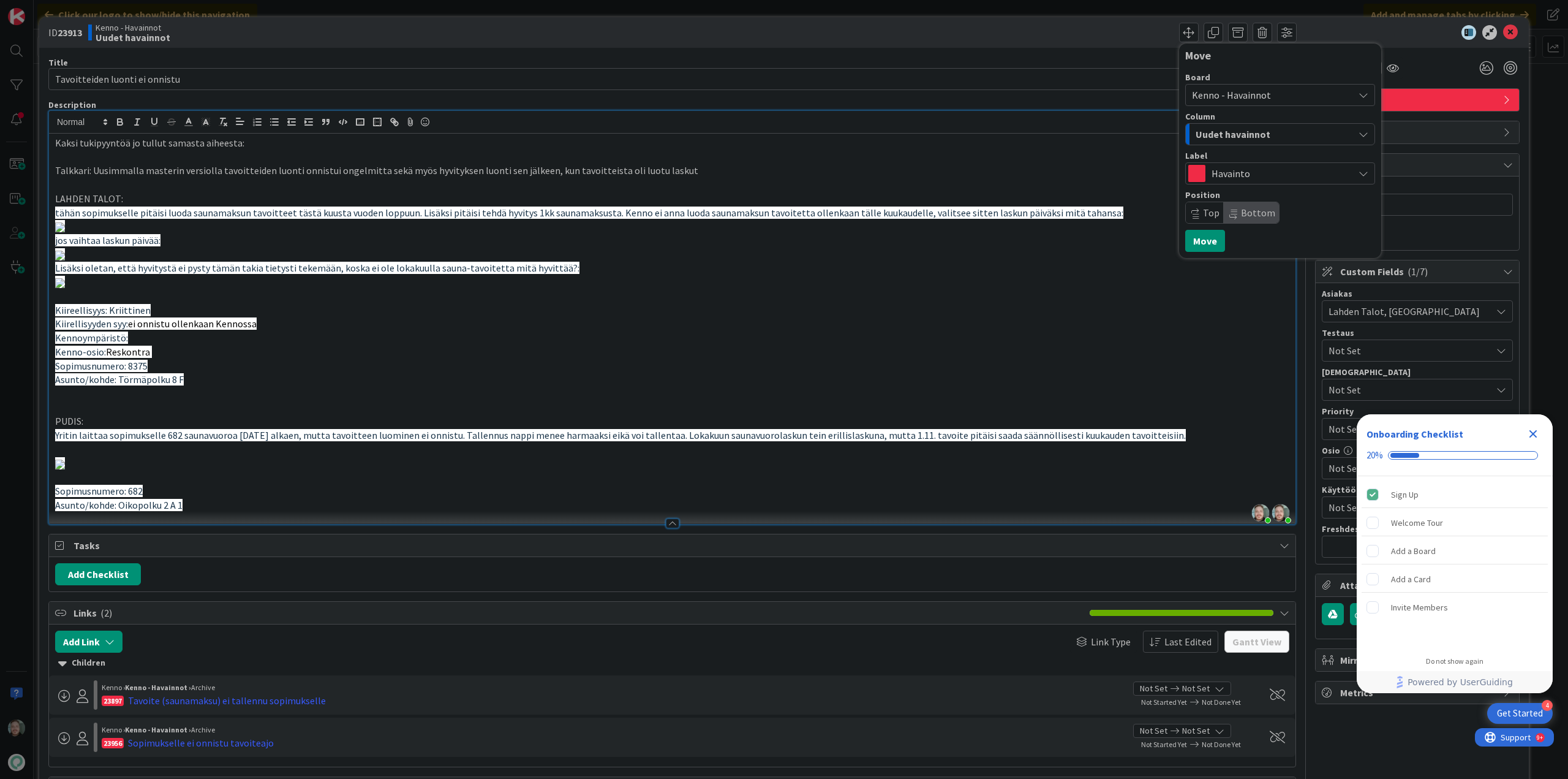
click at [1282, 135] on div "Uudet havainnot" at bounding box center [1273, 134] width 161 height 20
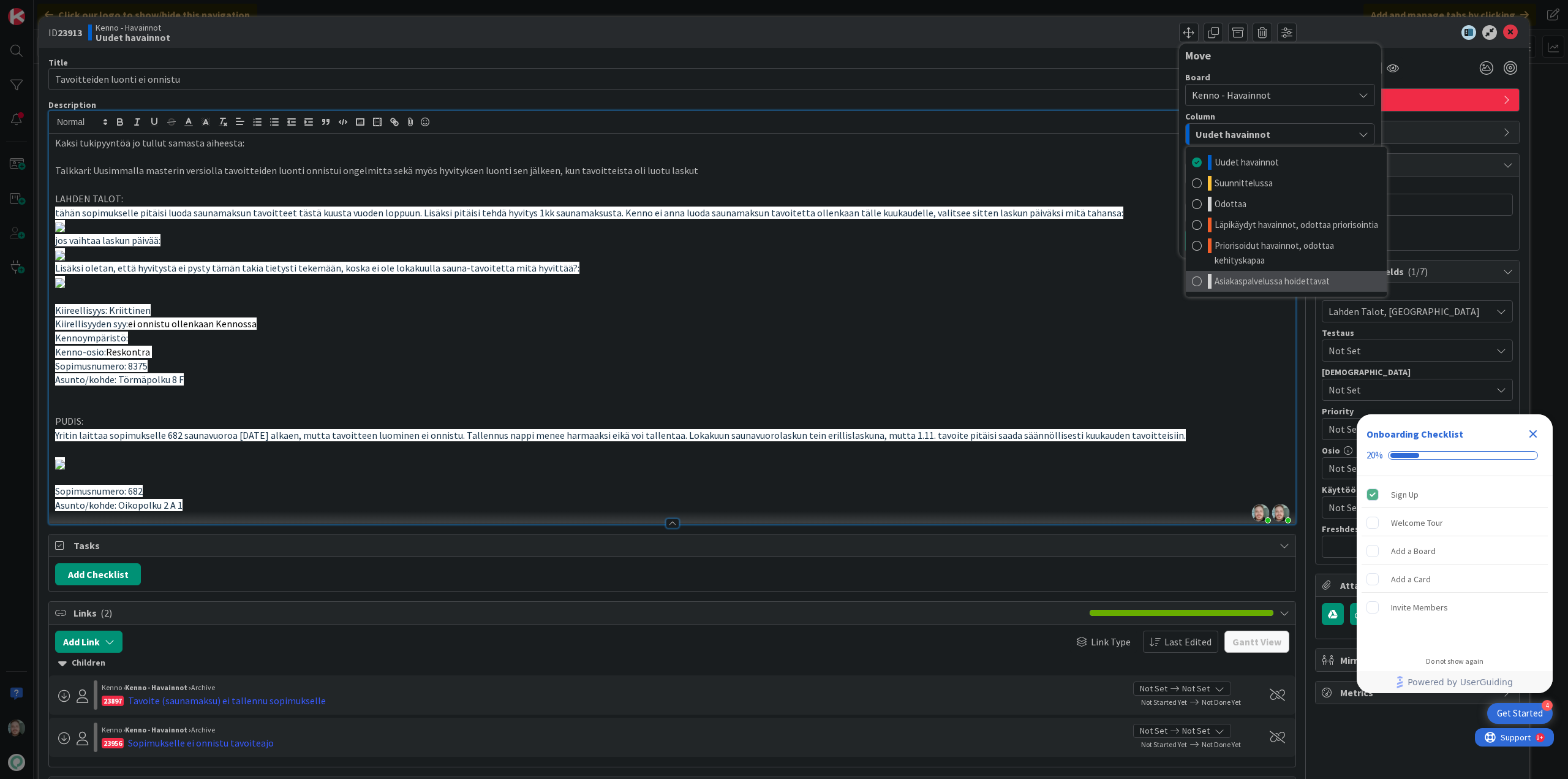
click at [1264, 275] on span "Asiakaspalvelussa hoidettavat" at bounding box center [1272, 281] width 115 height 15
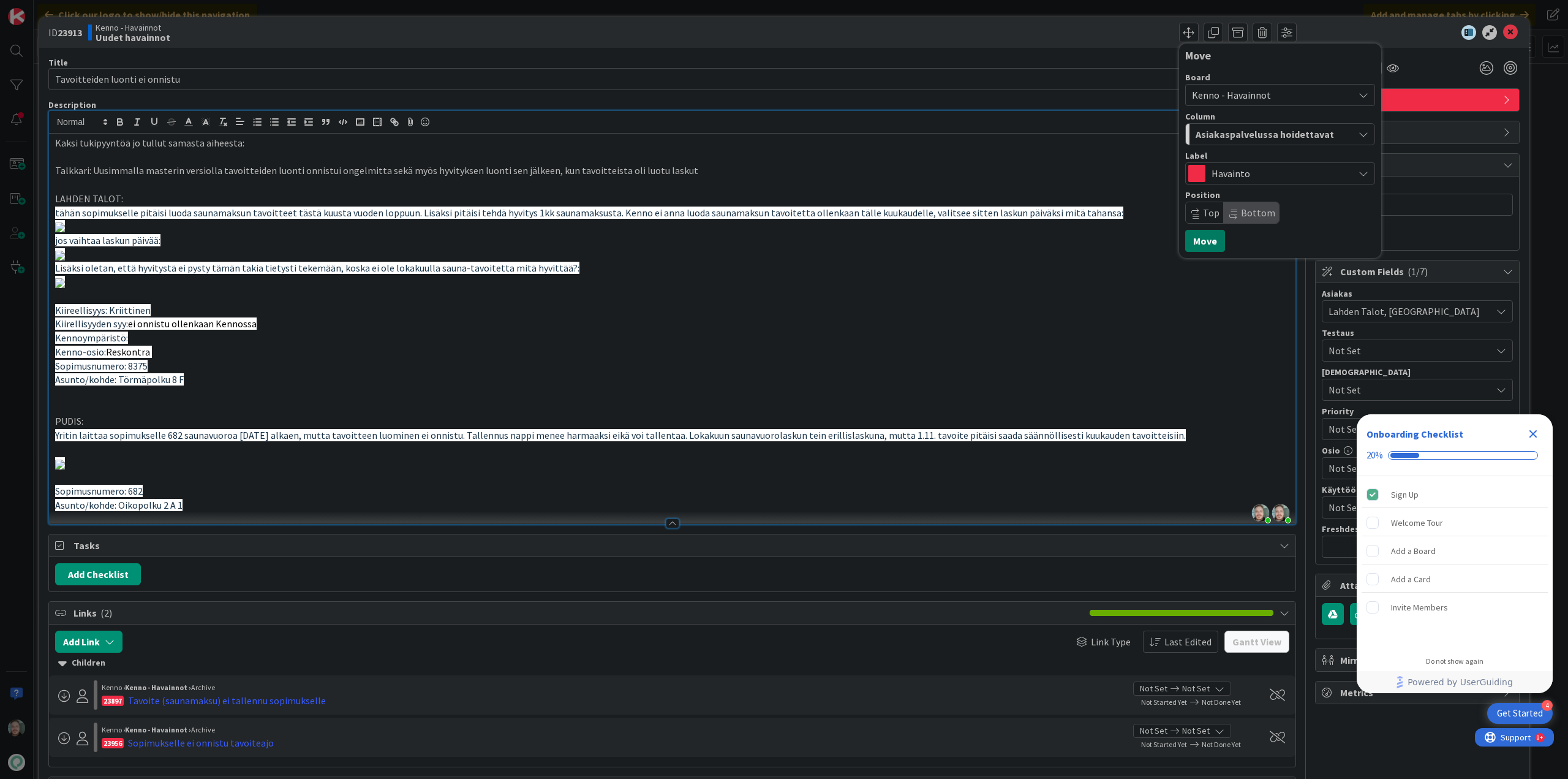
click at [1194, 241] on button "Move" at bounding box center [1205, 241] width 40 height 22
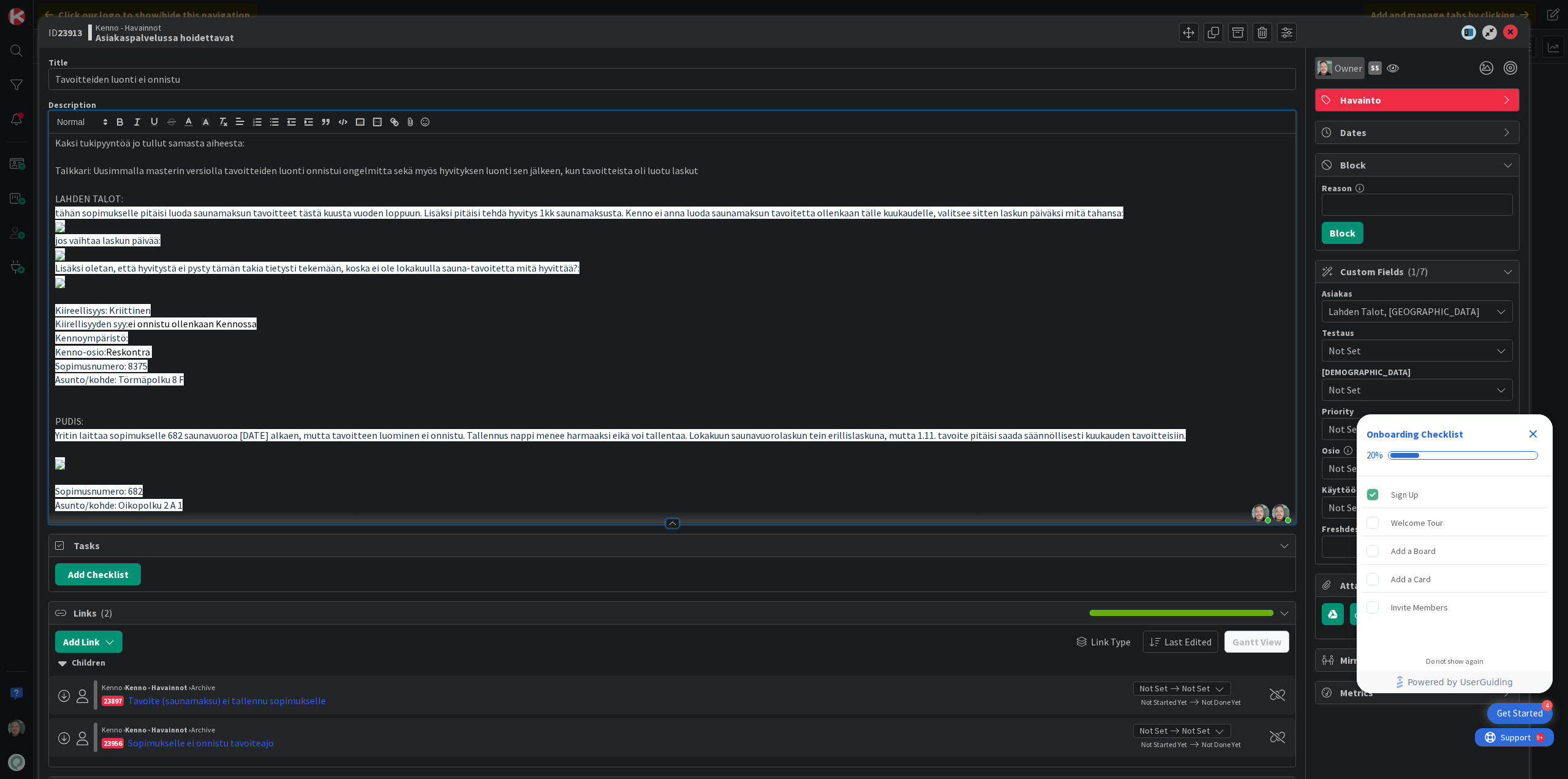
click at [1335, 62] on span "Owner" at bounding box center [1348, 68] width 28 height 15
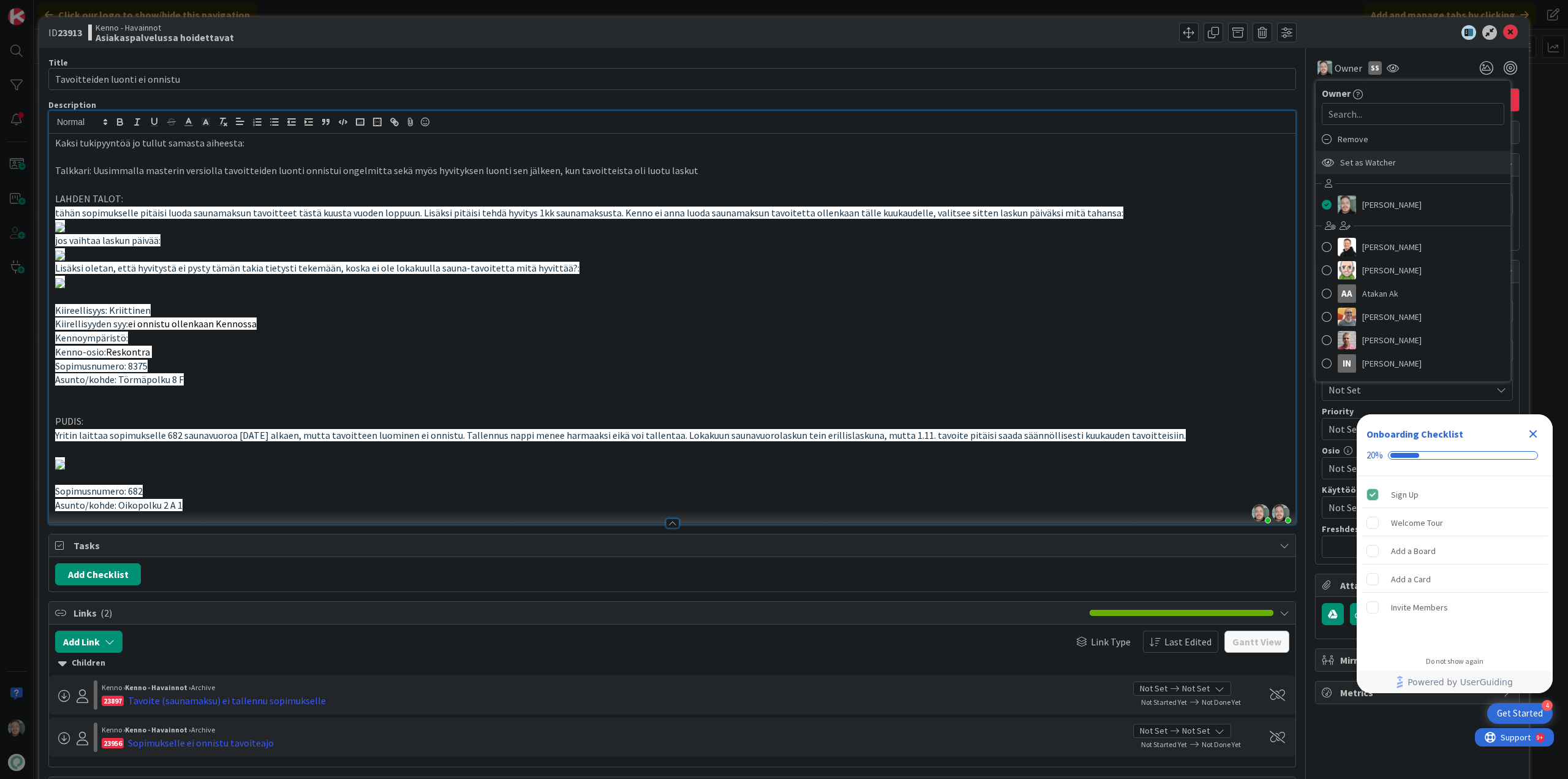
click at [1360, 162] on span "Set as Watcher" at bounding box center [1368, 163] width 56 height 18
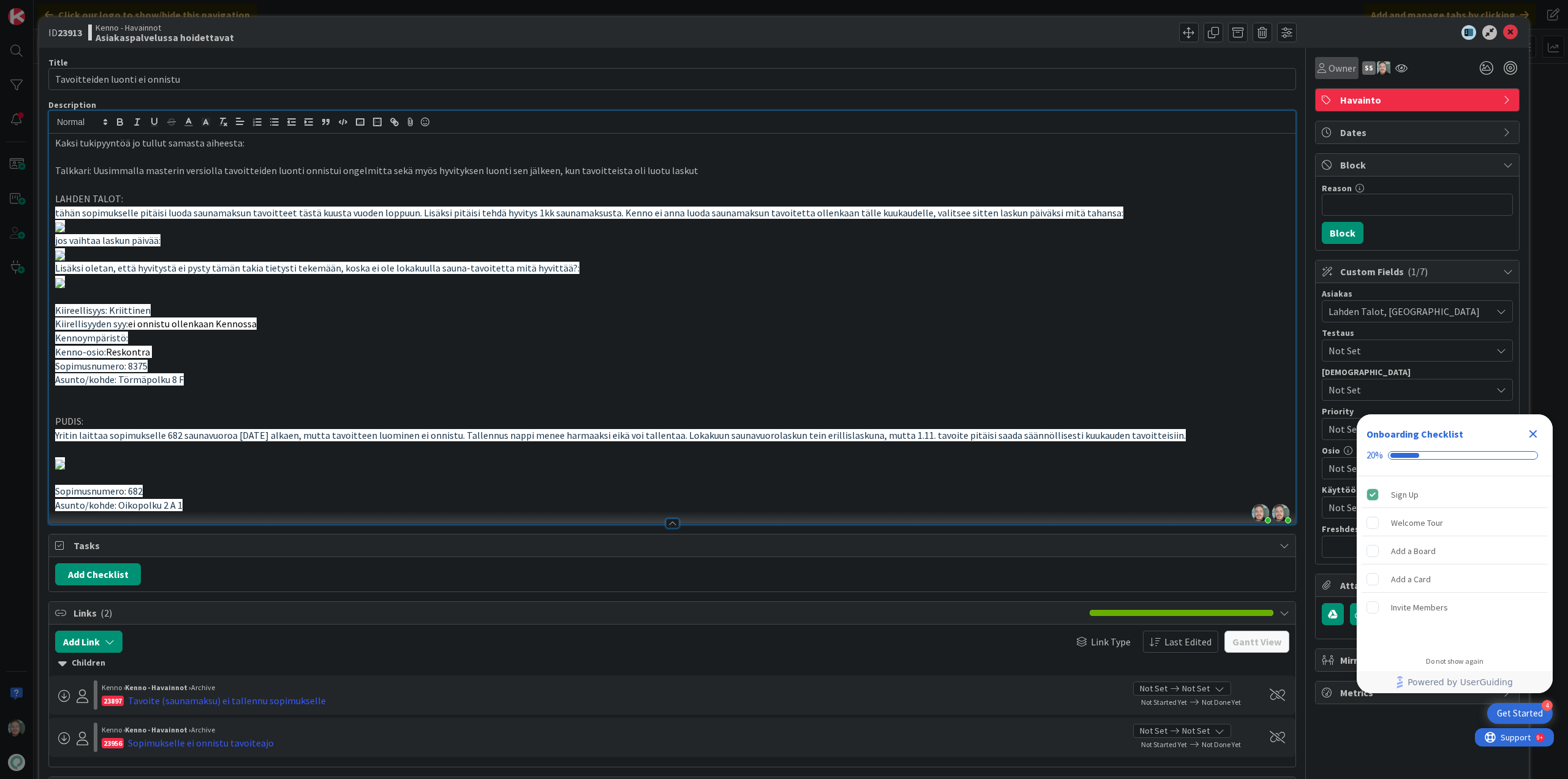
click at [1328, 71] on span "Owner" at bounding box center [1342, 68] width 28 height 15
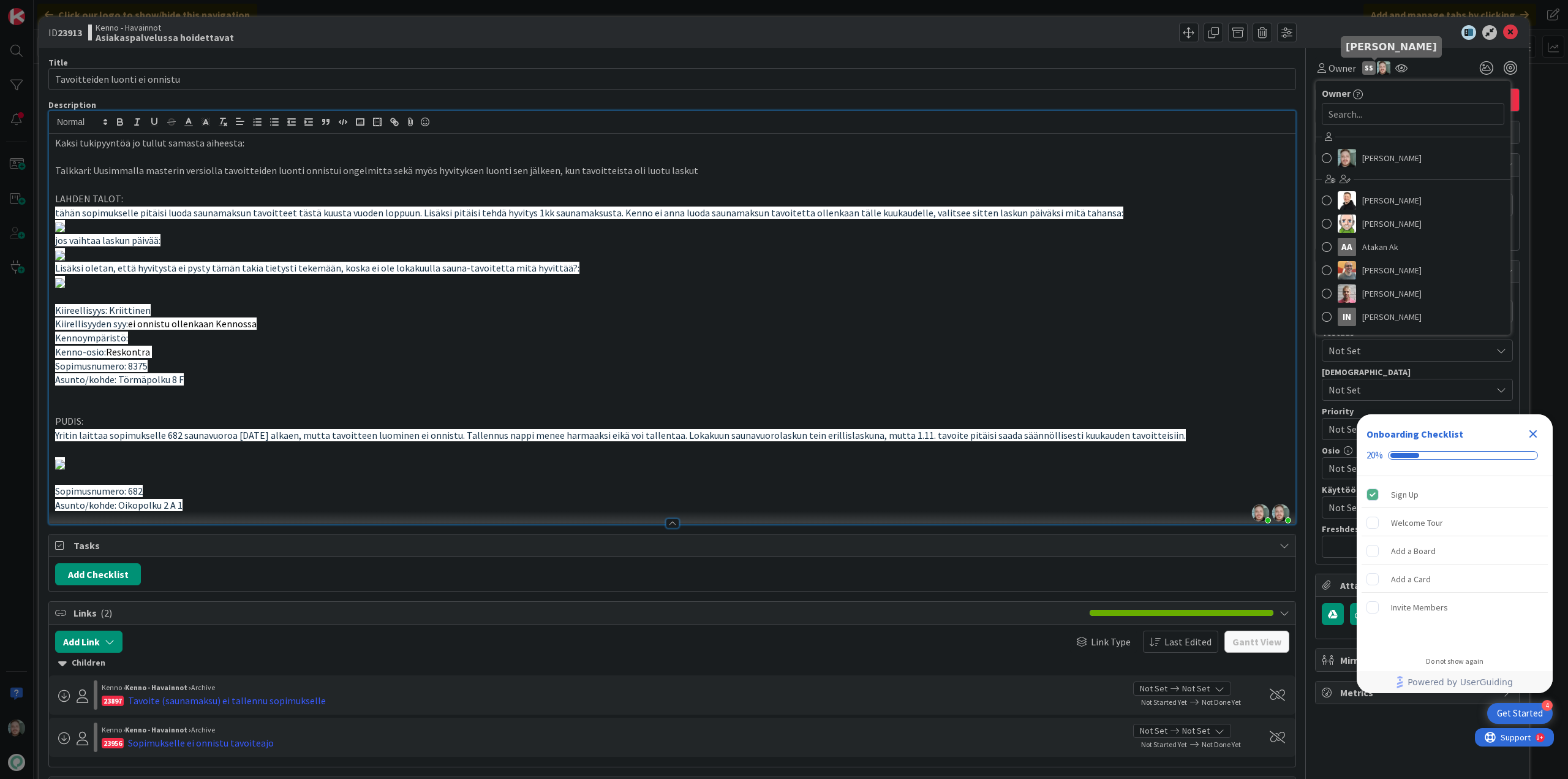
click at [1377, 67] on img at bounding box center [1383, 68] width 13 height 13
click at [1377, 64] on img at bounding box center [1383, 68] width 13 height 13
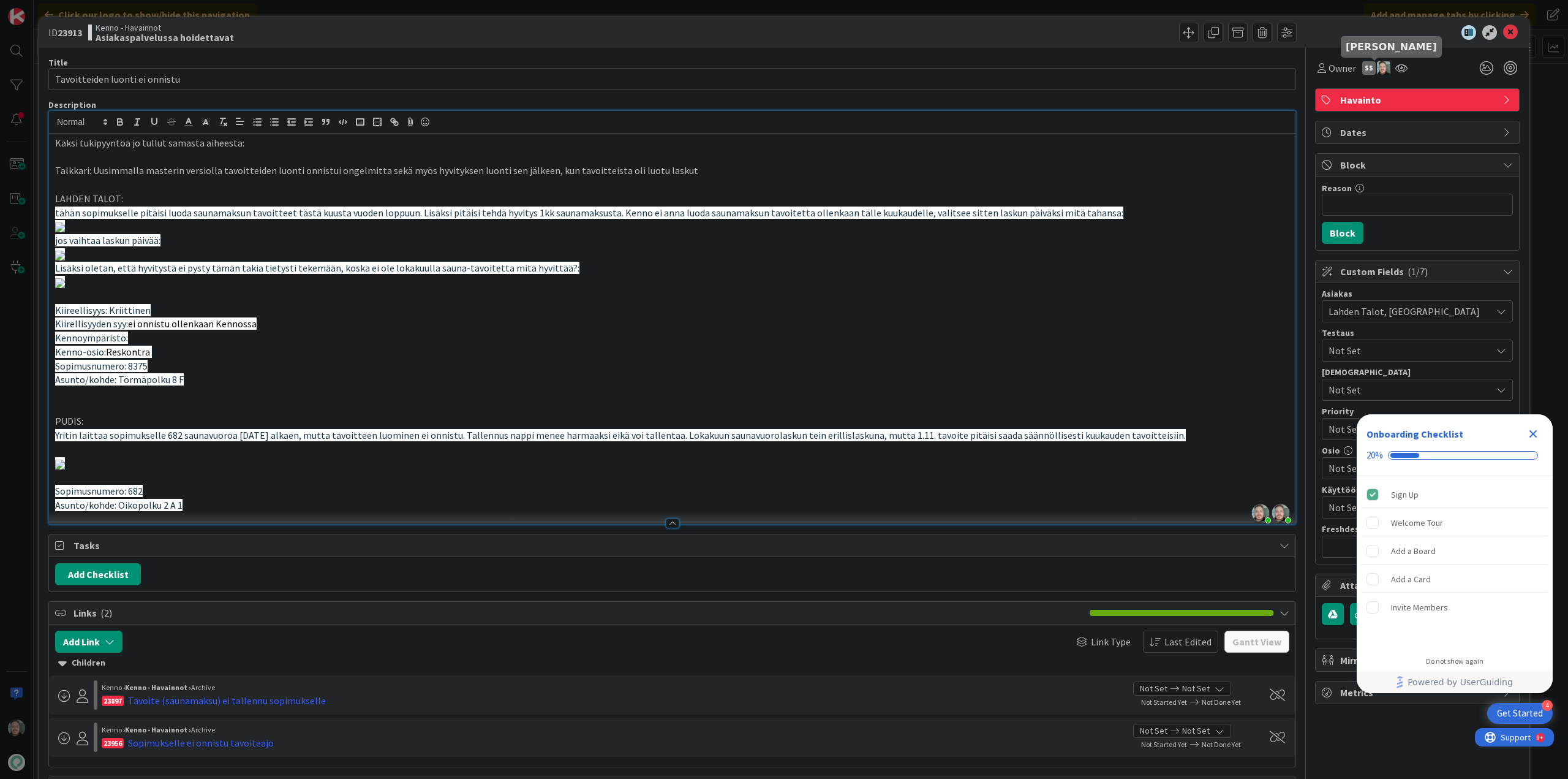
click at [1377, 64] on img at bounding box center [1383, 68] width 13 height 13
click at [1323, 85] on link "Remove" at bounding box center [1341, 91] width 97 height 20
click at [1503, 34] on icon at bounding box center [1510, 33] width 15 height 15
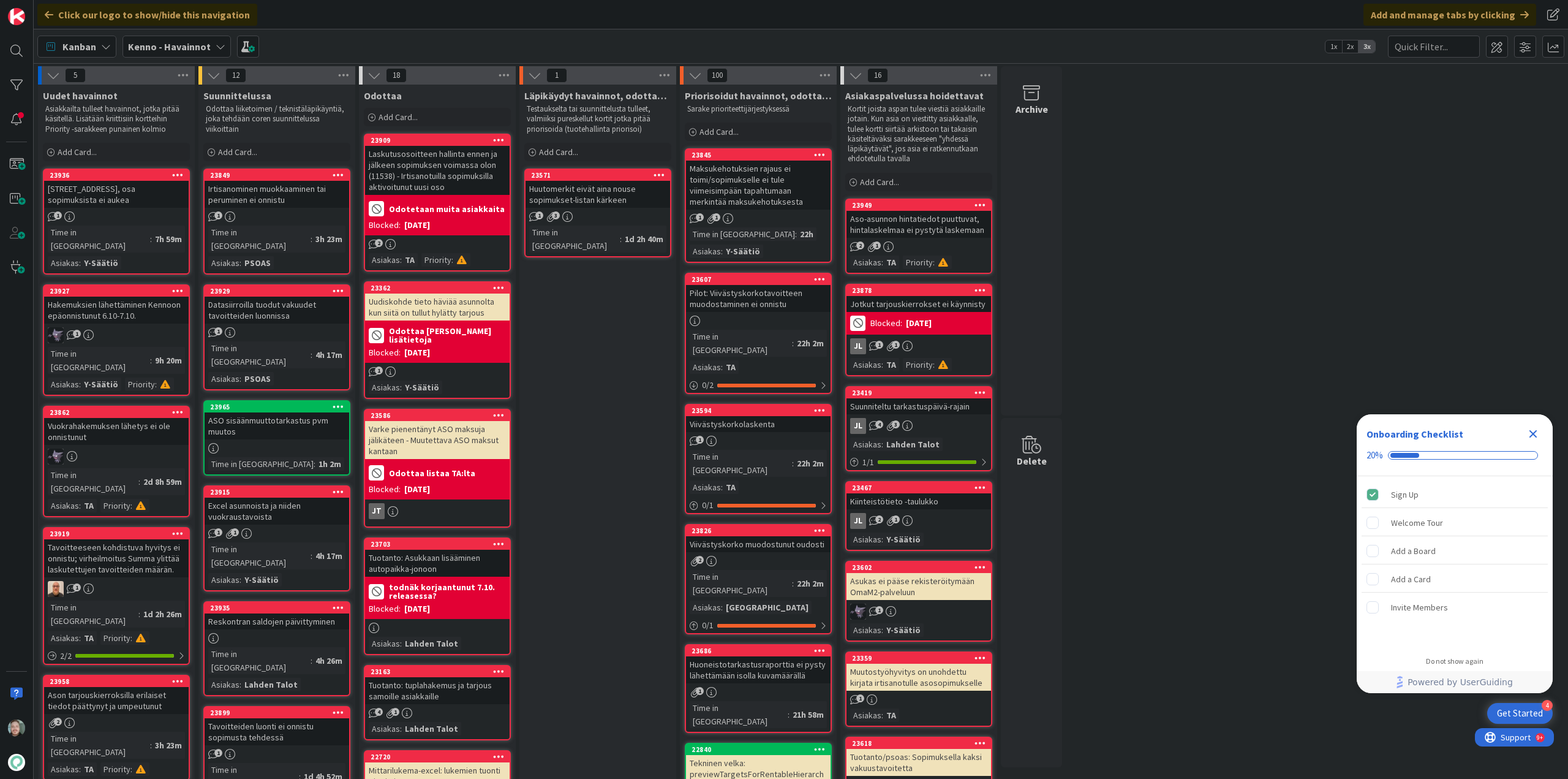
click at [139, 192] on div "[STREET_ADDRESS], osa sopimuksista ei aukea" at bounding box center [116, 194] width 144 height 27
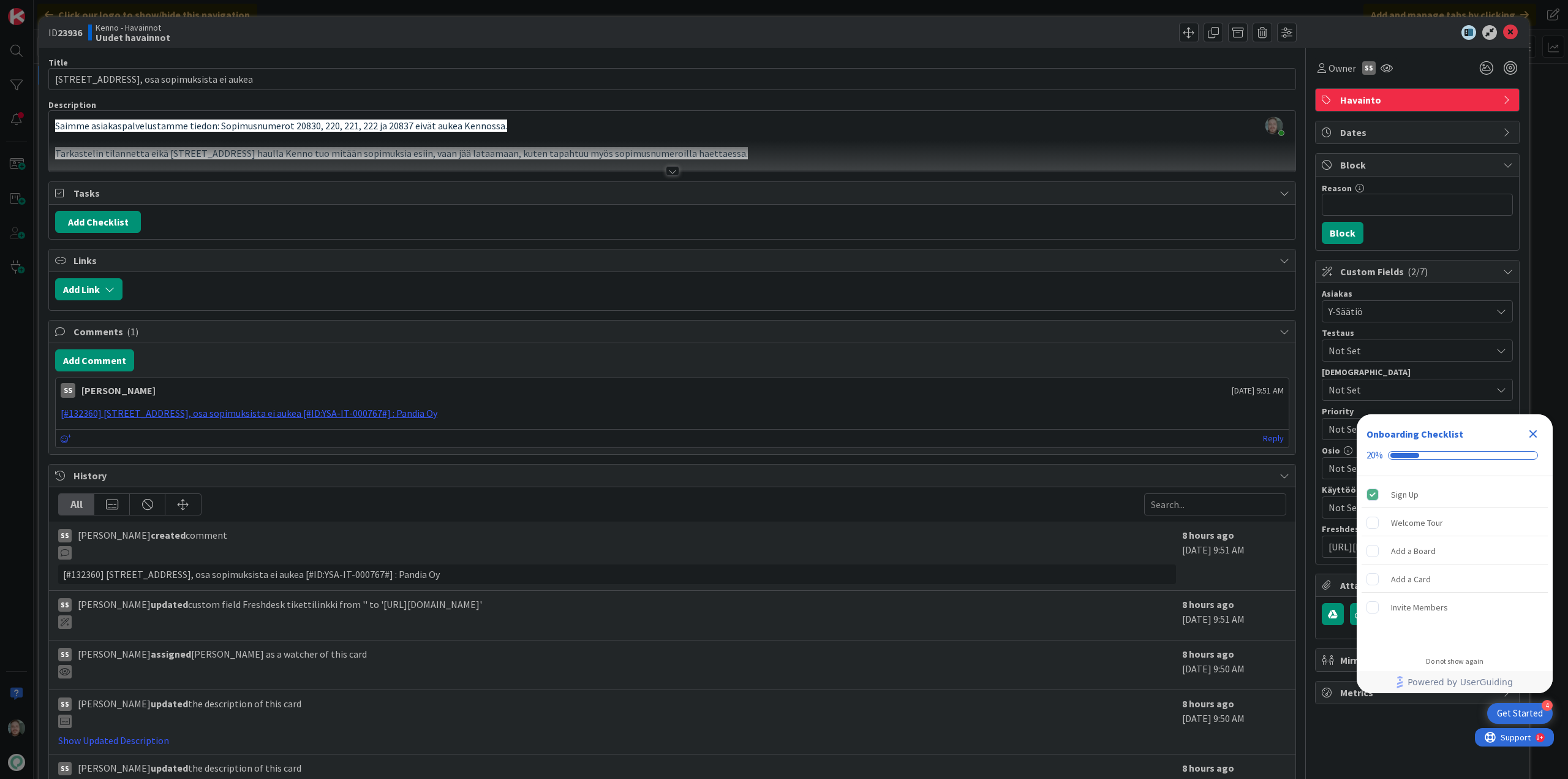
click at [668, 171] on div at bounding box center [672, 171] width 13 height 10
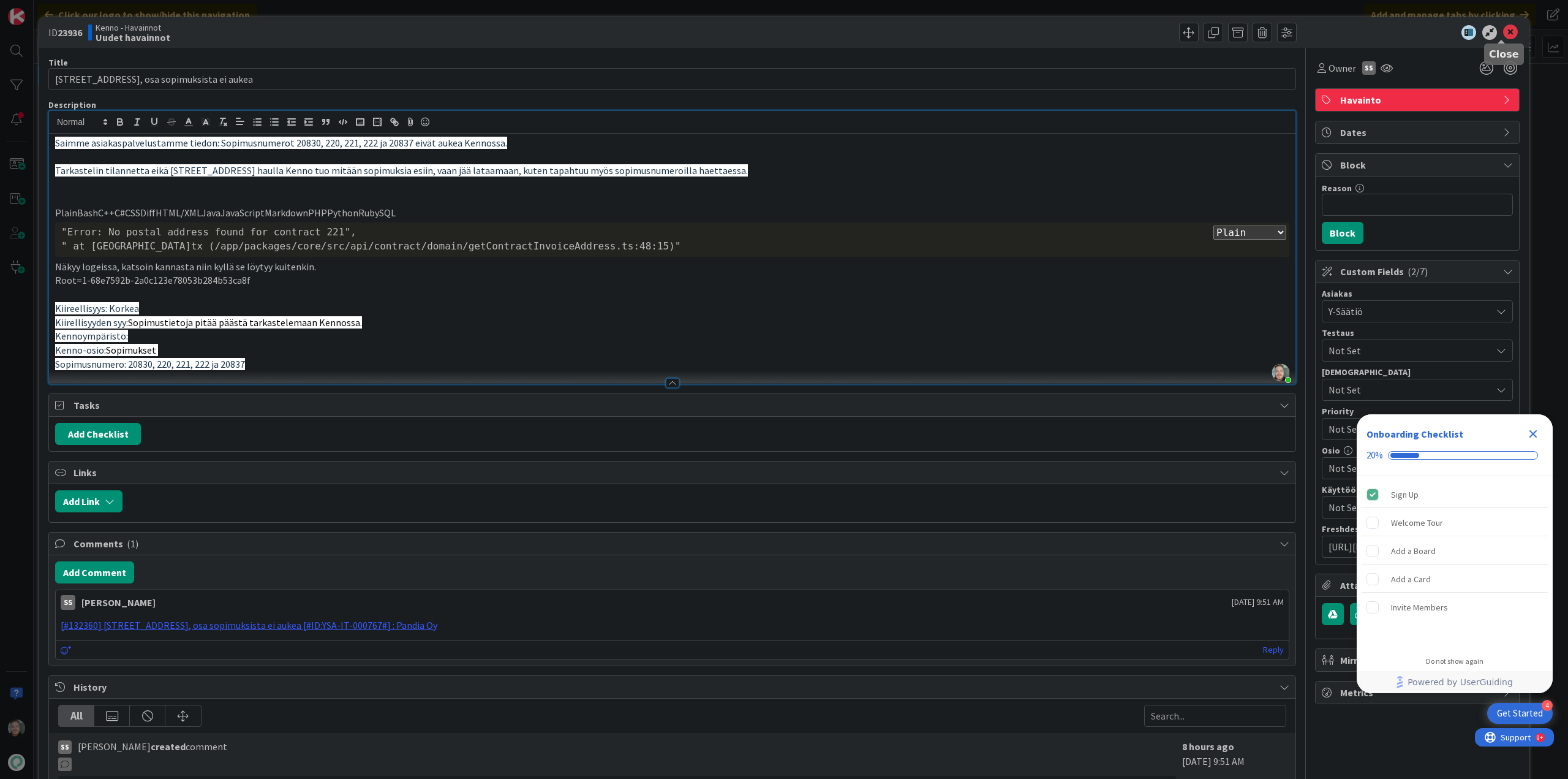
click at [1503, 33] on icon at bounding box center [1510, 33] width 15 height 15
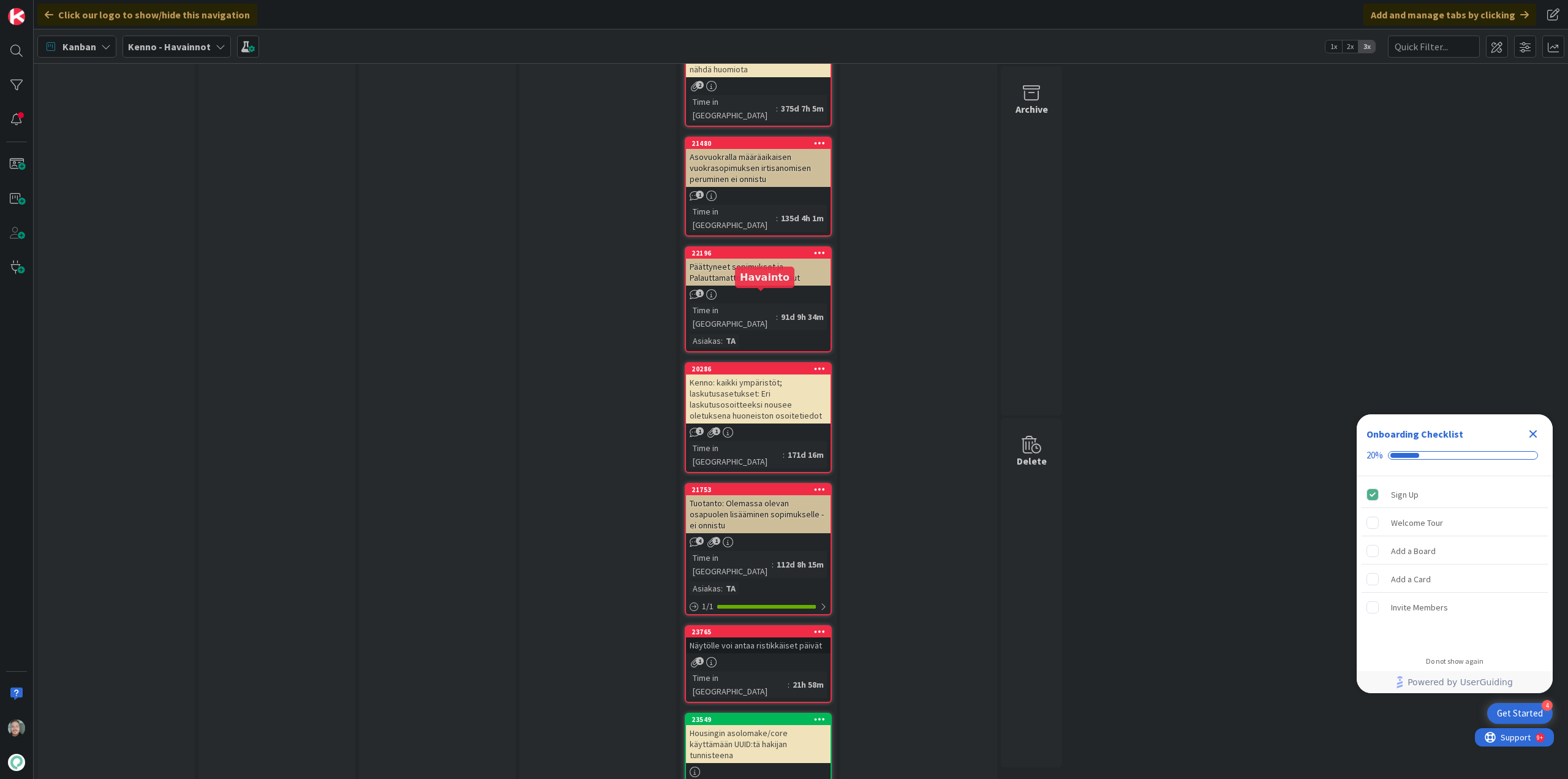
scroll to position [4228, 0]
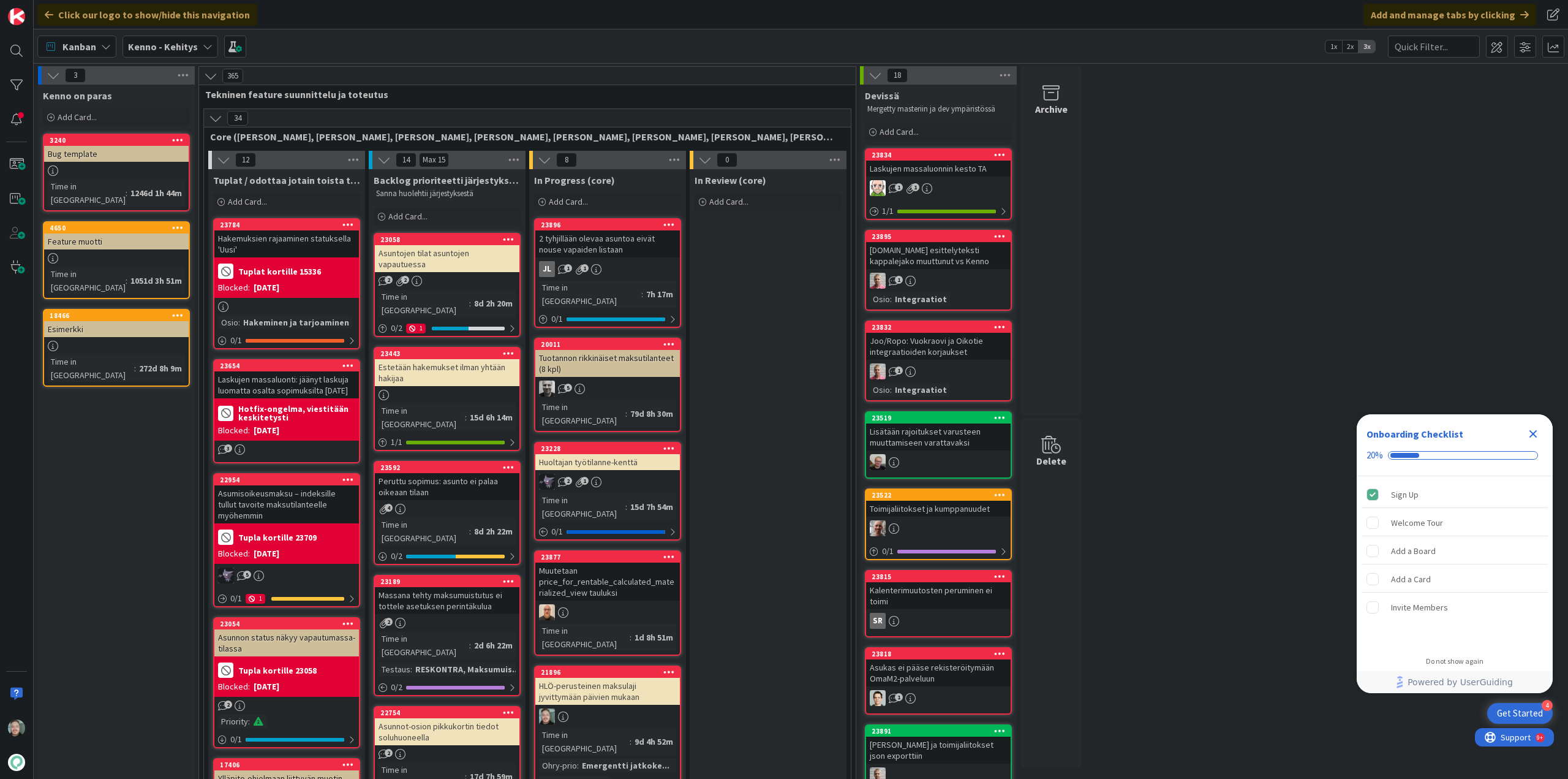
click at [194, 42] on b "Kenno - Kehitys" at bounding box center [163, 46] width 70 height 12
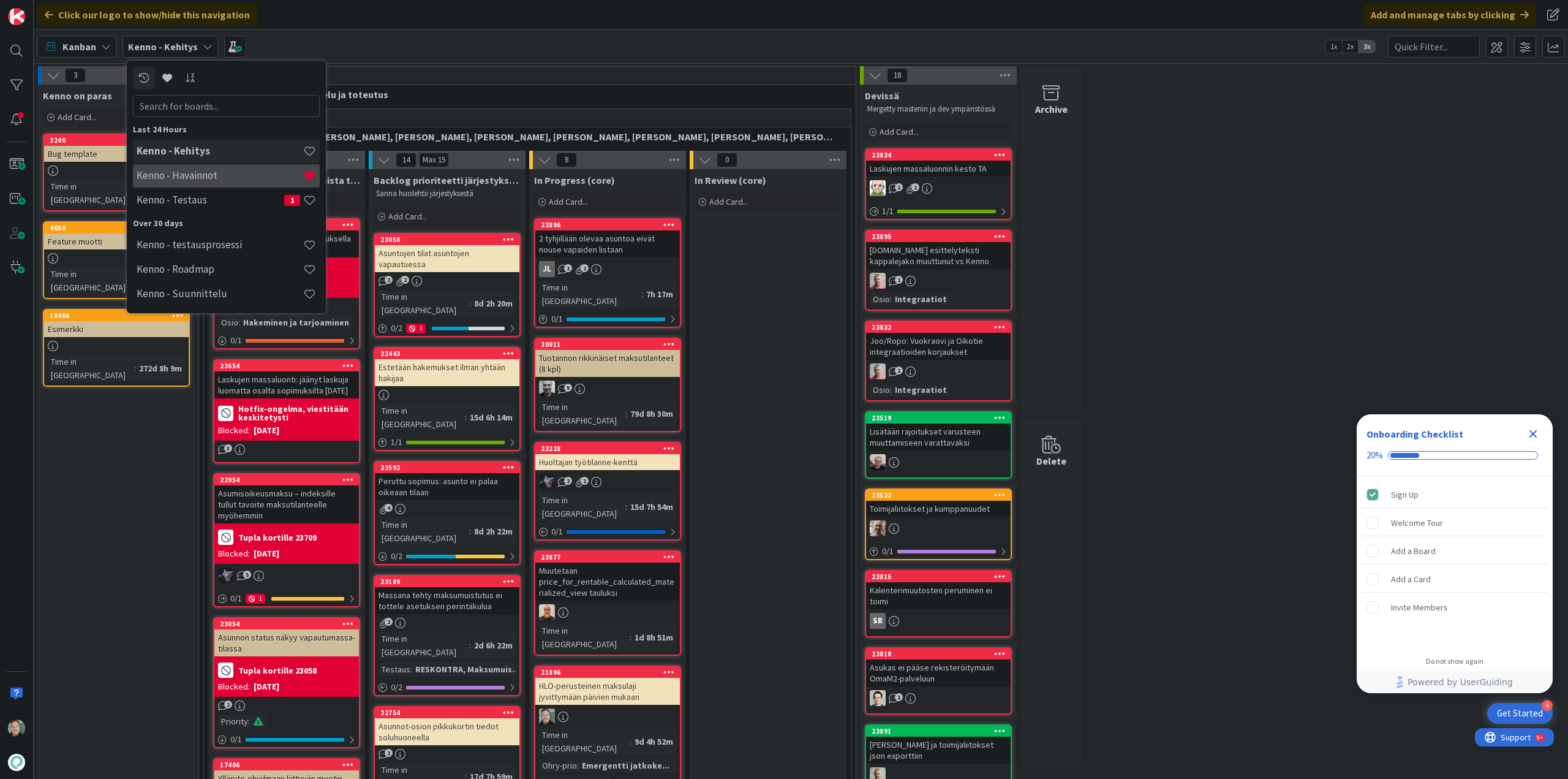
click at [205, 168] on div "Kenno - Havainnot" at bounding box center [226, 175] width 187 height 23
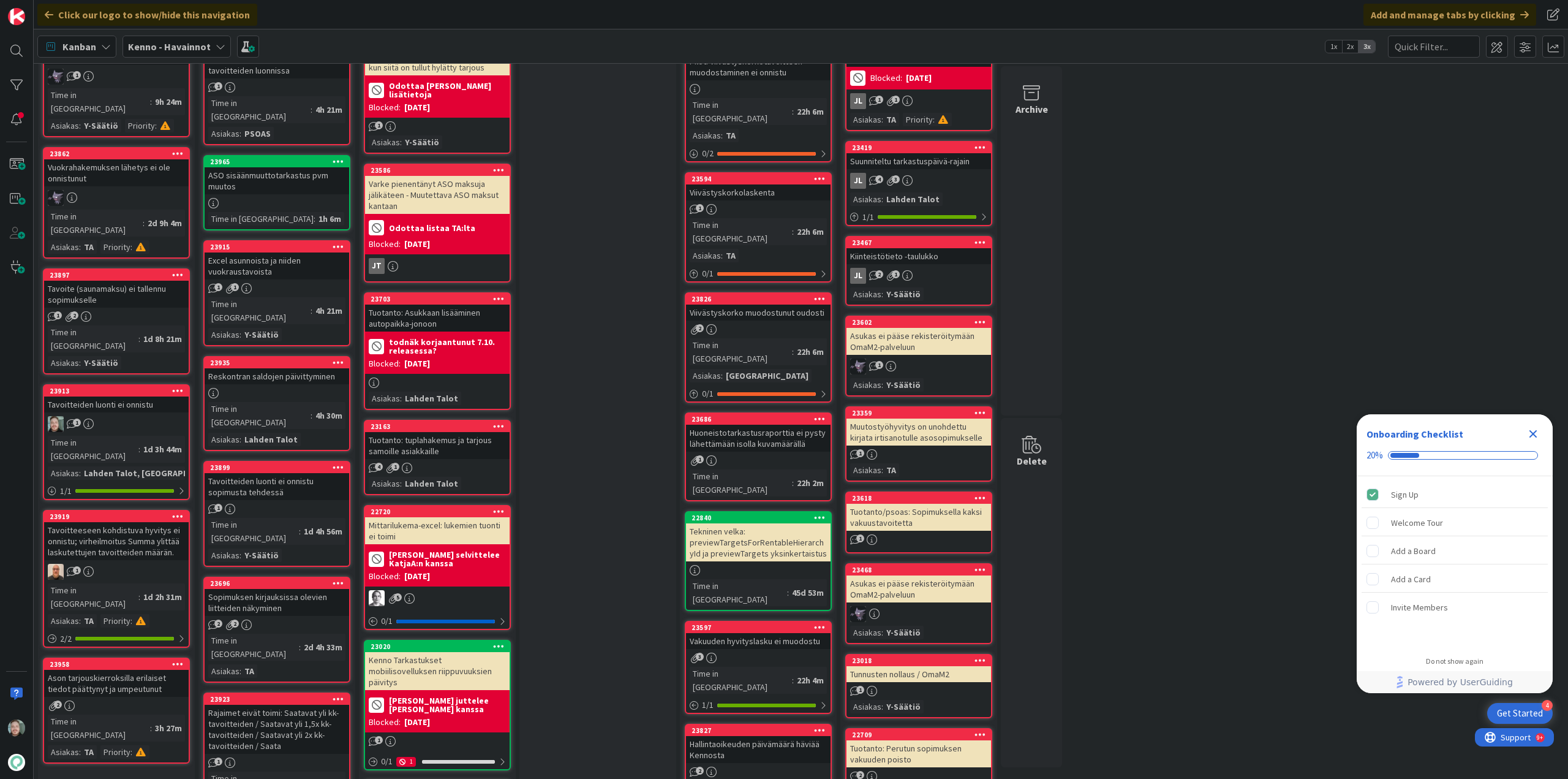
click at [124, 281] on div "Tavoite (saunamaksu) ei tallennu sopimukselle" at bounding box center [116, 294] width 144 height 27
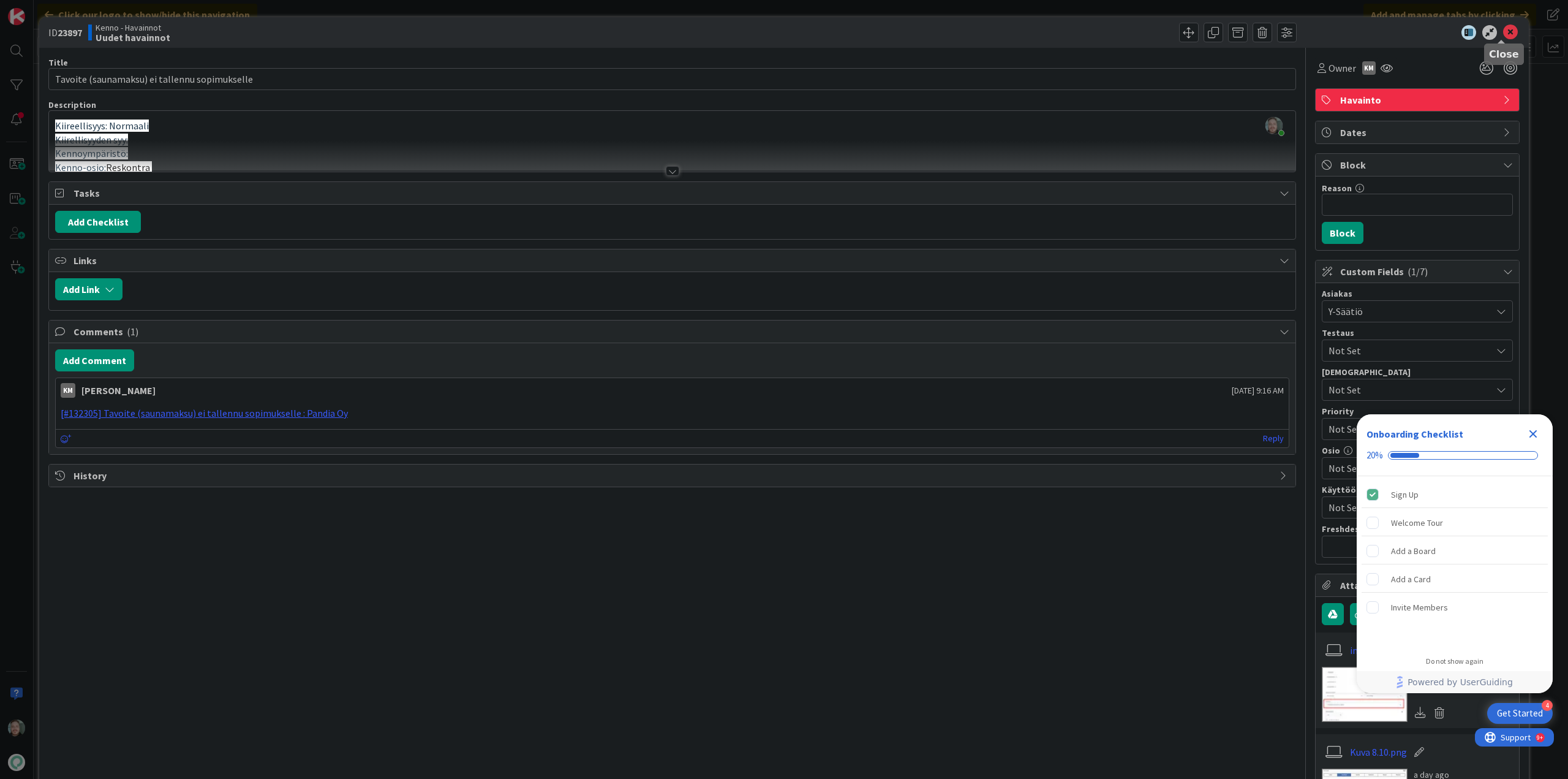
click at [1506, 30] on icon at bounding box center [1510, 33] width 15 height 15
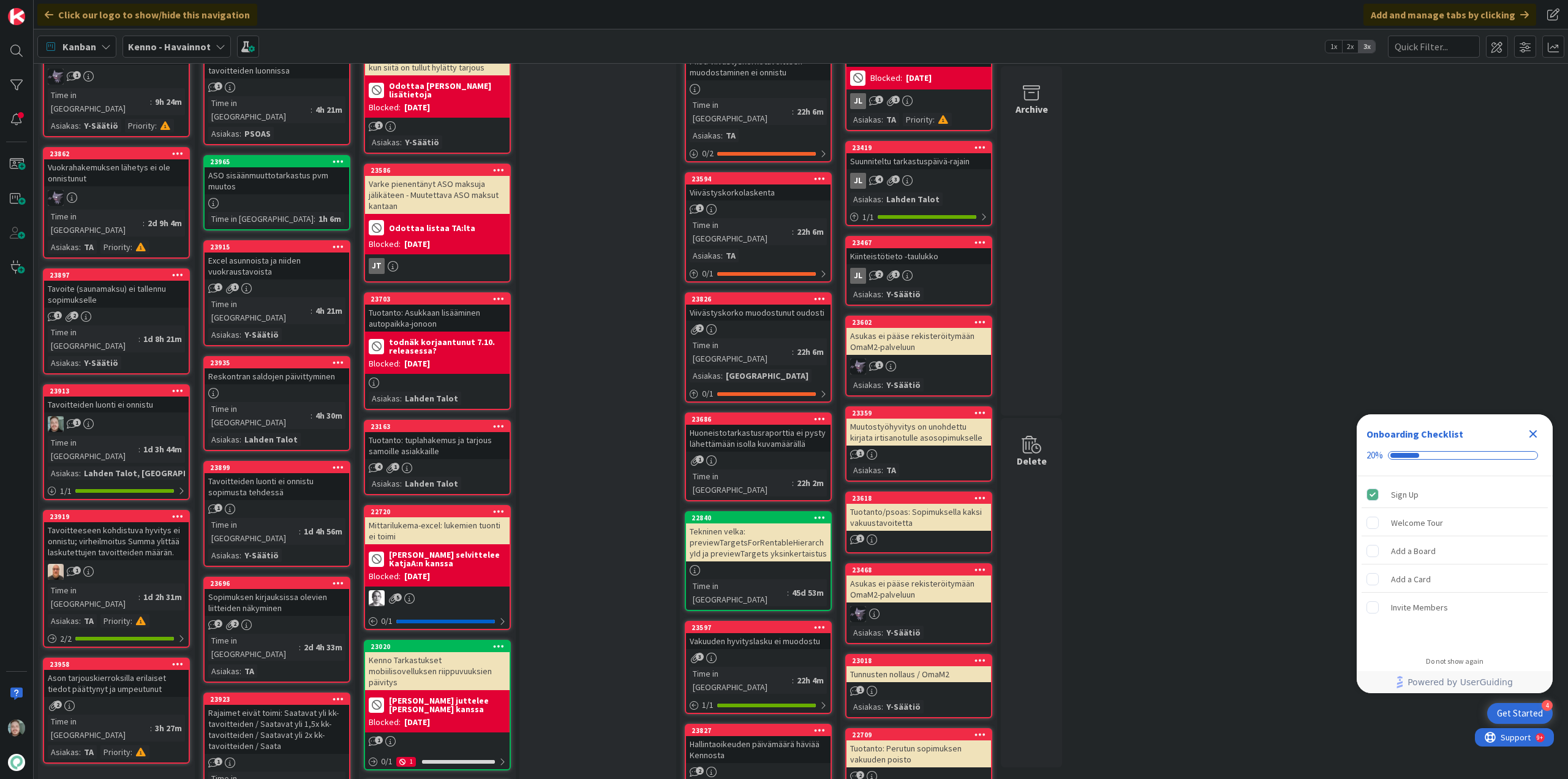
click at [149, 396] on div "Tavoitteiden luonti ei onnistu" at bounding box center [116, 404] width 144 height 16
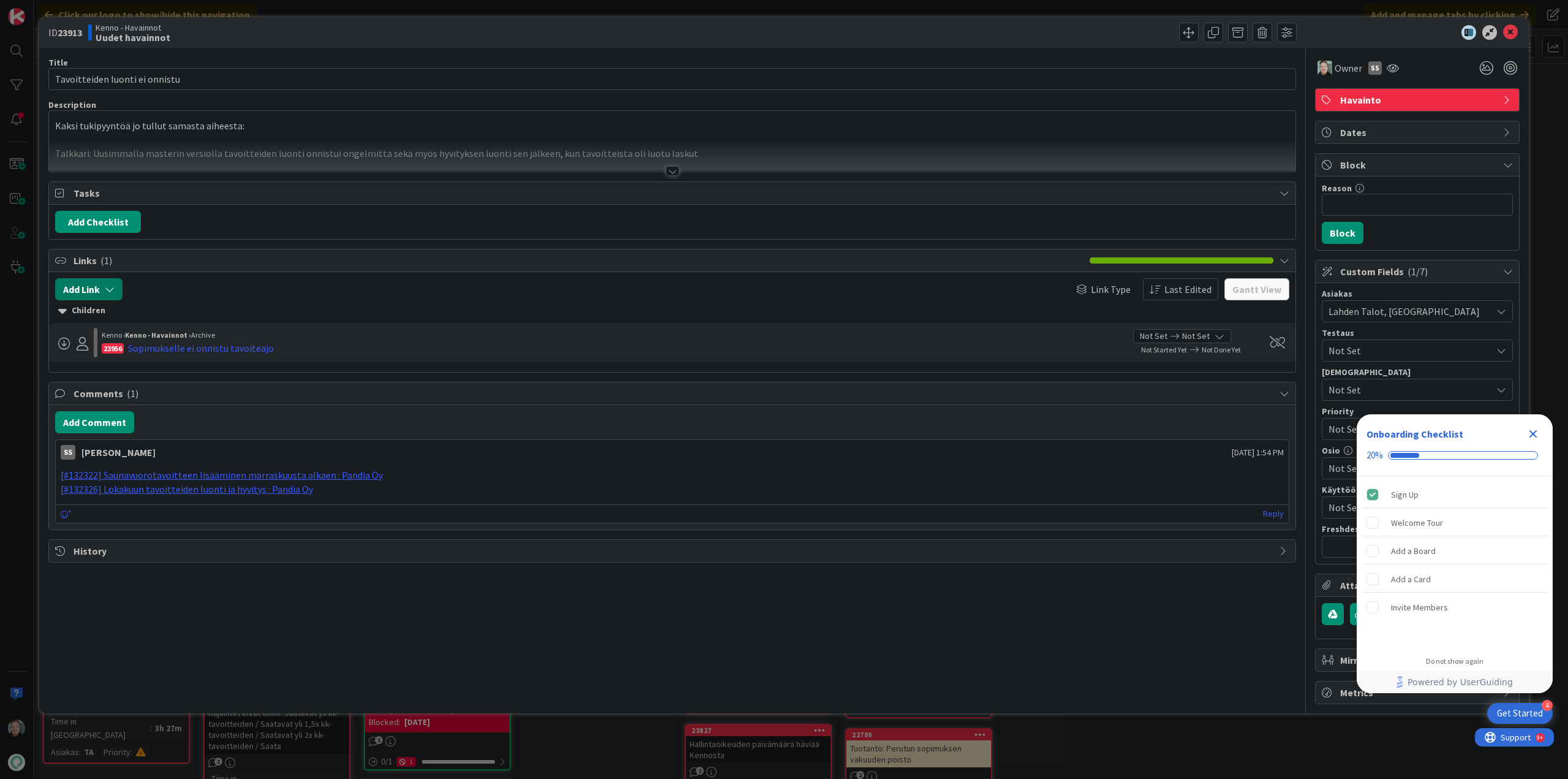
click at [97, 287] on button "Add Link" at bounding box center [88, 289] width 67 height 22
click at [137, 386] on input "text" at bounding box center [147, 393] width 171 height 22
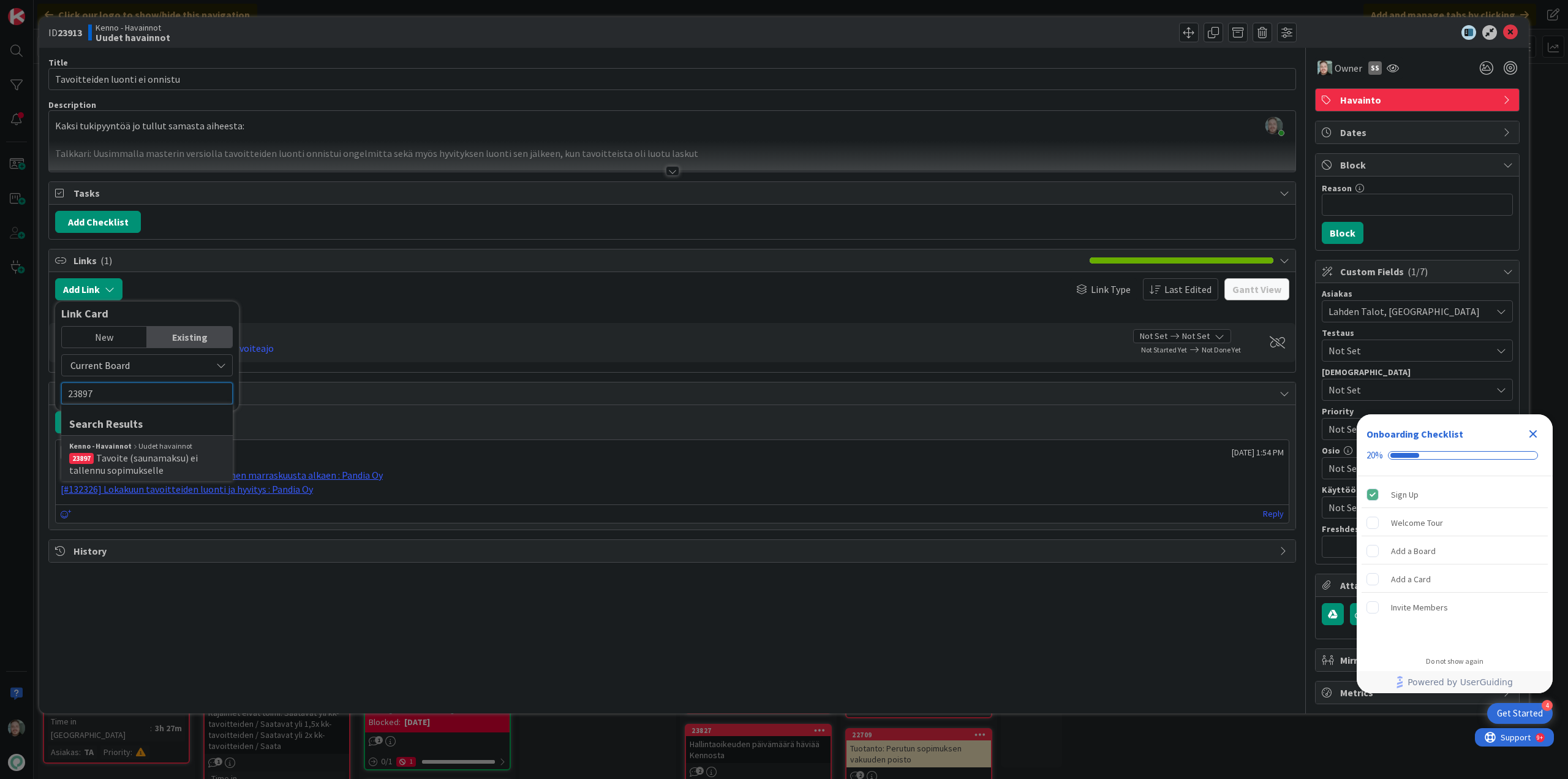
type input "23897"
click at [143, 471] on span "Tavoite (saunamaksu) ei tallennu sopimukselle" at bounding box center [134, 463] width 129 height 25
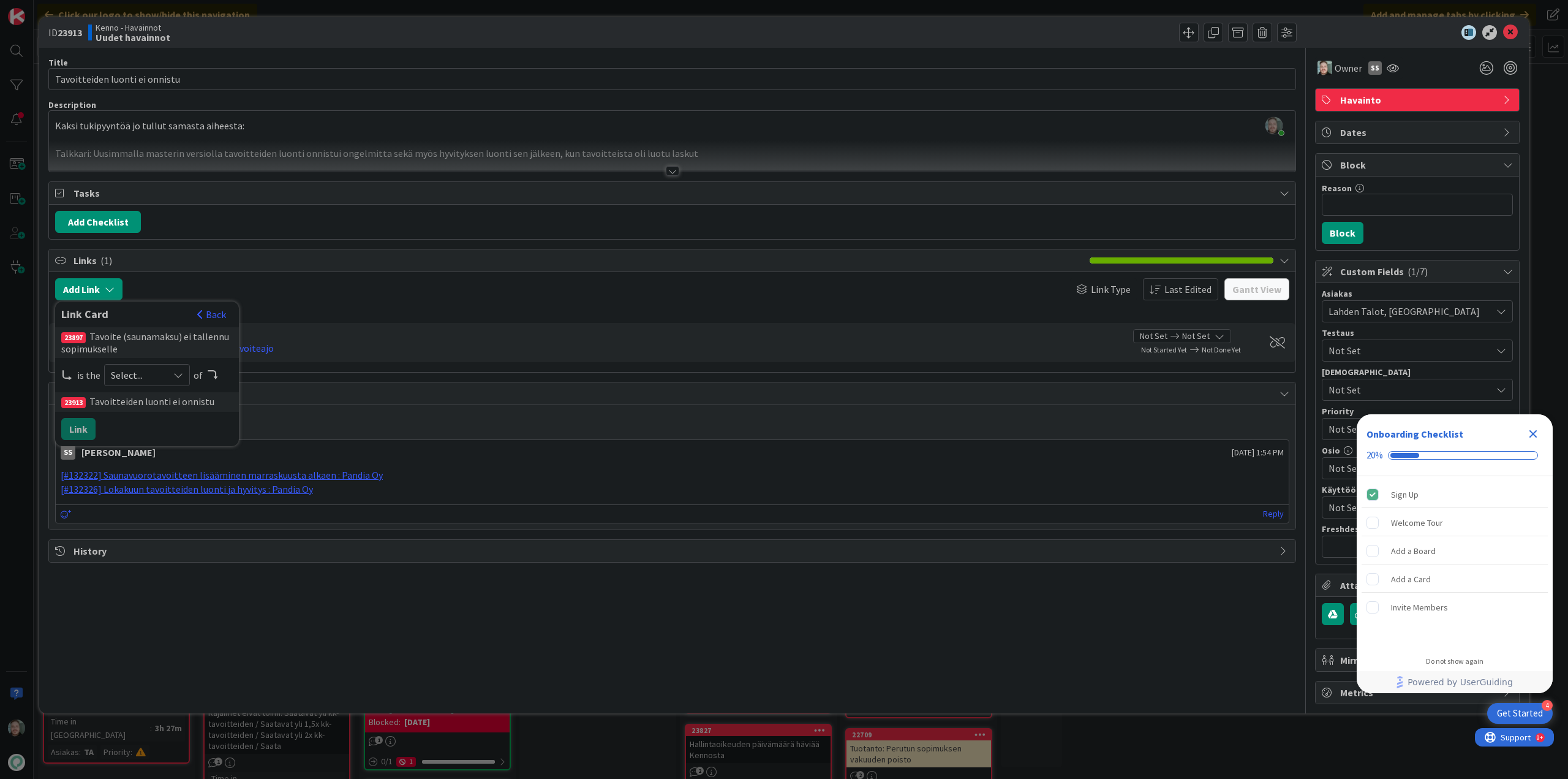
click at [145, 367] on span "Select..." at bounding box center [137, 375] width 52 height 17
click at [161, 432] on span "child" at bounding box center [212, 426] width 139 height 18
click at [83, 427] on button "Link" at bounding box center [79, 429] width 34 height 22
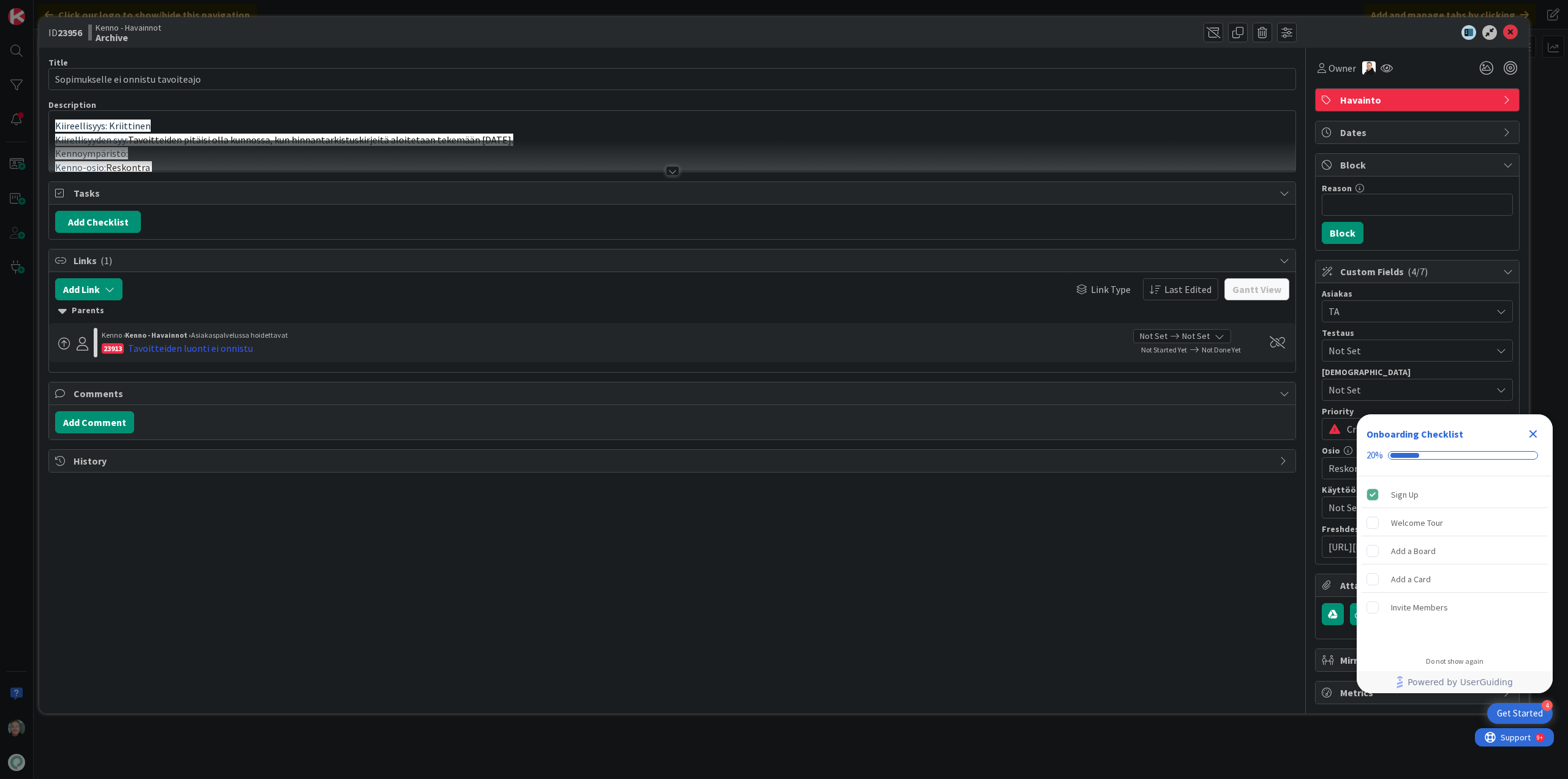
type input "Sopimukselle ei onnistu tavoiteajo"
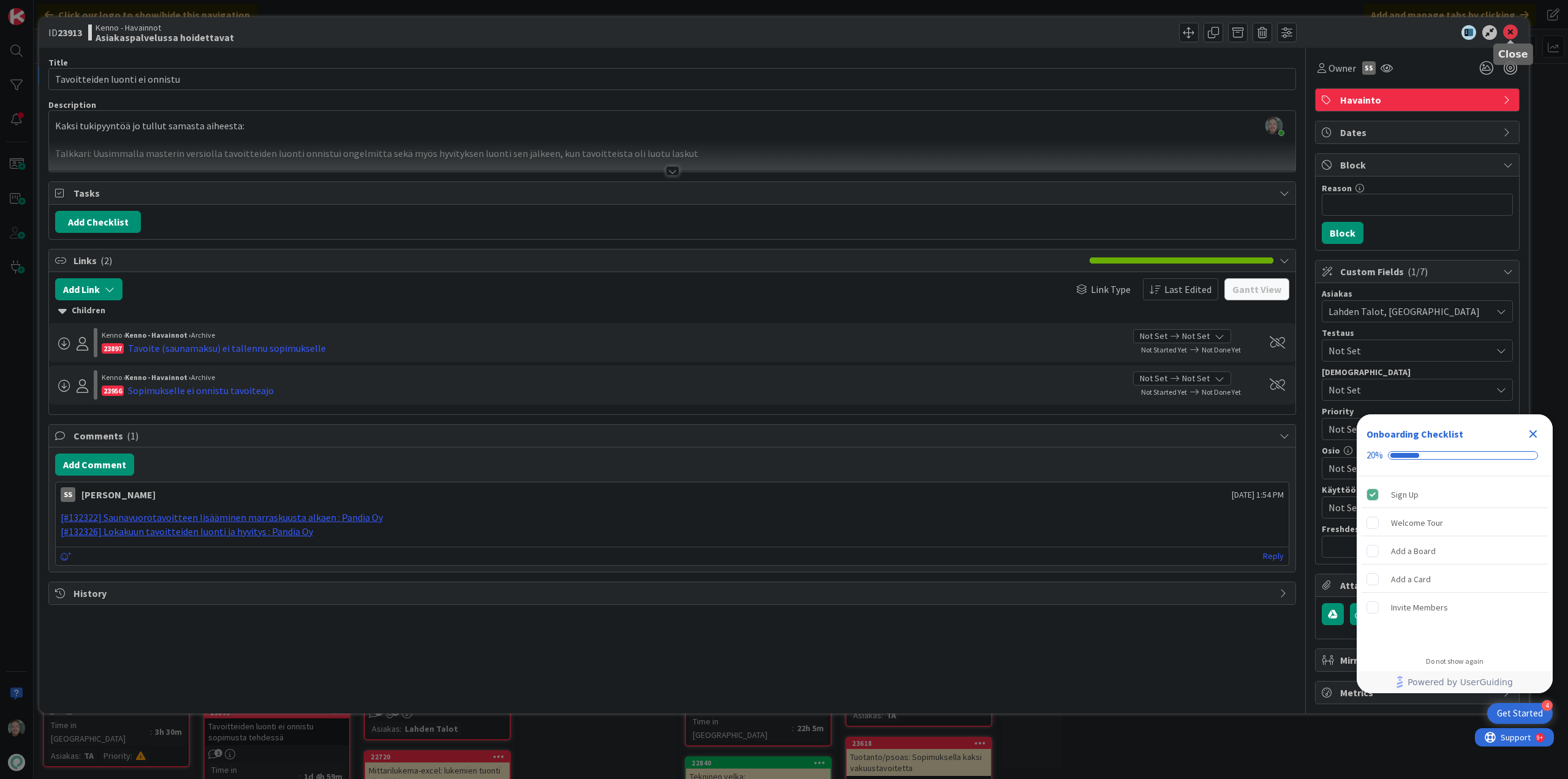
click at [1511, 32] on icon at bounding box center [1510, 33] width 15 height 15
